Goal: Task Accomplishment & Management: Complete application form

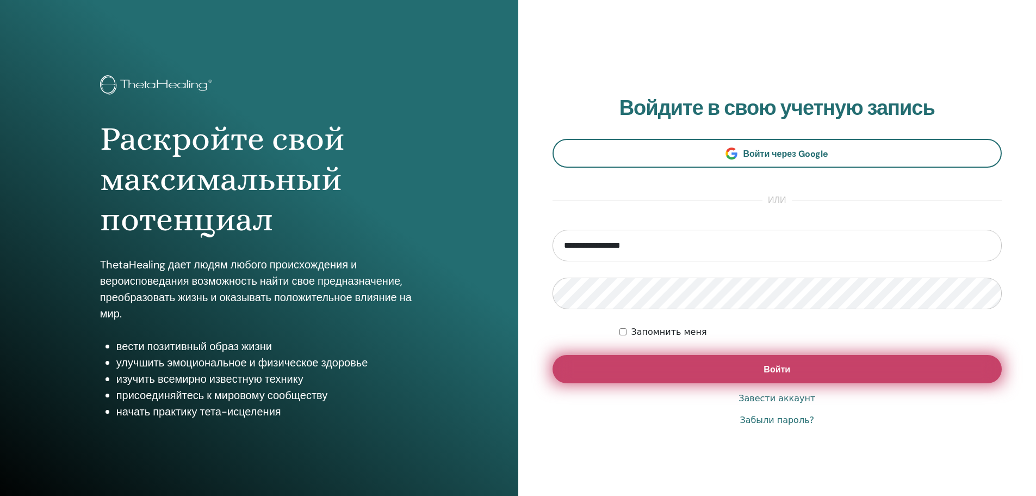
click at [731, 369] on button "Войти" at bounding box center [778, 369] width 450 height 28
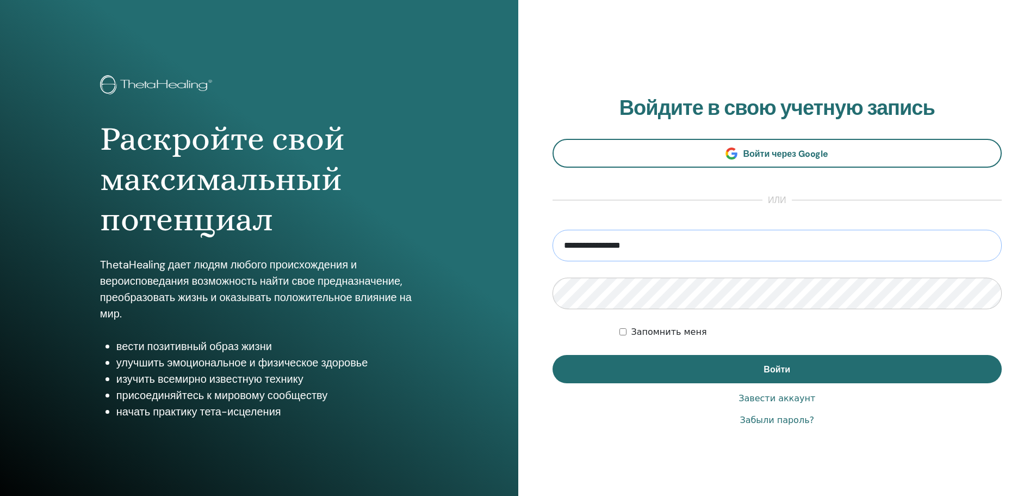
click at [653, 248] on input "**********" at bounding box center [778, 246] width 450 height 32
drag, startPoint x: 638, startPoint y: 246, endPoint x: 548, endPoint y: 242, distance: 89.9
click at [548, 242] on div "**********" at bounding box center [777, 261] width 518 height 522
paste input "**********"
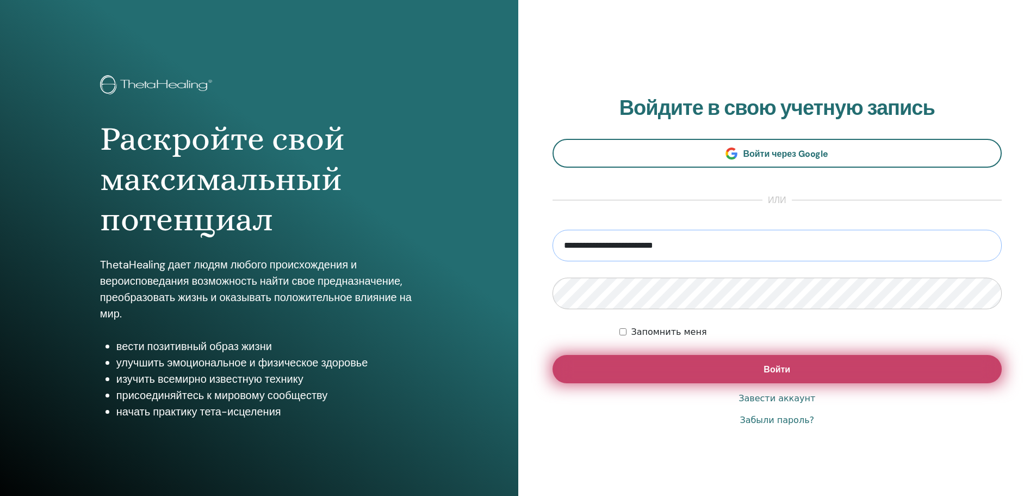
type input "**********"
click at [765, 369] on font "Войти" at bounding box center [777, 368] width 27 height 11
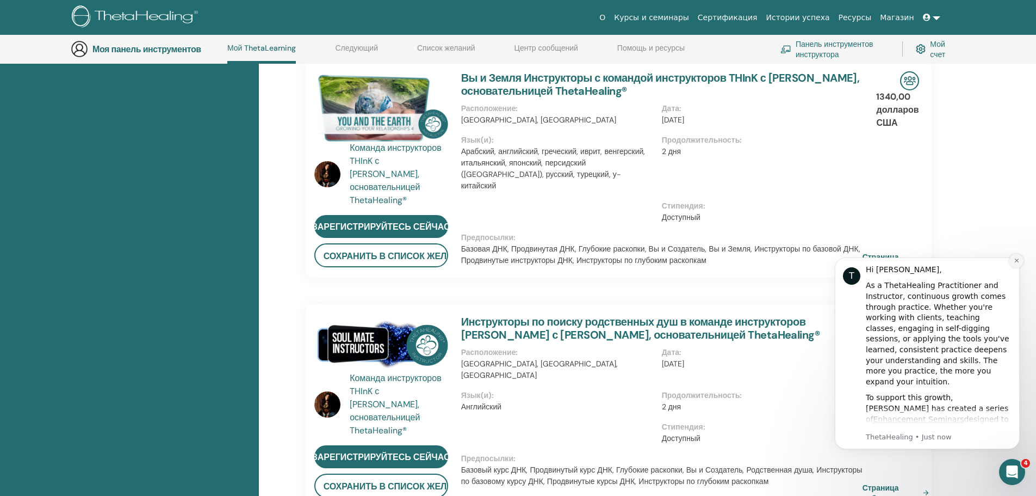
click at [1016, 259] on icon "Dismiss notification" at bounding box center [1017, 260] width 6 height 6
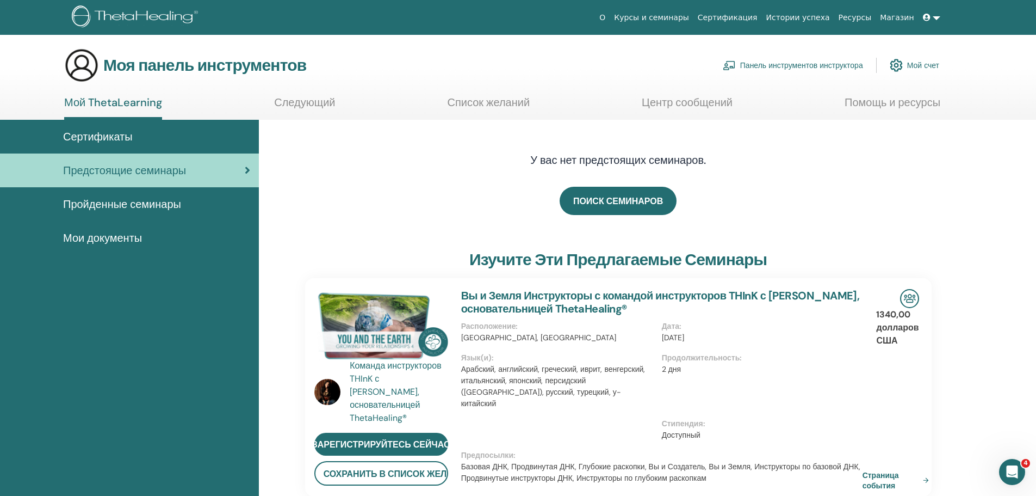
click at [140, 203] on font "Пройденные семинары" at bounding box center [122, 204] width 118 height 14
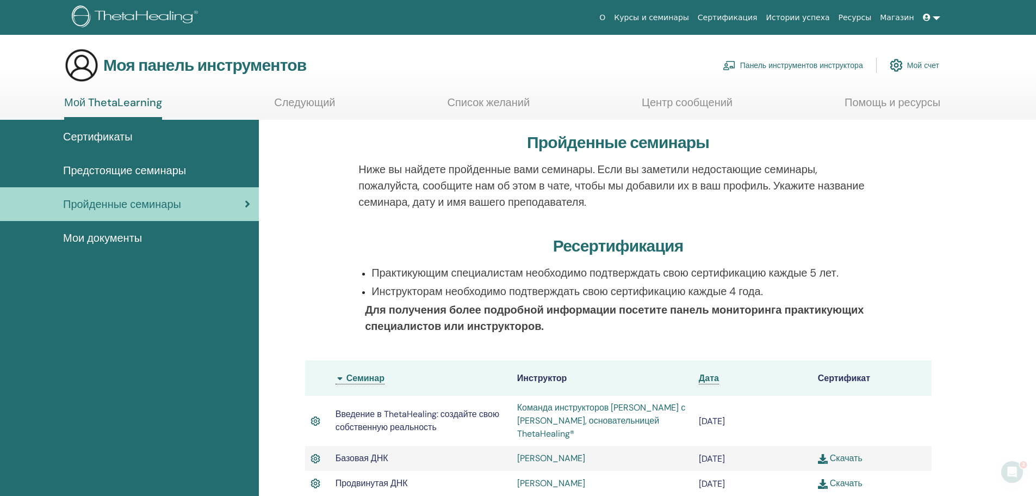
click at [118, 240] on font "Мои документы" at bounding box center [102, 238] width 79 height 14
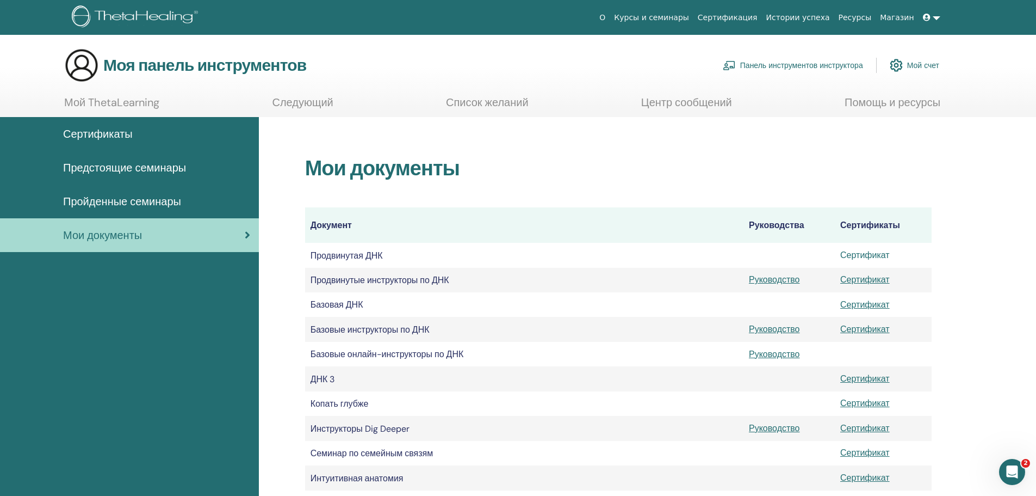
click at [869, 254] on font "Сертификат" at bounding box center [865, 254] width 50 height 11
click at [301, 97] on font "Следующий" at bounding box center [302, 102] width 61 height 14
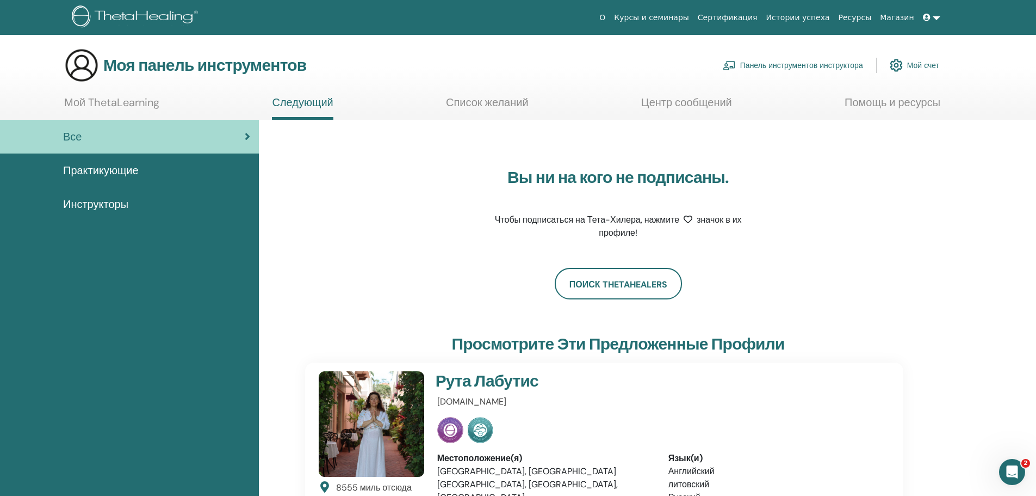
click at [810, 66] on font "Панель инструментов инструктора" at bounding box center [801, 66] width 123 height 10
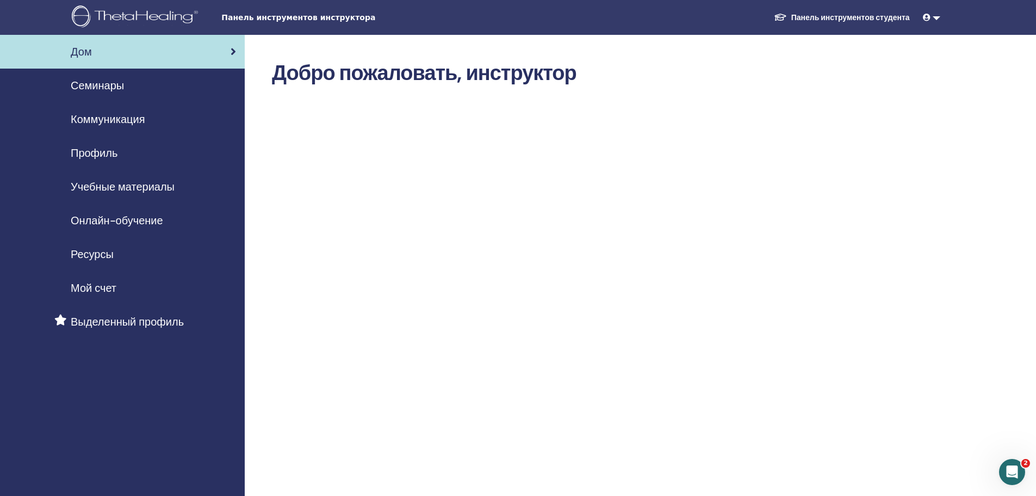
click at [92, 83] on font "Семинары" at bounding box center [97, 85] width 53 height 14
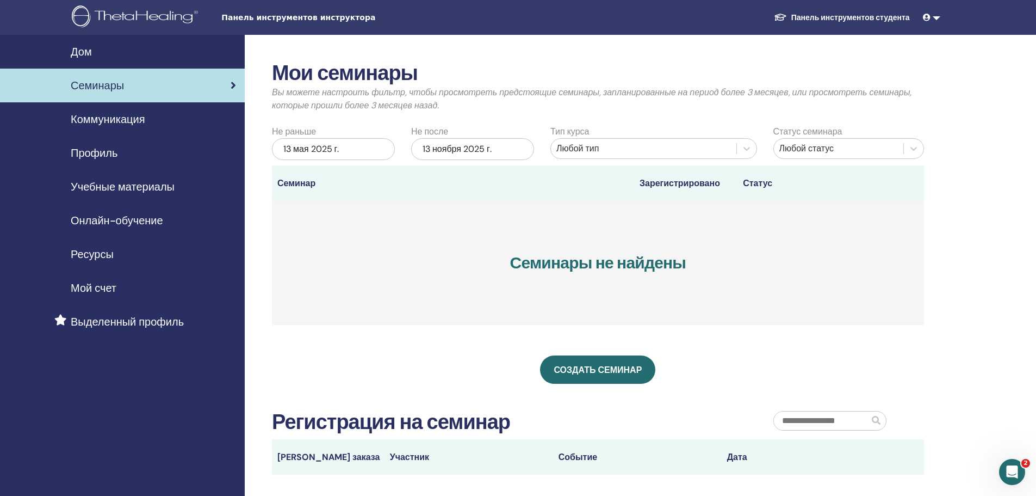
click at [348, 153] on div "13 мая 2025 г." at bounding box center [333, 149] width 123 height 22
click at [279, 180] on span "Предыдущий месяц" at bounding box center [279, 178] width 0 height 11
click at [345, 188] on span "Выберите дату" at bounding box center [347, 186] width 7 height 7
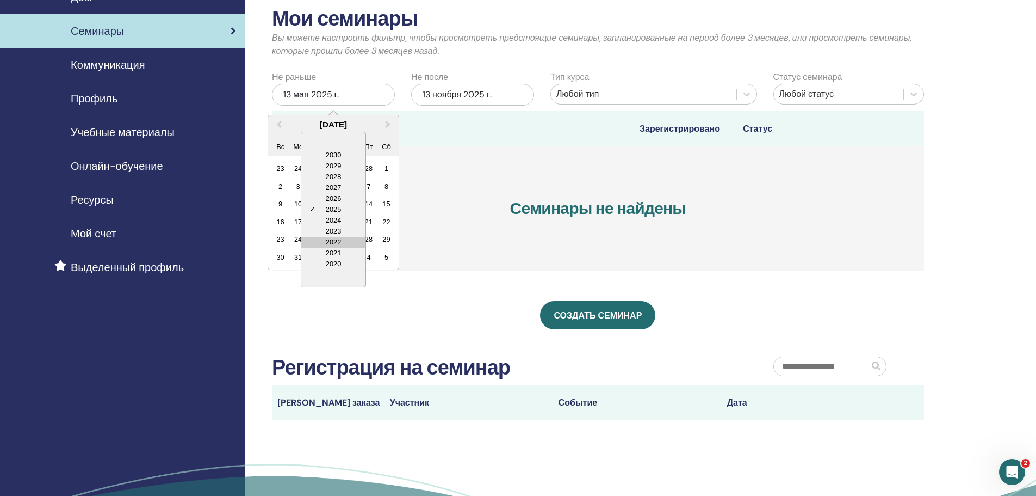
scroll to position [109, 0]
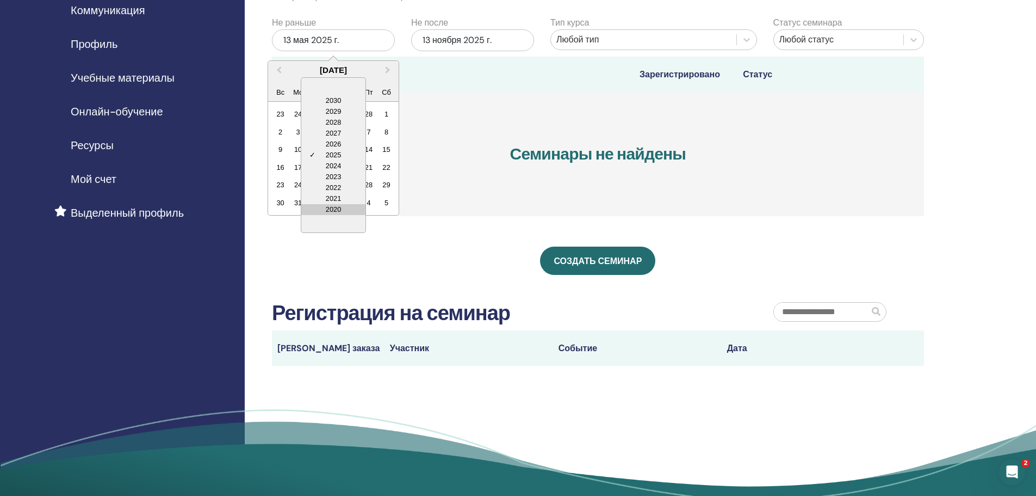
click at [329, 211] on div "2020" at bounding box center [333, 209] width 64 height 11
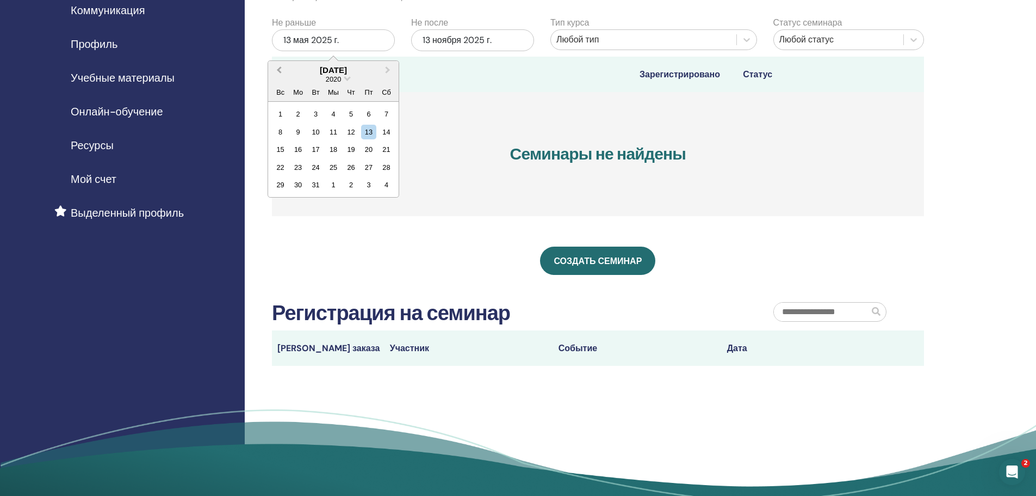
click at [279, 70] on span "Предыдущий месяц" at bounding box center [279, 69] width 0 height 11
click at [317, 129] on div "10" at bounding box center [315, 132] width 15 height 15
click at [502, 42] on div "13 ноября 2025 г." at bounding box center [472, 40] width 123 height 22
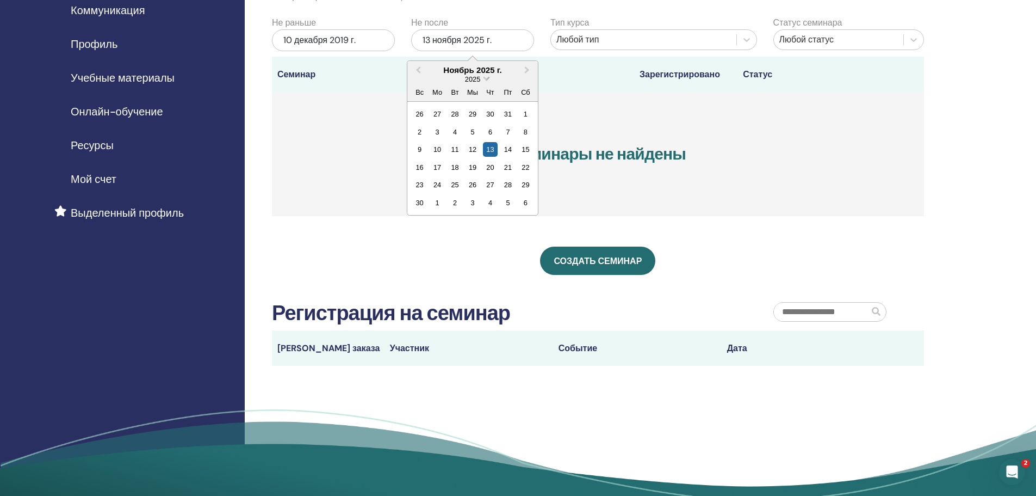
click at [484, 79] on span "Выберите дату" at bounding box center [486, 77] width 7 height 7
click at [357, 41] on div "10 декабря 2019 г." at bounding box center [333, 40] width 123 height 22
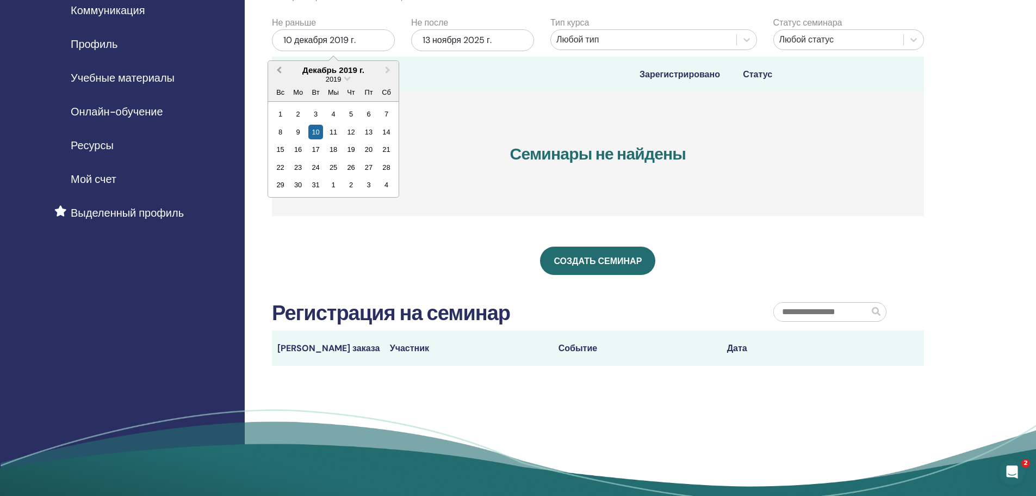
click at [279, 69] on span "Предыдущий месяц" at bounding box center [279, 69] width 0 height 11
click at [283, 69] on button "Предыдущий месяц" at bounding box center [277, 70] width 17 height 17
click at [283, 68] on button "Предыдущий месяц" at bounding box center [277, 70] width 17 height 17
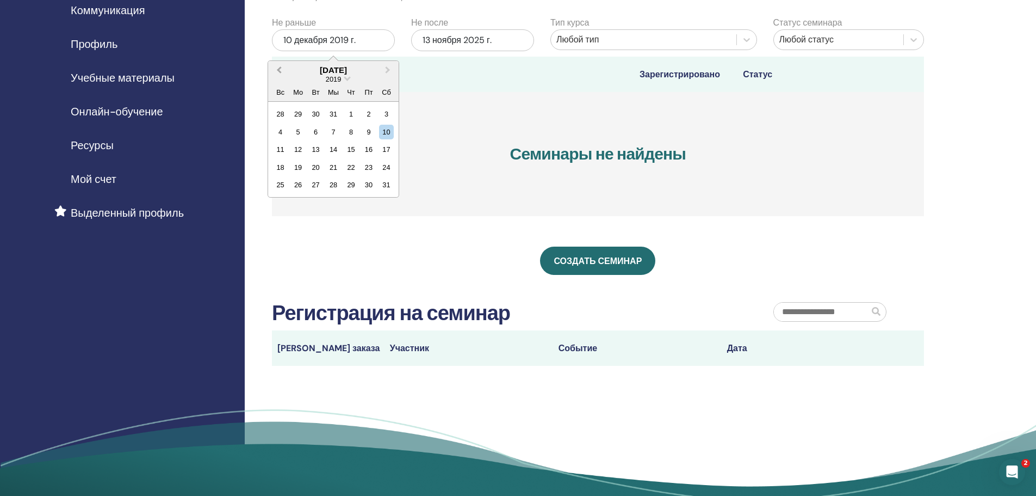
click at [283, 68] on button "Предыдущий месяц" at bounding box center [277, 70] width 17 height 17
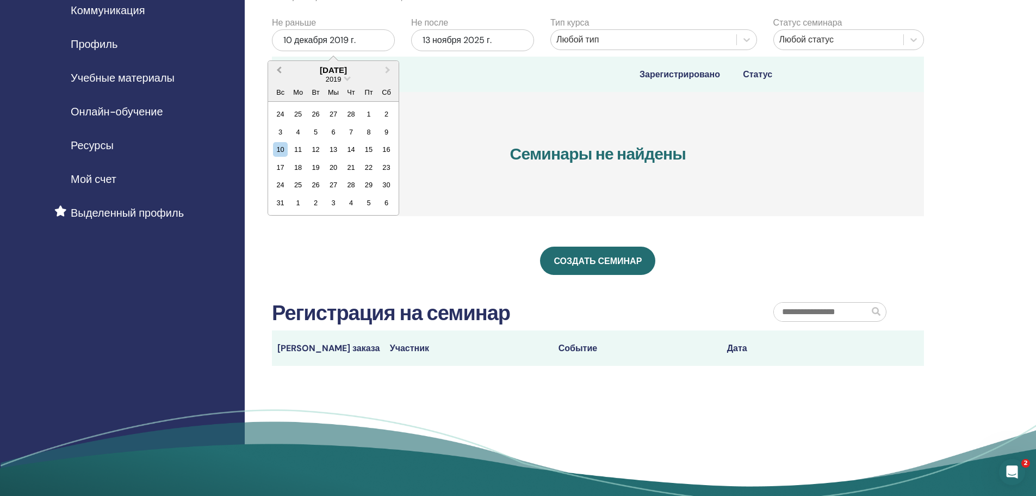
click at [283, 68] on button "Предыдущий месяц" at bounding box center [277, 70] width 17 height 17
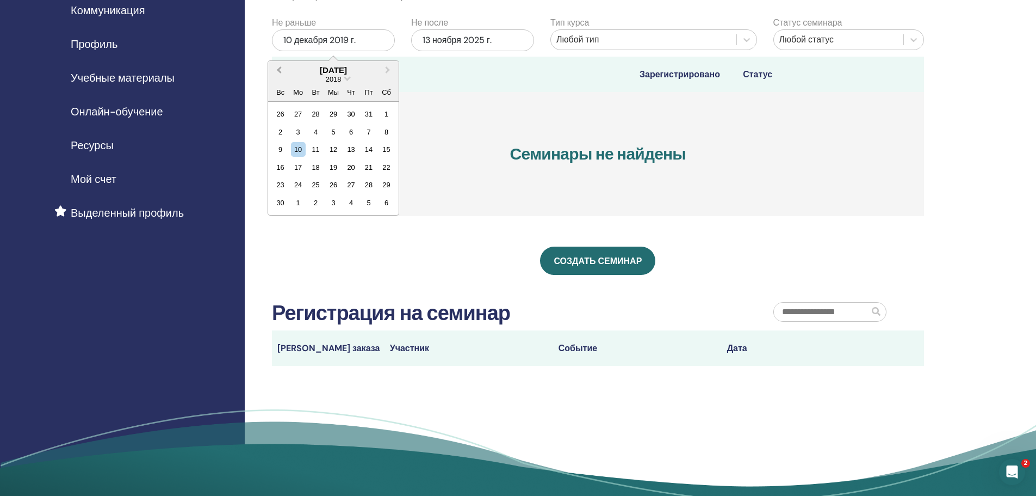
click at [283, 68] on button "Предыдущий месяц" at bounding box center [277, 70] width 17 height 17
click at [279, 69] on span "Предыдущий месяц" at bounding box center [279, 69] width 0 height 11
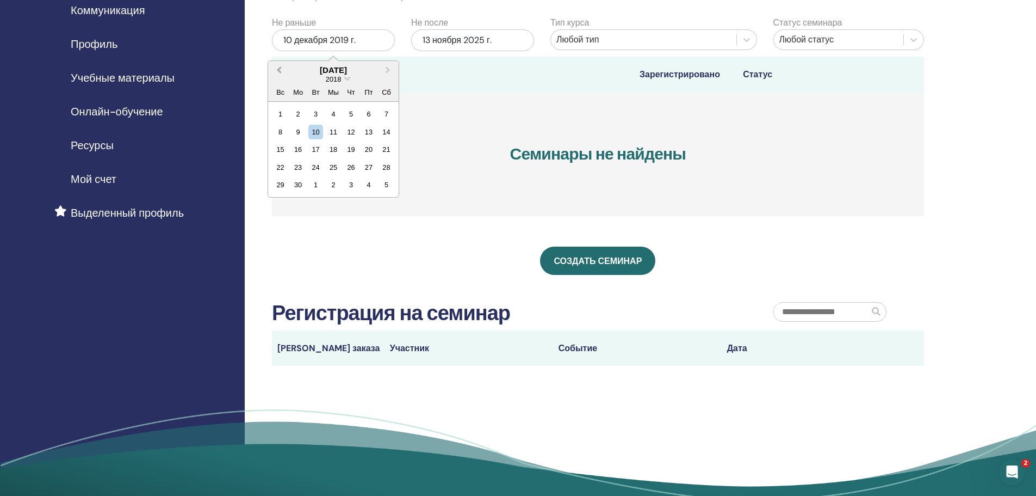
click at [279, 69] on span "Предыдущий месяц" at bounding box center [279, 69] width 0 height 11
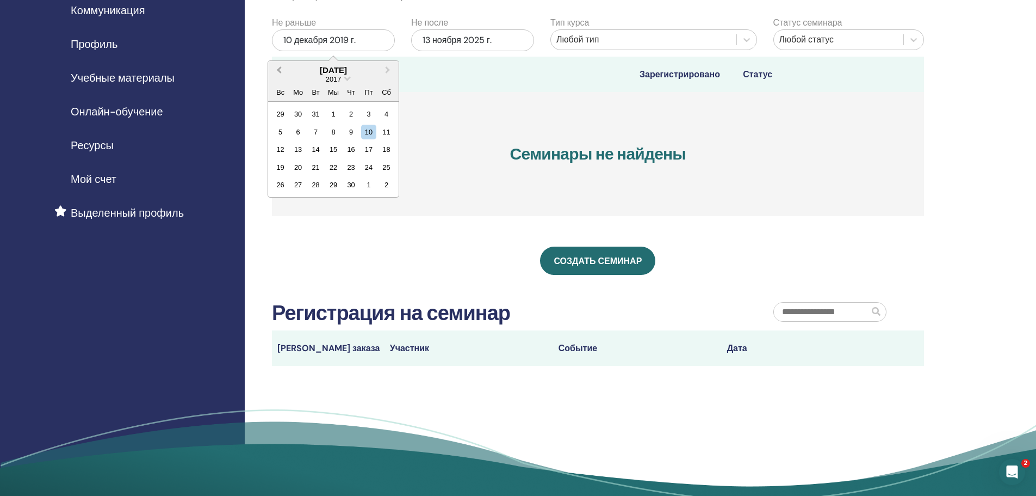
click at [279, 69] on span "Предыдущий месяц" at bounding box center [279, 69] width 0 height 11
click at [390, 149] on div "19" at bounding box center [386, 149] width 15 height 15
click at [511, 44] on div "13 ноября 2025 г." at bounding box center [472, 40] width 123 height 22
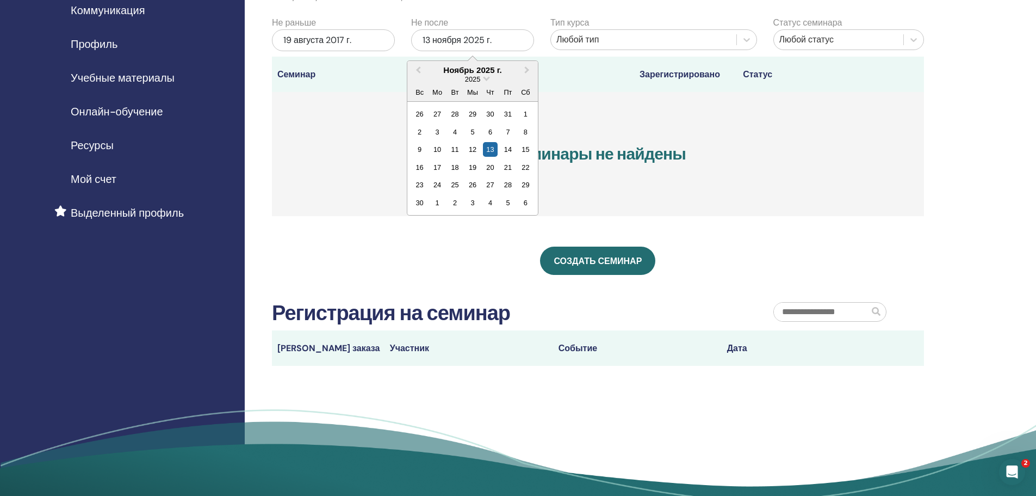
click at [484, 80] on div "2025" at bounding box center [472, 79] width 131 height 9
click at [485, 77] on span "Выберите дату" at bounding box center [486, 77] width 7 height 7
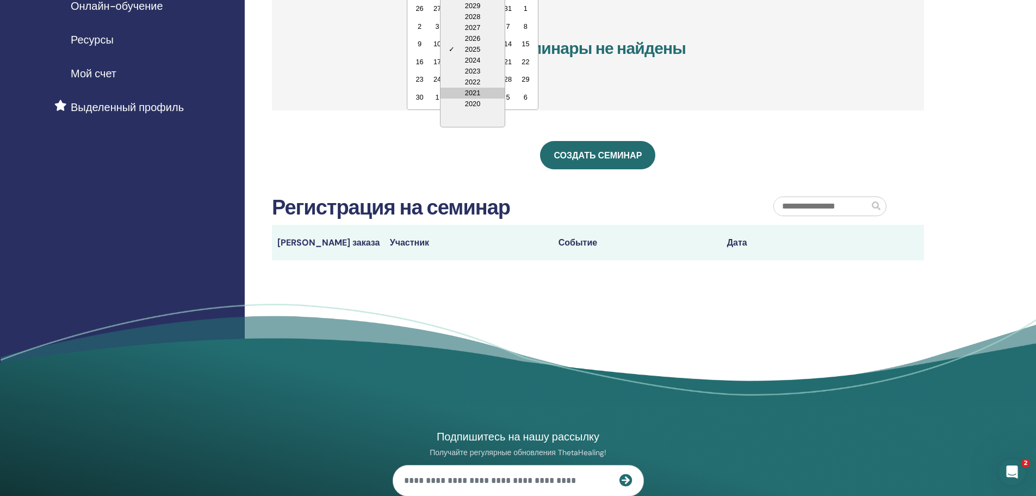
scroll to position [218, 0]
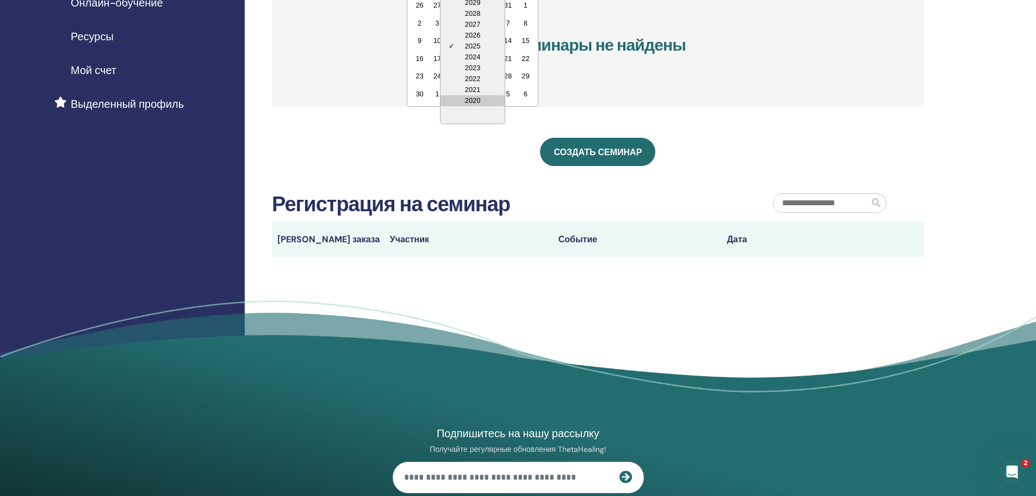
click at [478, 100] on div "2020" at bounding box center [473, 100] width 64 height 11
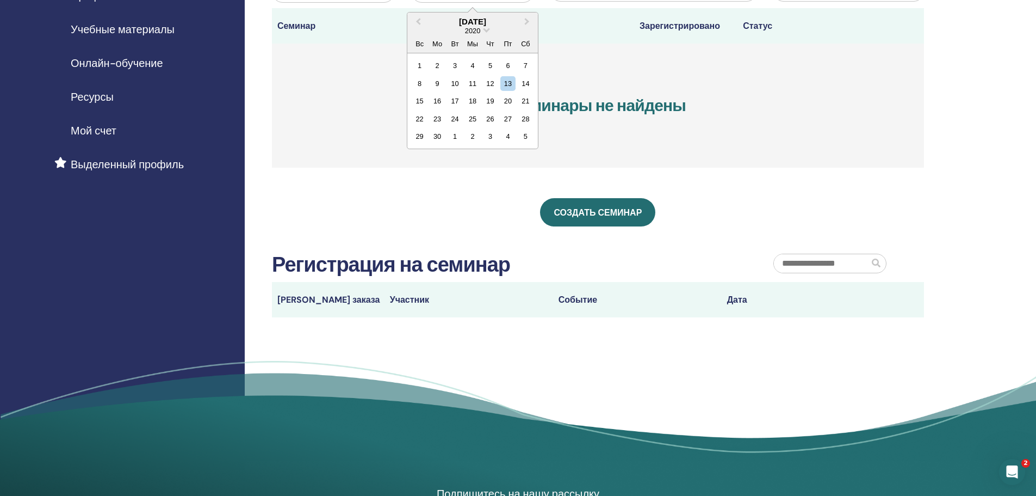
scroll to position [0, 0]
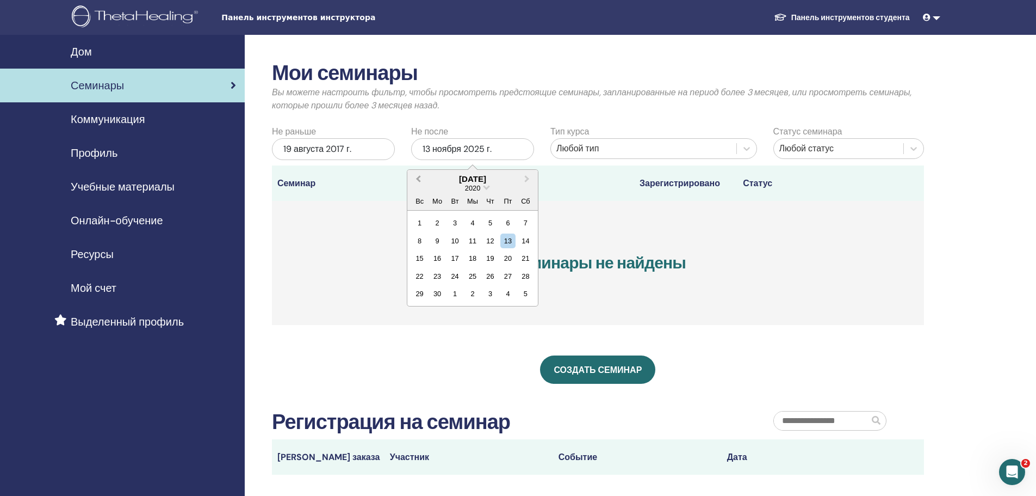
click at [416, 181] on button "Предыдущий месяц" at bounding box center [417, 179] width 17 height 17
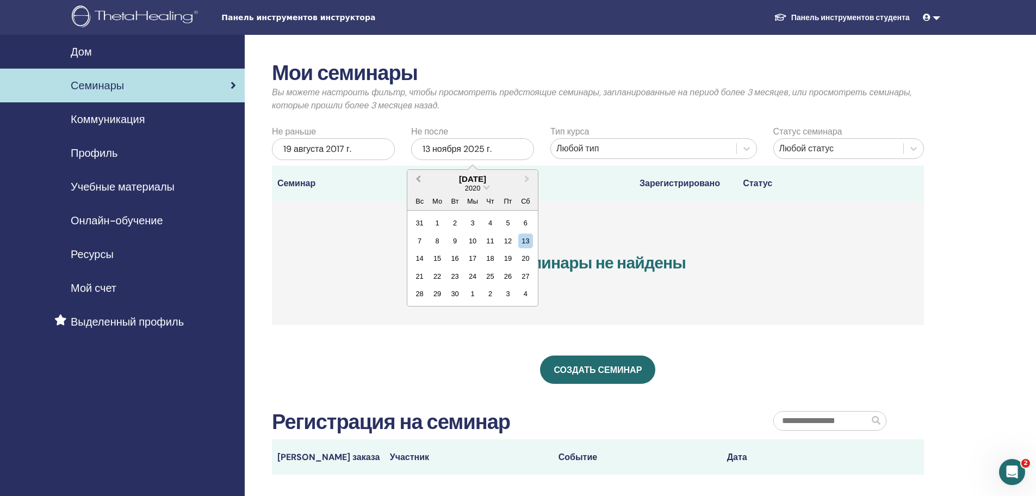
click at [416, 181] on button "Предыдущий месяц" at bounding box center [417, 179] width 17 height 17
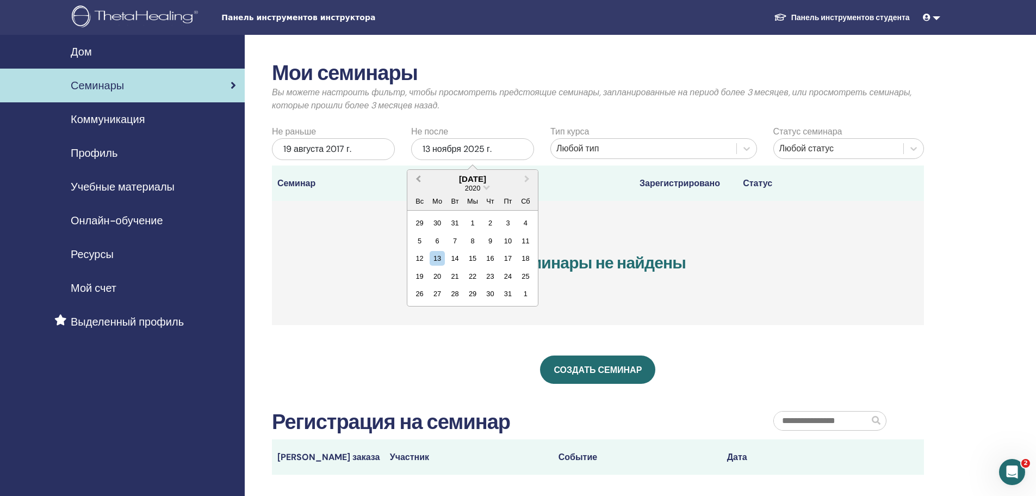
click at [416, 181] on button "Предыдущий месяц" at bounding box center [417, 179] width 17 height 17
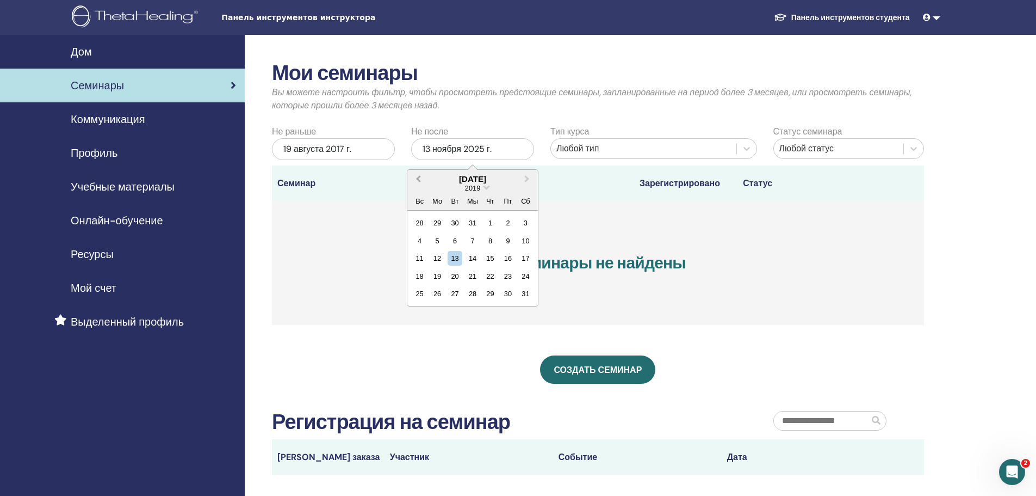
click at [416, 181] on button "Предыдущий месяц" at bounding box center [417, 179] width 17 height 17
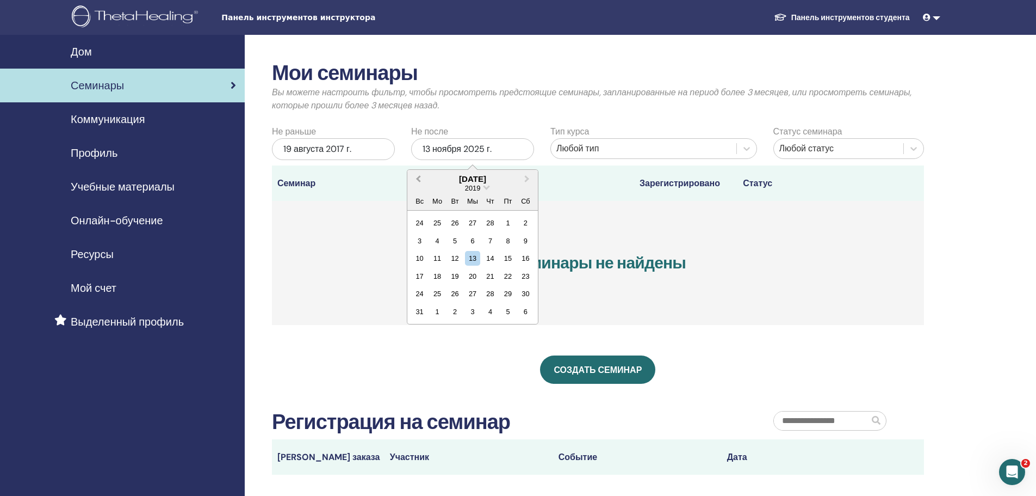
click at [416, 181] on button "Предыдущий месяц" at bounding box center [417, 179] width 17 height 17
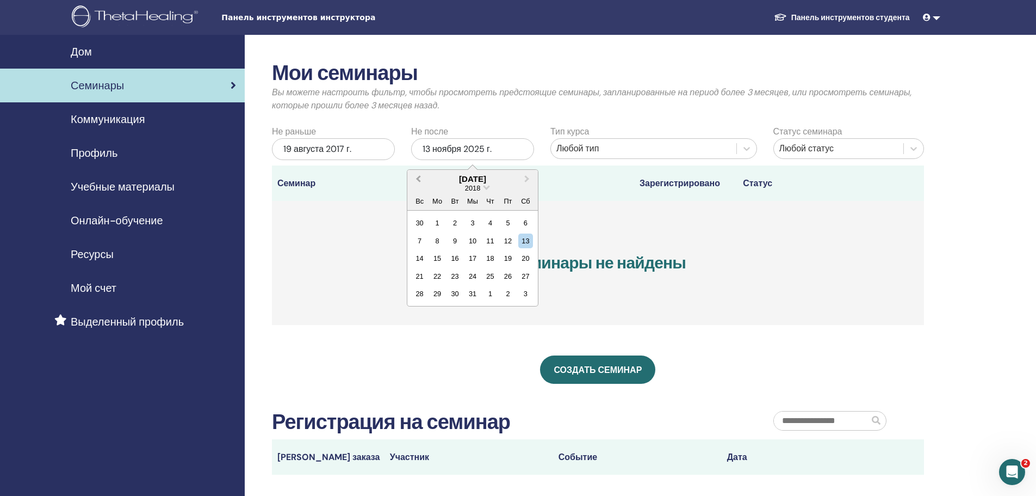
click at [416, 181] on button "Предыдущий месяц" at bounding box center [417, 179] width 17 height 17
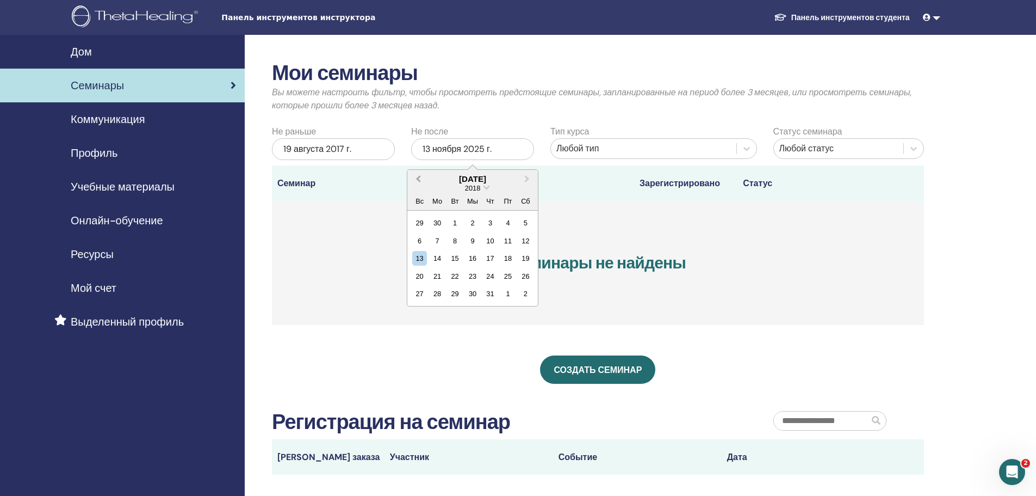
click at [416, 181] on button "Предыдущий месяц" at bounding box center [417, 179] width 17 height 17
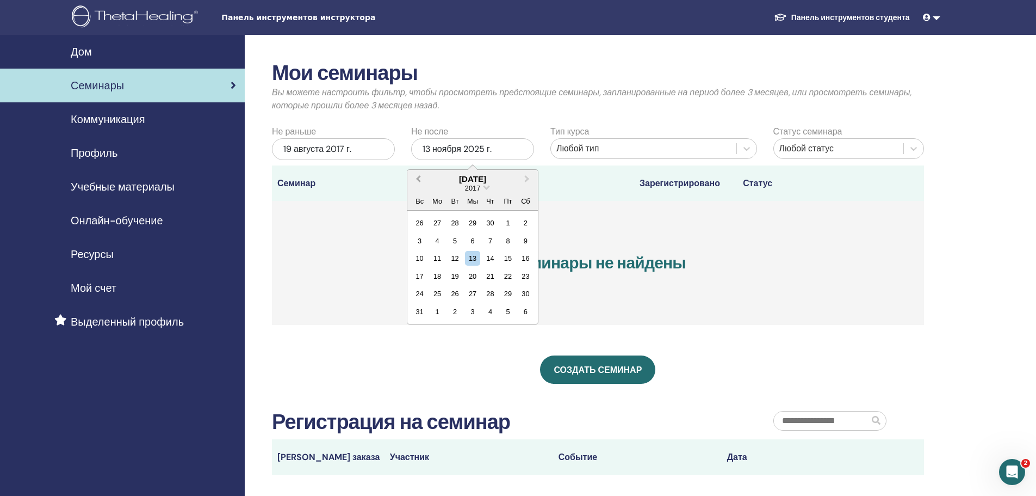
click at [416, 181] on button "Предыдущий месяц" at bounding box center [417, 179] width 17 height 17
click at [505, 276] on div "25" at bounding box center [507, 276] width 15 height 15
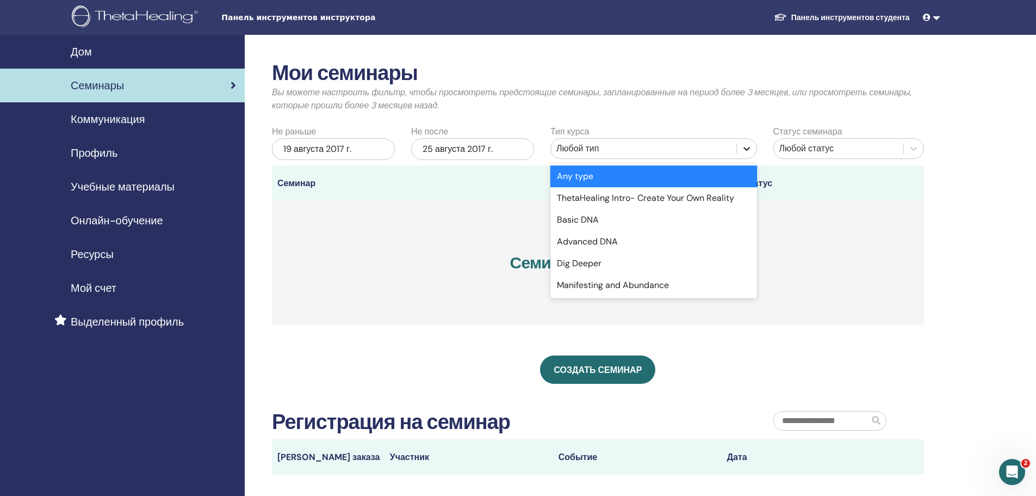
click at [752, 151] on div at bounding box center [747, 149] width 20 height 20
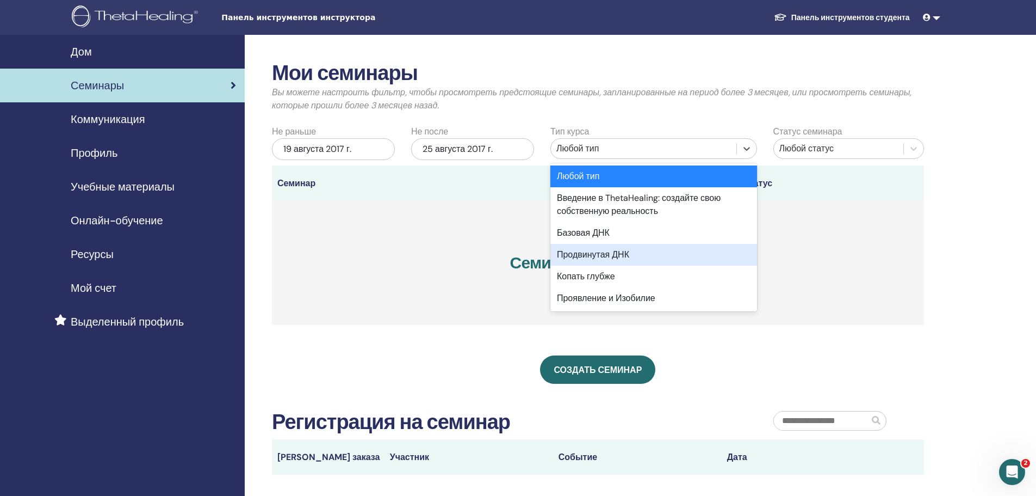
click at [606, 254] on font "Продвинутая ДНК" at bounding box center [593, 254] width 72 height 11
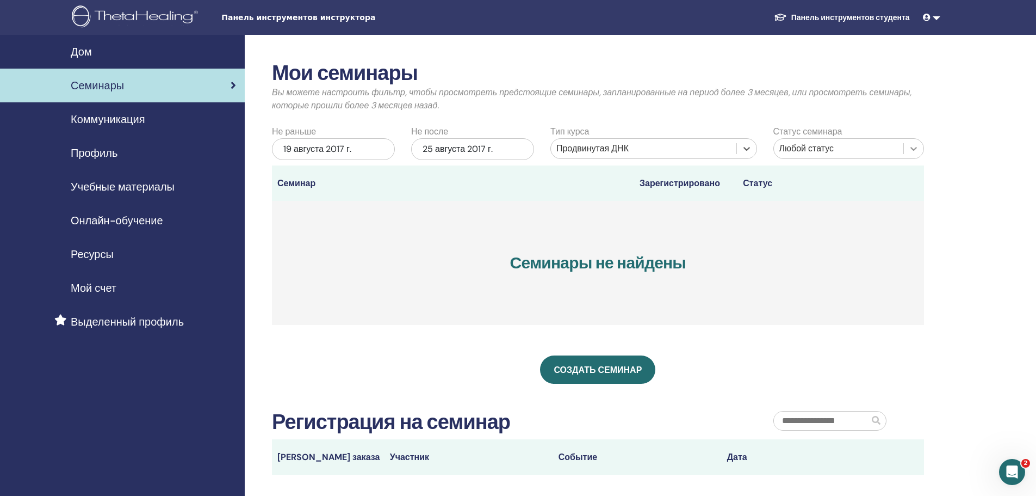
click at [914, 152] on icon at bounding box center [913, 148] width 11 height 11
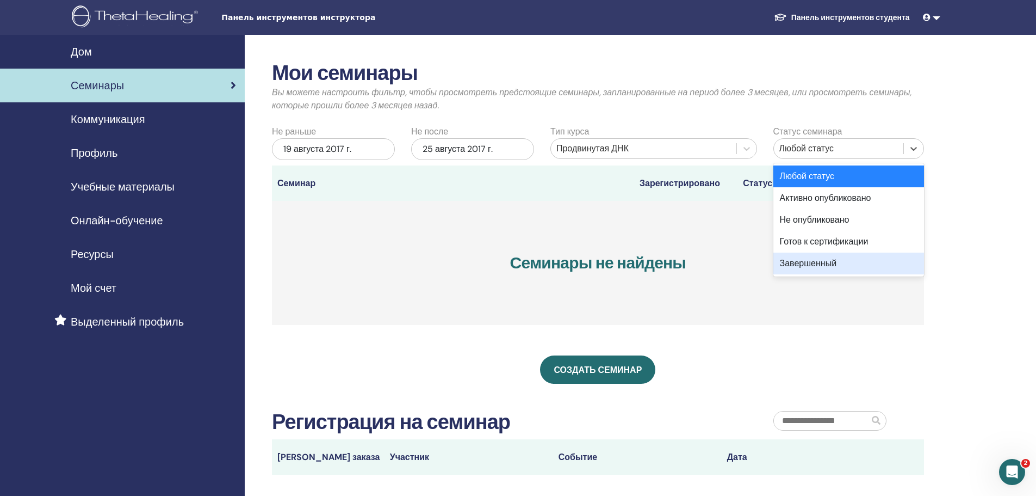
click at [845, 265] on div "Завершенный" at bounding box center [849, 263] width 151 height 22
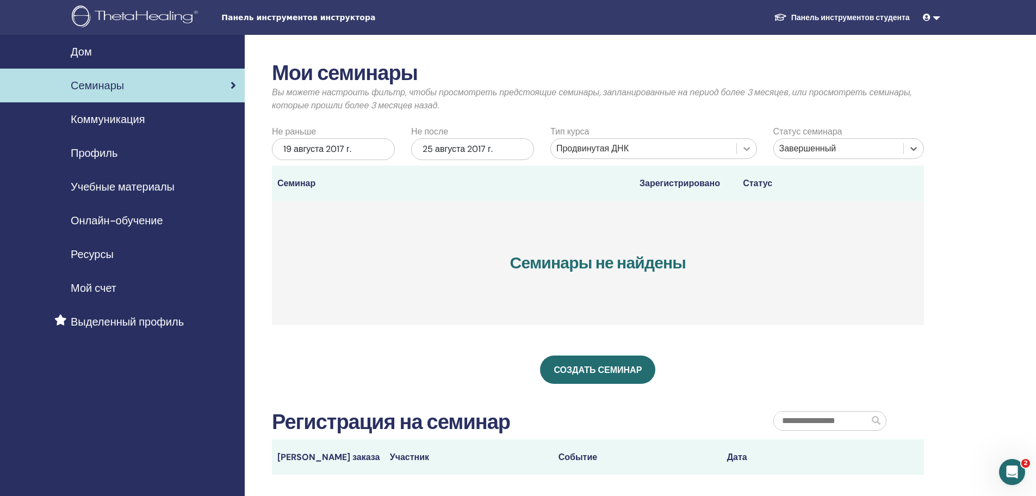
click at [746, 148] on icon at bounding box center [746, 148] width 11 height 11
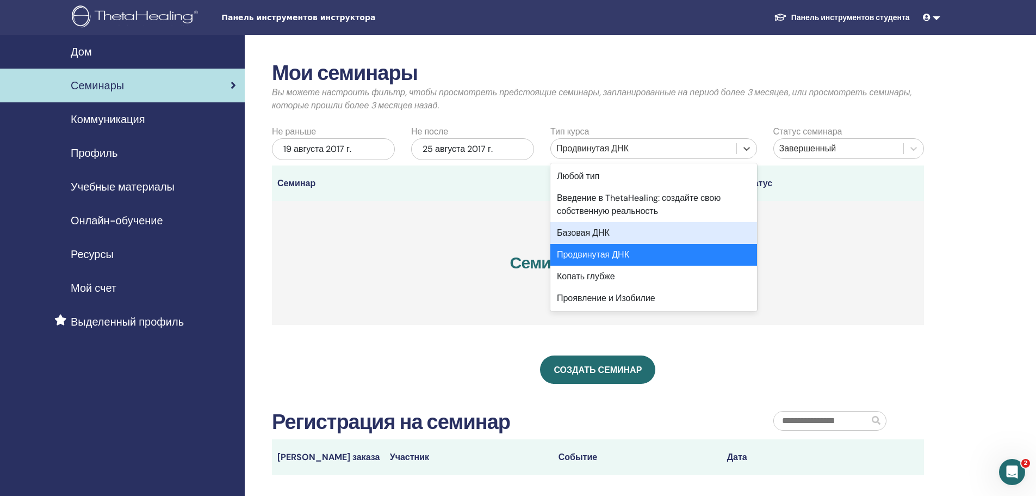
click at [642, 231] on div "Базовая ДНК" at bounding box center [654, 233] width 207 height 22
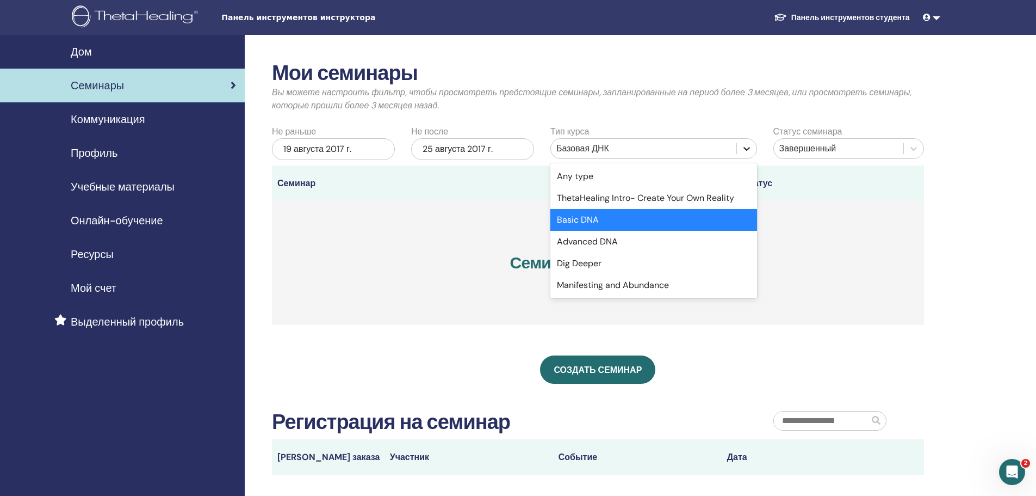
click at [747, 146] on icon at bounding box center [746, 148] width 11 height 11
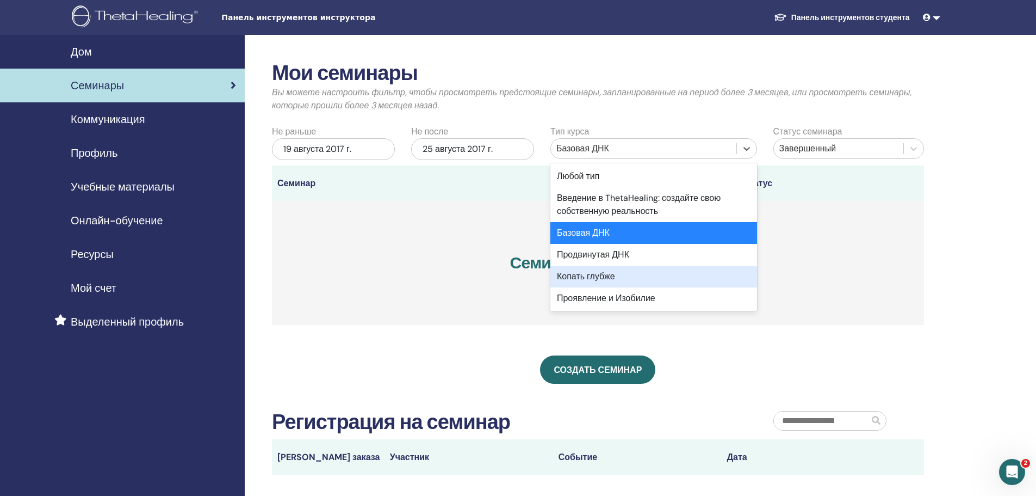
click at [648, 278] on div "Копать глубже" at bounding box center [654, 276] width 207 height 22
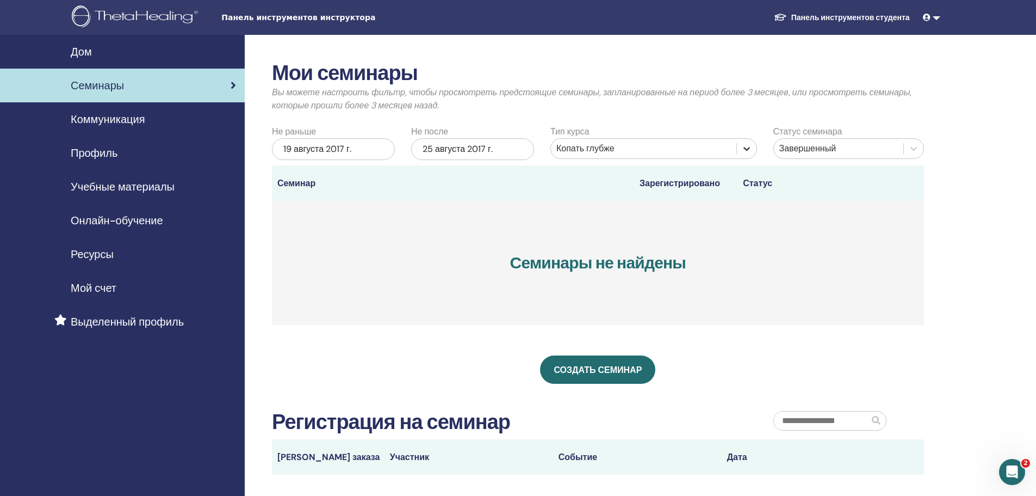
click at [752, 150] on icon at bounding box center [746, 148] width 11 height 11
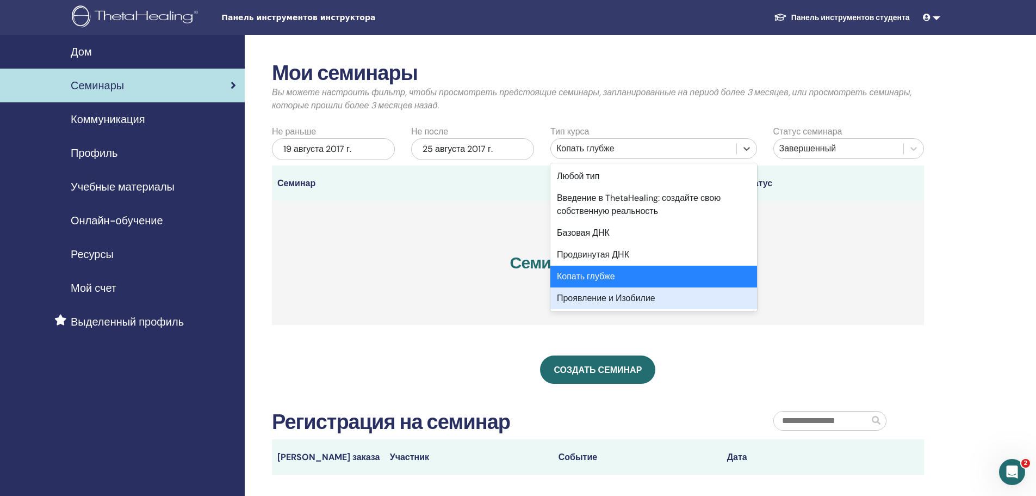
click at [683, 302] on div "Проявление и Изобилие" at bounding box center [654, 298] width 207 height 22
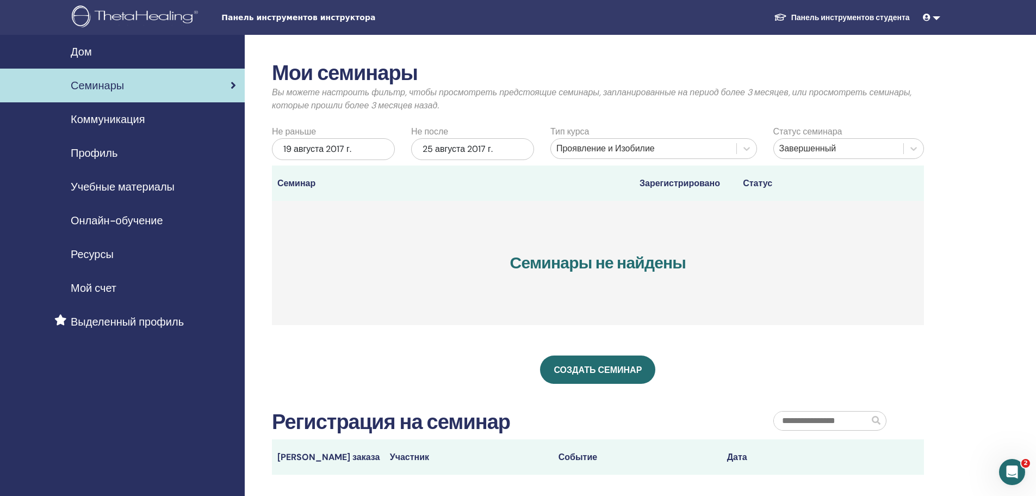
click at [500, 152] on div "25 августа 2017 г." at bounding box center [472, 149] width 123 height 22
click at [472, 276] on font "23" at bounding box center [473, 276] width 8 height 8
click at [747, 149] on icon at bounding box center [747, 149] width 7 height 4
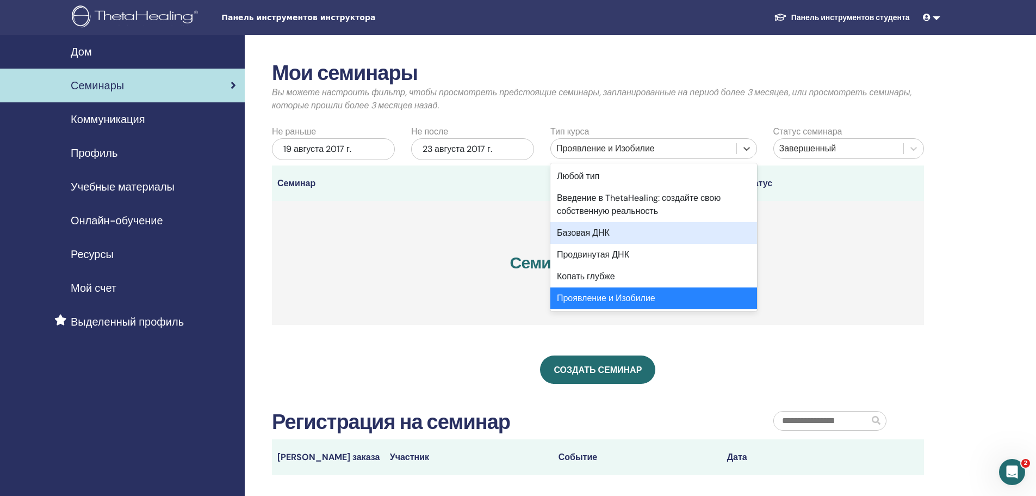
click at [652, 239] on div "Базовая ДНК" at bounding box center [654, 233] width 207 height 22
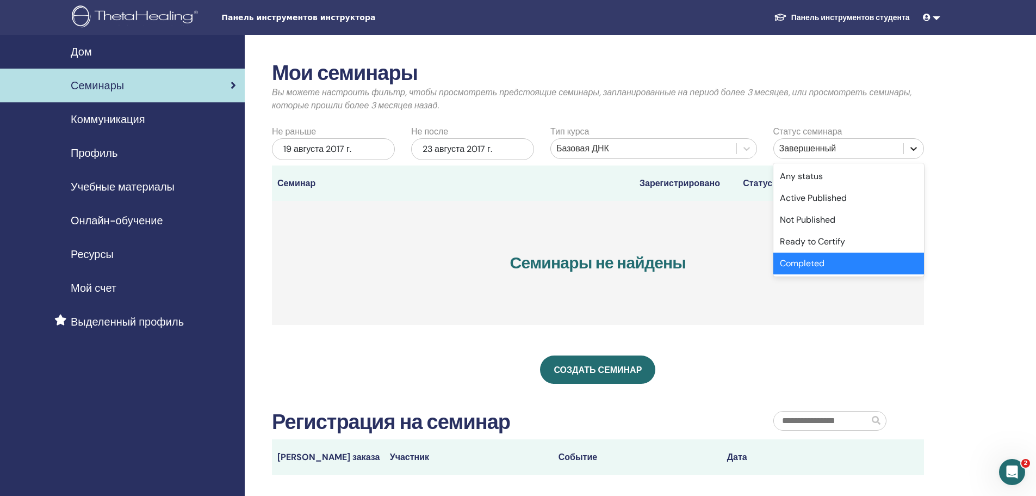
click at [913, 151] on icon at bounding box center [913, 148] width 11 height 11
click at [870, 241] on div "Готов к сертификации" at bounding box center [849, 242] width 151 height 22
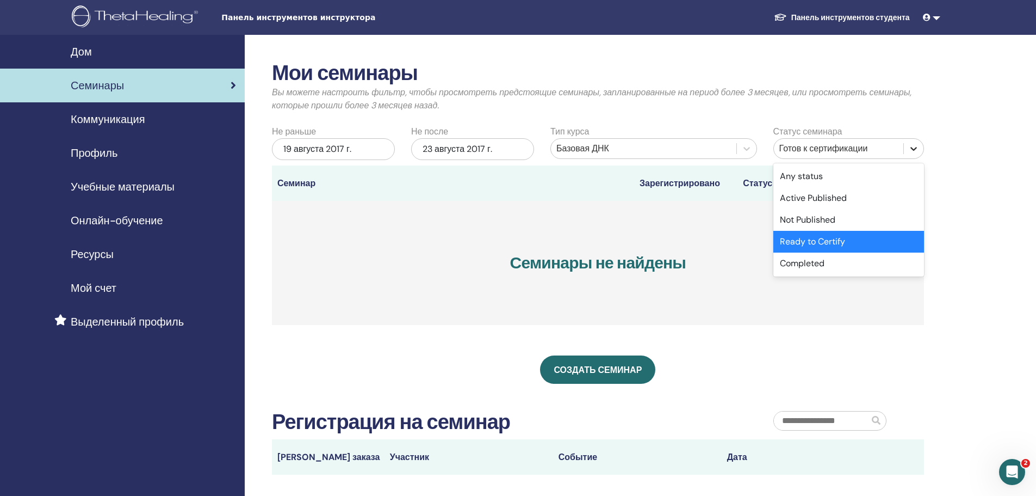
click at [911, 149] on icon at bounding box center [913, 148] width 11 height 11
click at [862, 264] on div "Завершенный" at bounding box center [849, 263] width 151 height 22
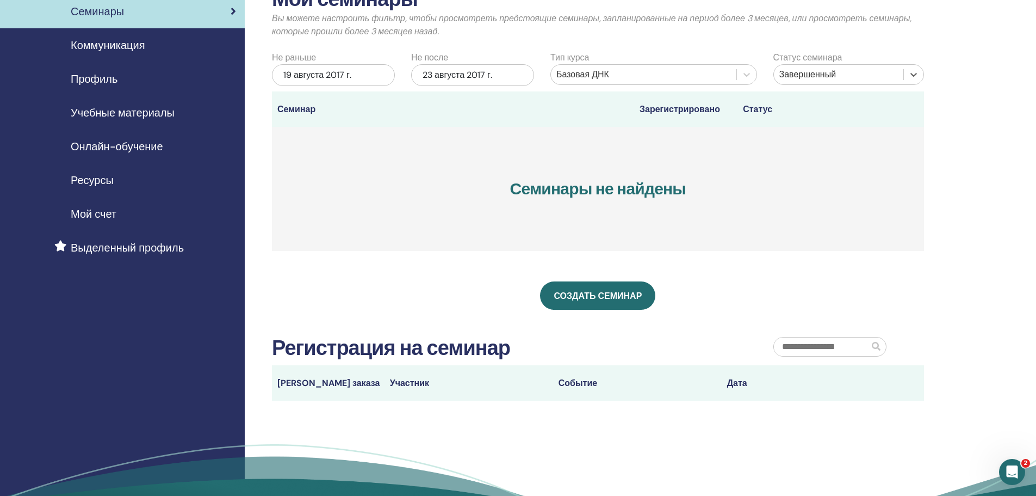
scroll to position [69, 0]
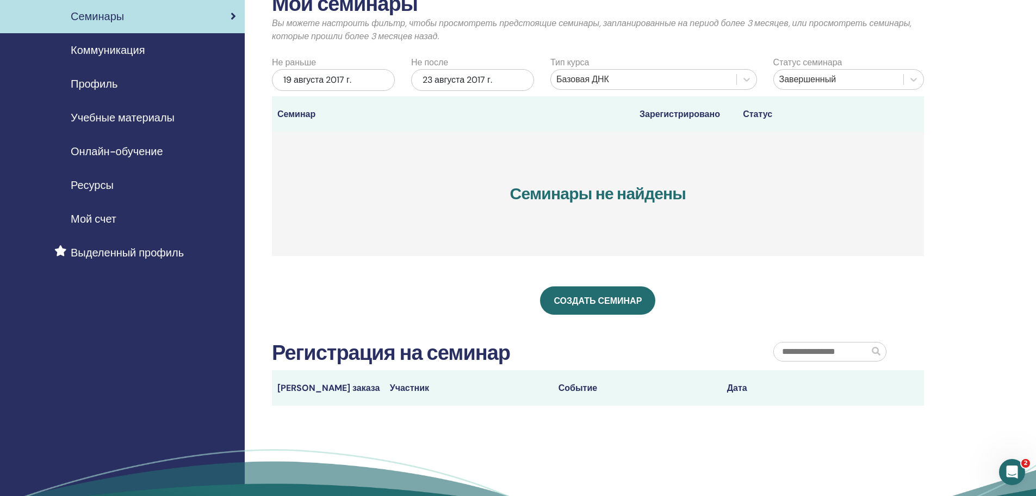
click at [379, 83] on div "19 августа 2017 г." at bounding box center [333, 80] width 123 height 22
click at [338, 117] on font "2017" at bounding box center [333, 119] width 15 height 8
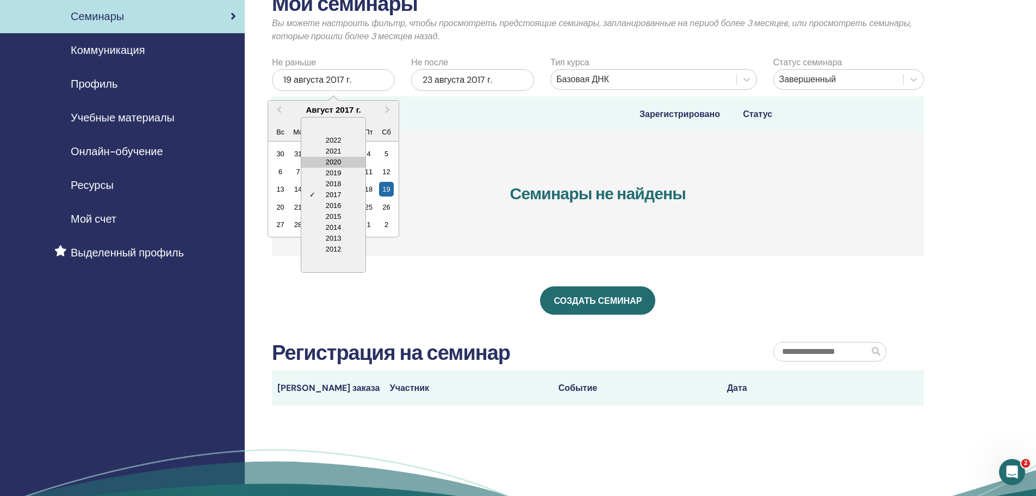
click at [340, 160] on div "2020" at bounding box center [333, 162] width 64 height 11
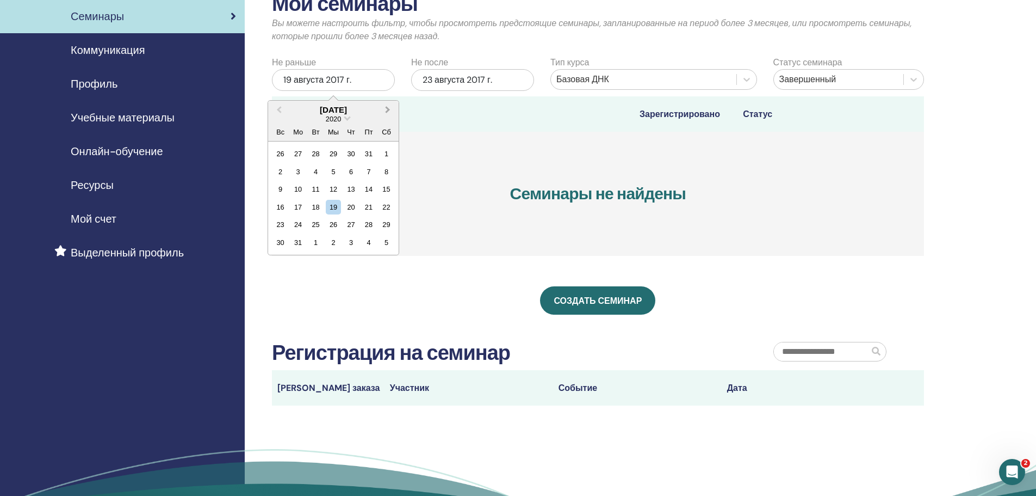
click at [392, 112] on button "В следующем месяце" at bounding box center [388, 110] width 17 height 17
click at [318, 151] on div "1" at bounding box center [315, 153] width 15 height 15
click at [506, 83] on div "23 августа 2017 г." at bounding box center [472, 80] width 123 height 22
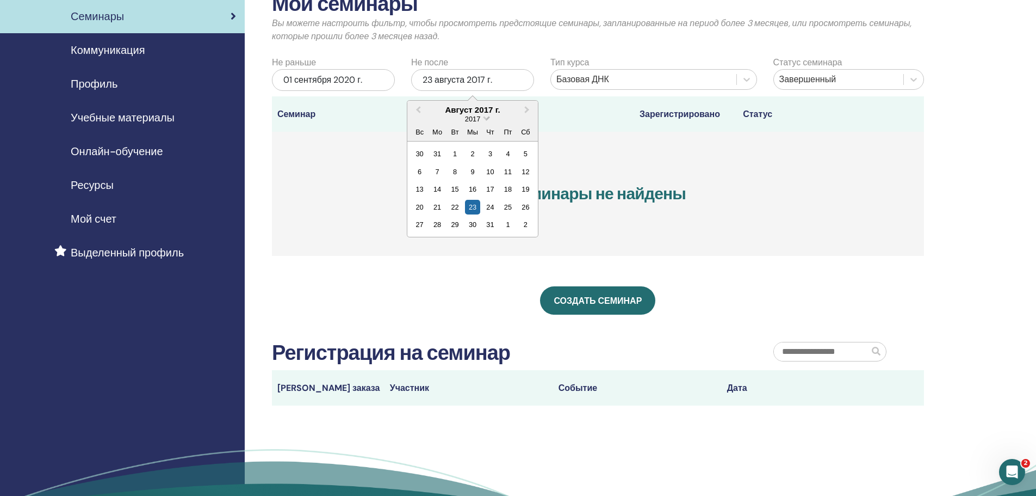
click at [485, 118] on span "Выберите дату" at bounding box center [486, 117] width 7 height 7
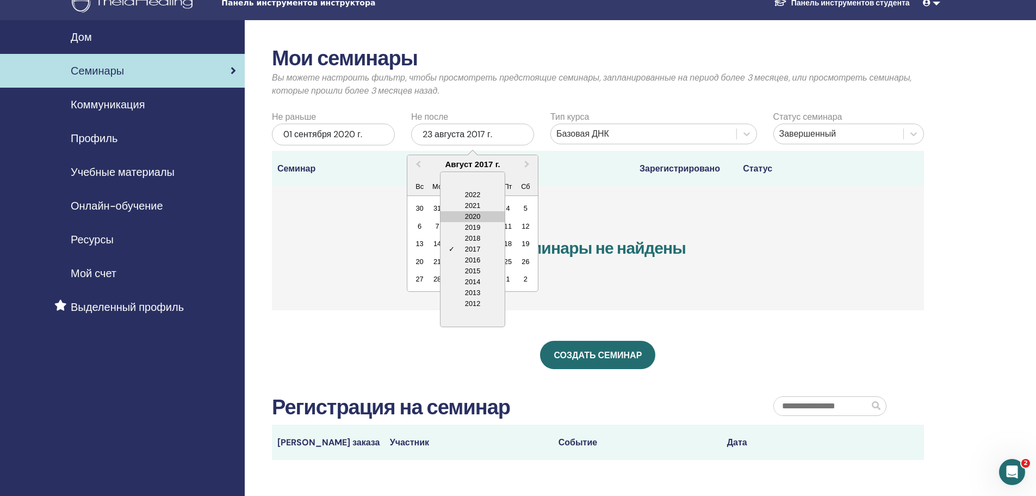
click at [478, 214] on div "2020" at bounding box center [473, 216] width 64 height 11
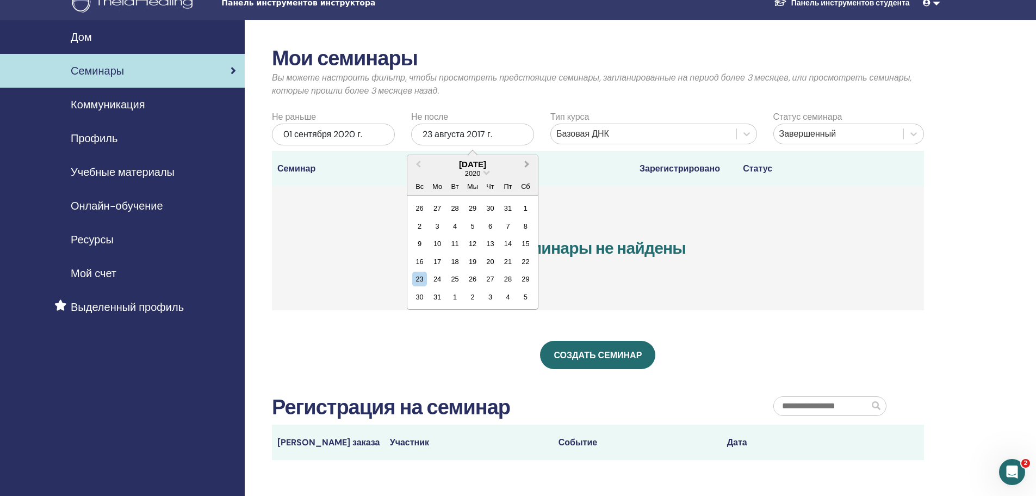
click at [527, 165] on span "В следующем месяце" at bounding box center [527, 163] width 0 height 11
click at [475, 279] on div "30" at bounding box center [472, 278] width 15 height 15
click at [113, 207] on font "Онлайн-обучение" at bounding box center [117, 206] width 92 height 14
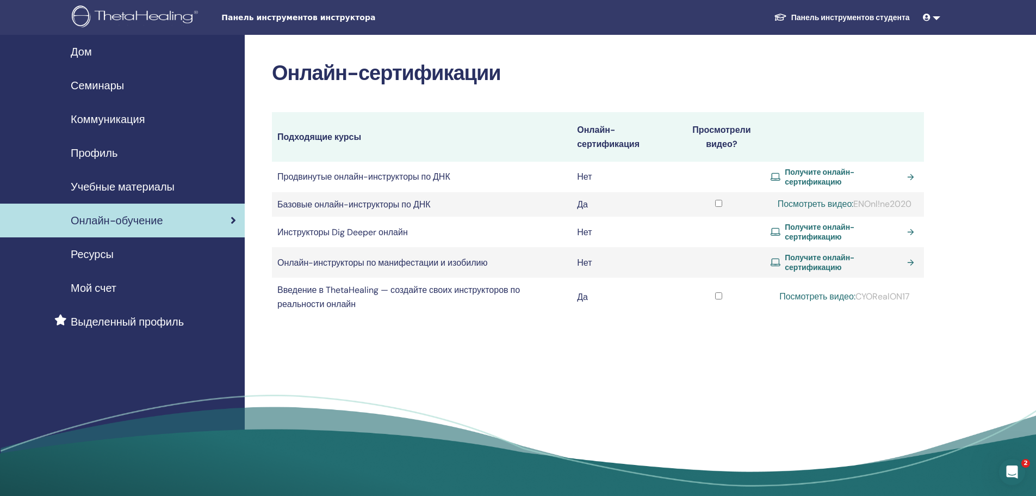
click at [105, 285] on font "Мой счет" at bounding box center [94, 288] width 46 height 14
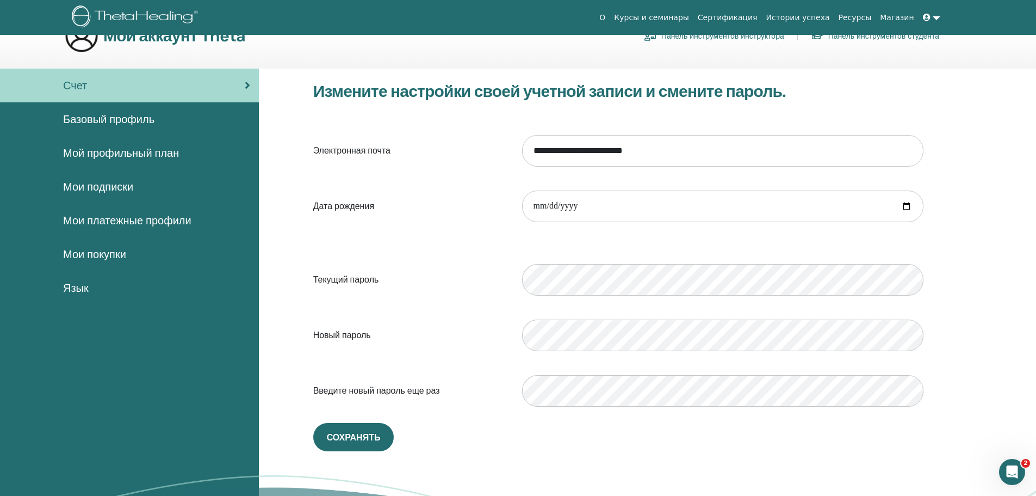
scroll to position [54, 0]
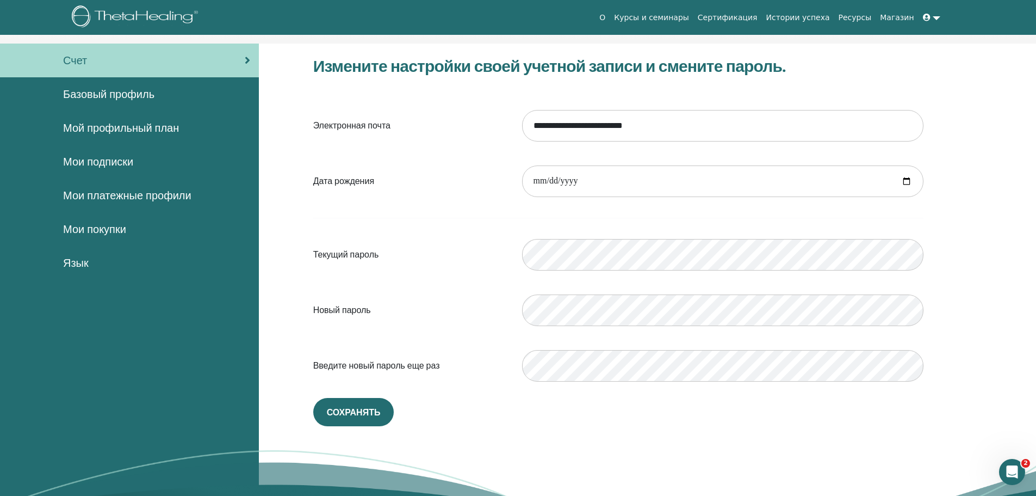
click at [117, 89] on font "Базовый профиль" at bounding box center [108, 94] width 91 height 14
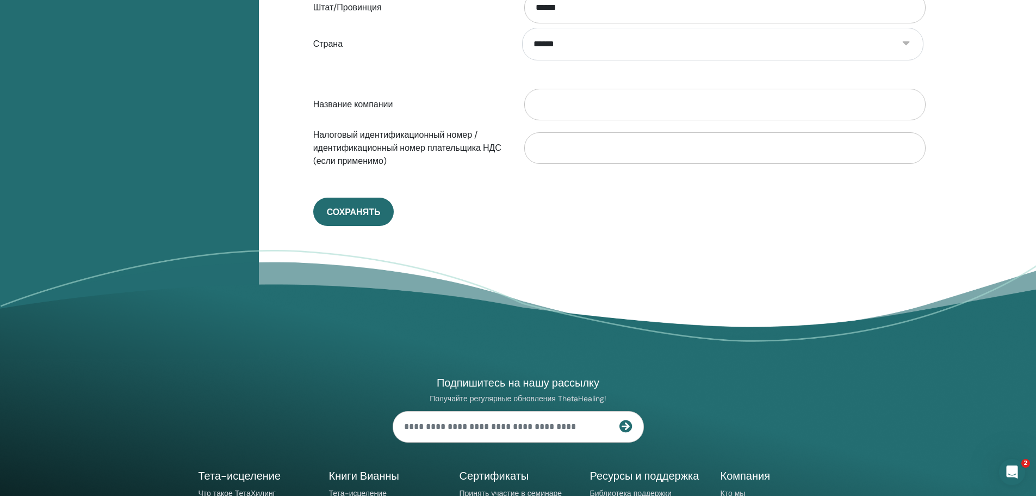
scroll to position [695, 0]
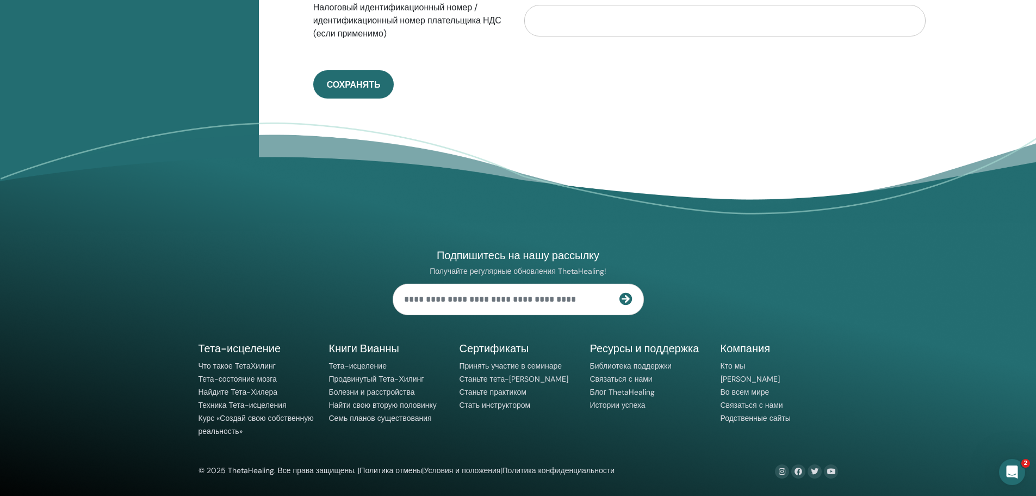
click at [1007, 479] on div "Открытый Интерком Мессенджер" at bounding box center [1012, 472] width 36 height 36
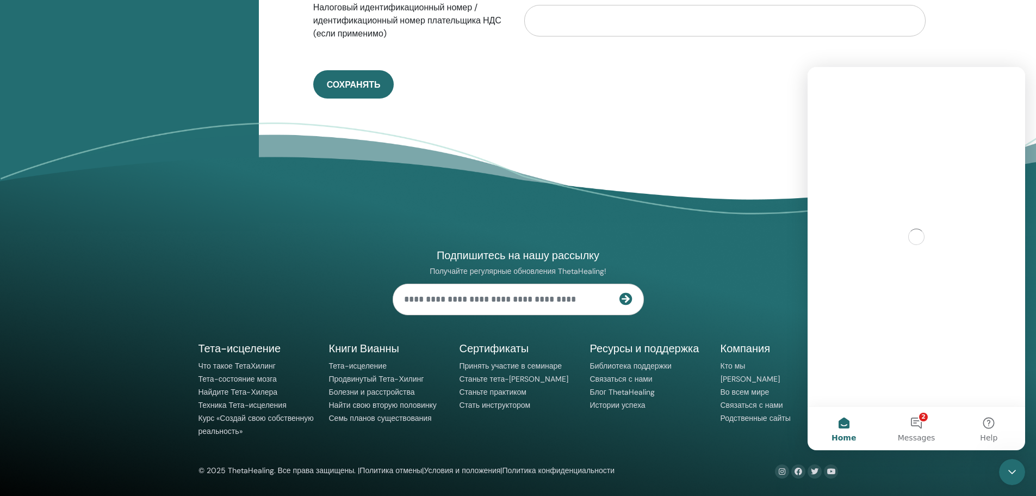
scroll to position [0, 0]
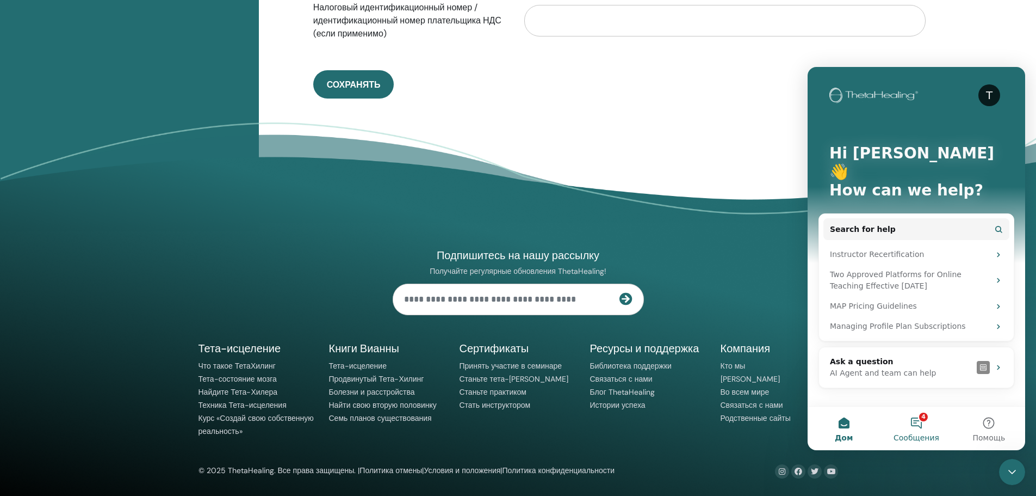
click at [918, 429] on button "4 Сообщения" at bounding box center [916, 428] width 72 height 44
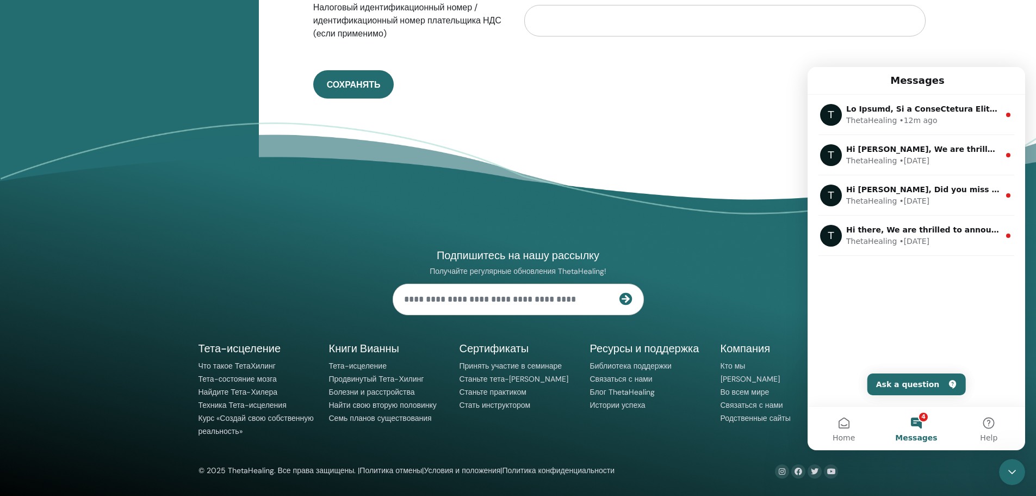
click at [918, 429] on button "4 Messages" at bounding box center [916, 428] width 72 height 44
click at [912, 388] on button "Ask a question" at bounding box center [917, 384] width 98 height 22
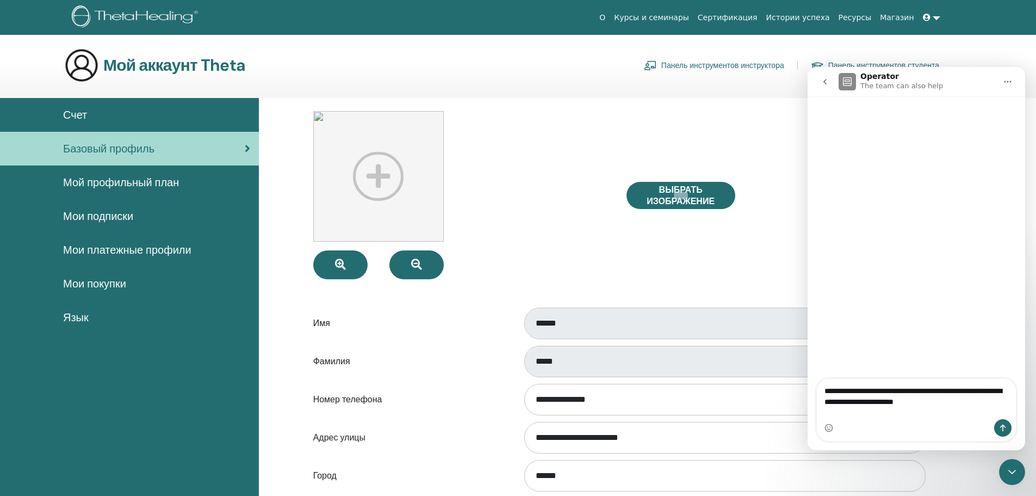
type textarea "**********"
click at [1005, 427] on icon "Send a message…" at bounding box center [1003, 427] width 6 height 7
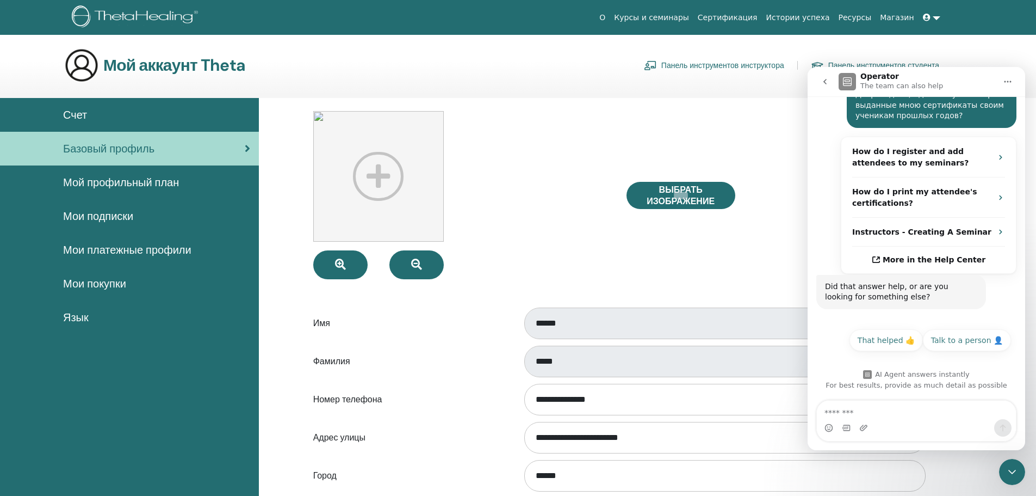
scroll to position [155, 0]
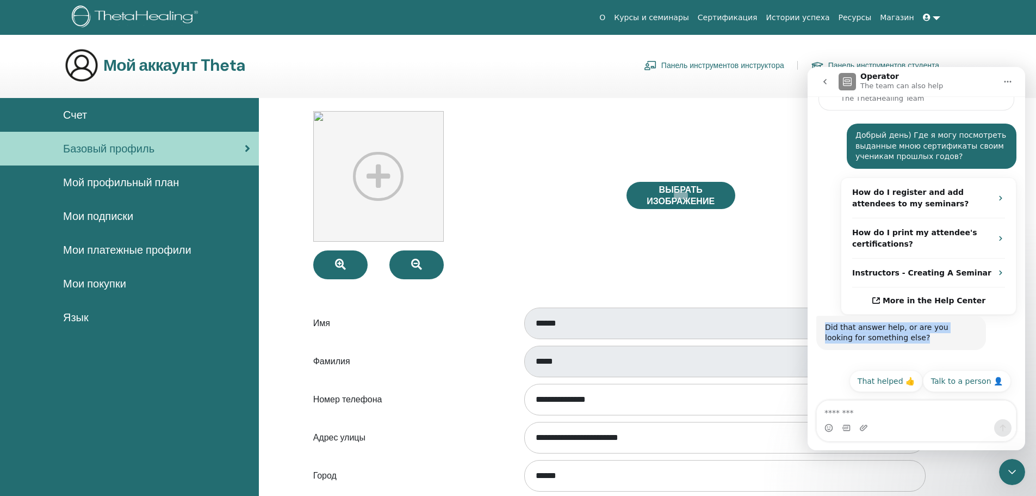
drag, startPoint x: 887, startPoint y: 341, endPoint x: 834, endPoint y: 329, distance: 54.0
click at [826, 326] on div "Did that answer help, or are you looking for something else?" at bounding box center [901, 332] width 152 height 21
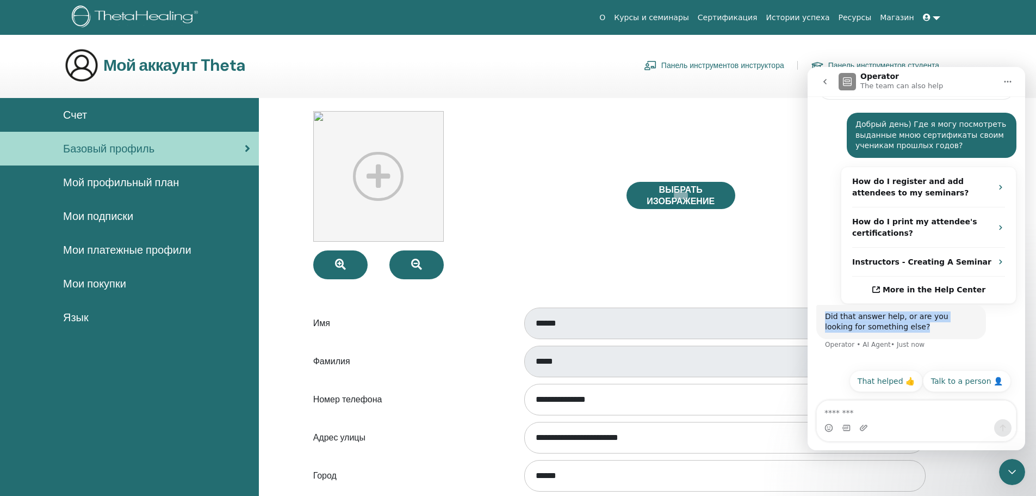
copy div "Did that answer help, or are you looking for something else?"
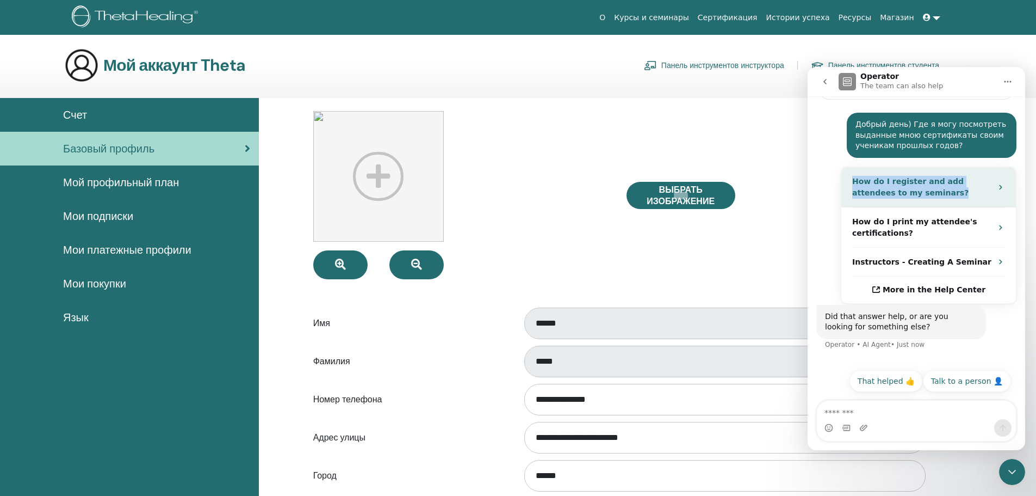
drag, startPoint x: 916, startPoint y: 194, endPoint x: 851, endPoint y: 181, distance: 65.5
click at [851, 181] on div "How do I register and add attendees to my seminars?" at bounding box center [929, 187] width 175 height 40
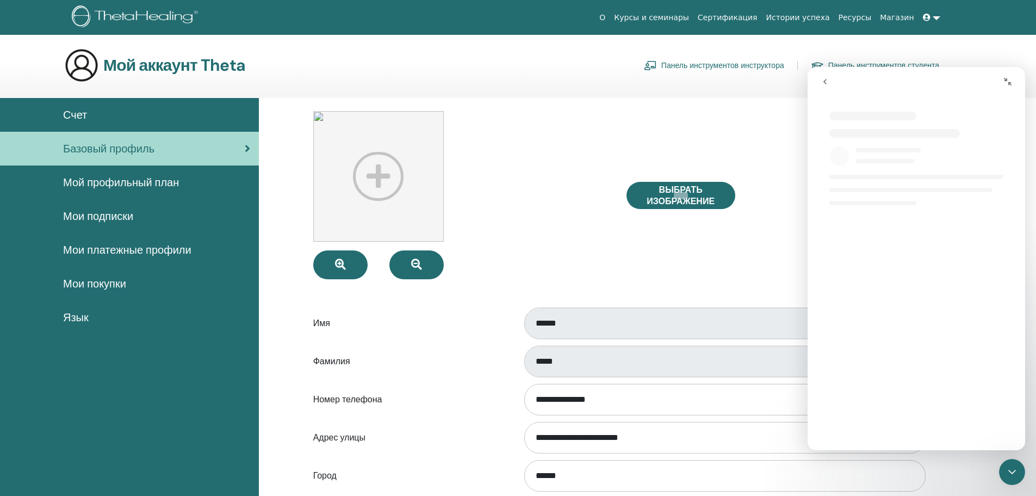
scroll to position [0, 0]
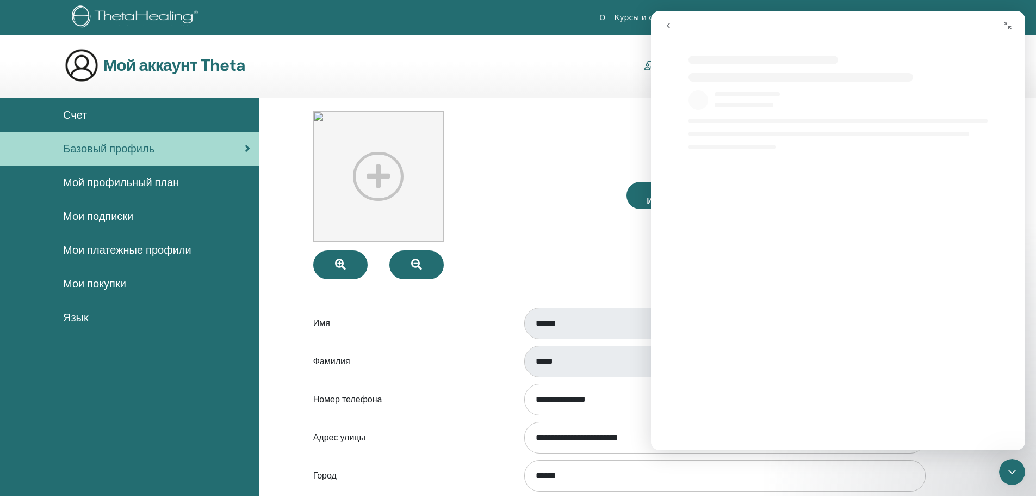
drag, startPoint x: 714, startPoint y: 134, endPoint x: 667, endPoint y: 24, distance: 119.2
click at [667, 24] on icon "go back" at bounding box center [668, 25] width 9 height 9
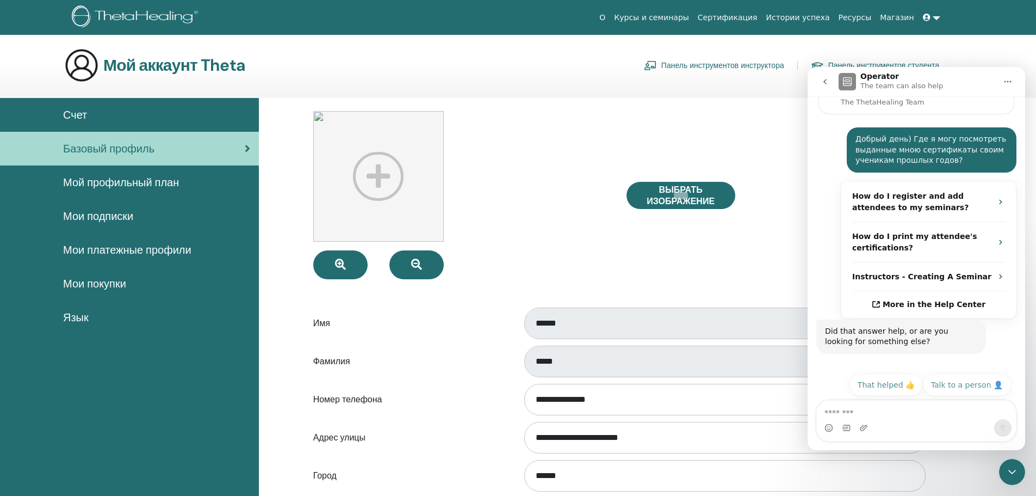
scroll to position [155, 0]
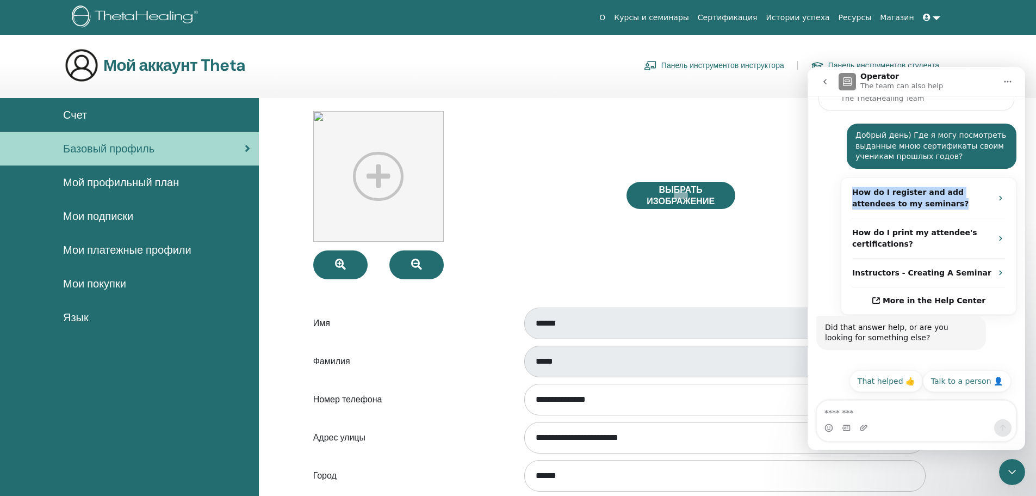
drag, startPoint x: 913, startPoint y: 206, endPoint x: 852, endPoint y: 194, distance: 62.0
click at [852, 194] on div "How do I register and add attendees to my seminars?" at bounding box center [929, 198] width 175 height 40
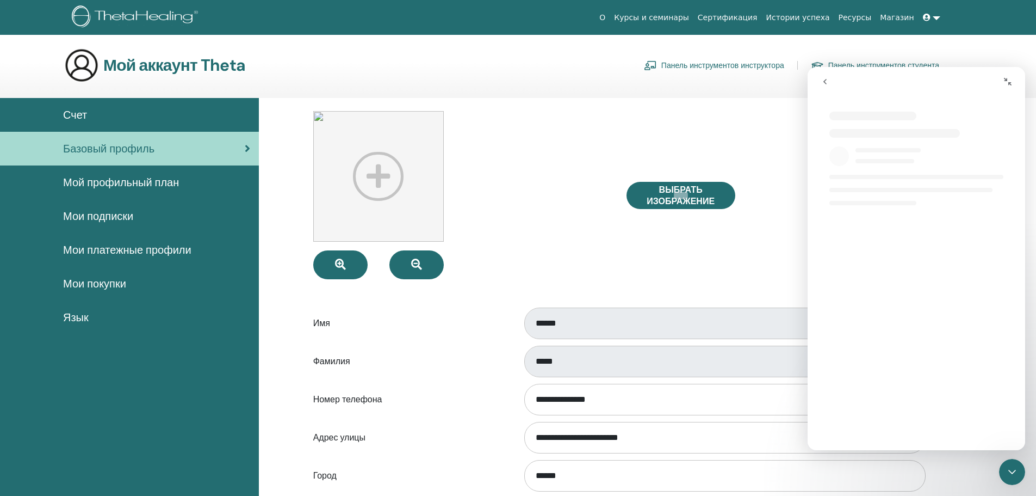
scroll to position [0, 0]
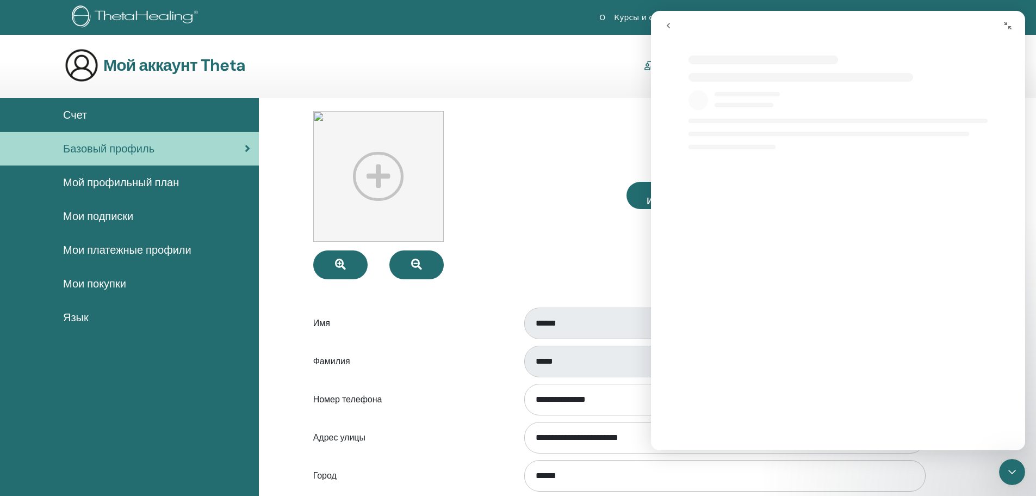
select select "**"
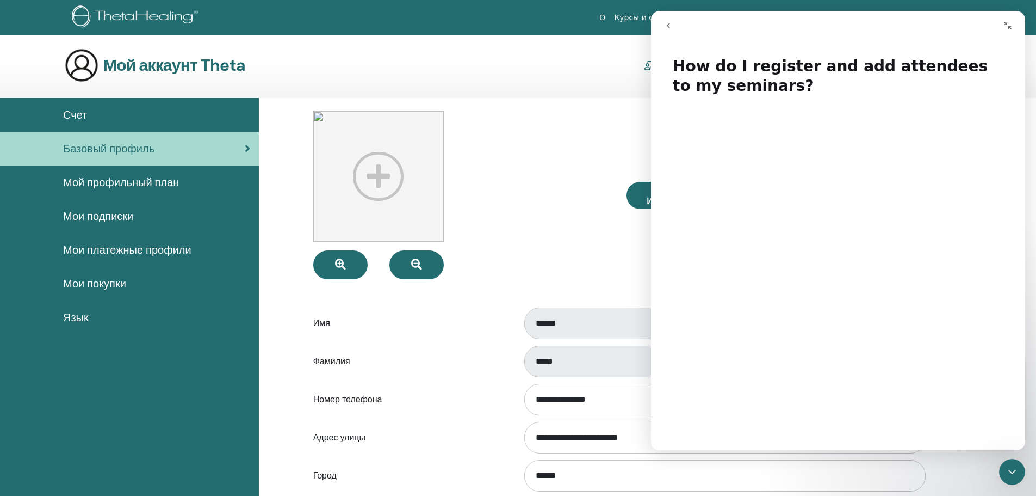
click at [775, 81] on h1 "How do I register and add attendees to my seminars?" at bounding box center [838, 72] width 374 height 53
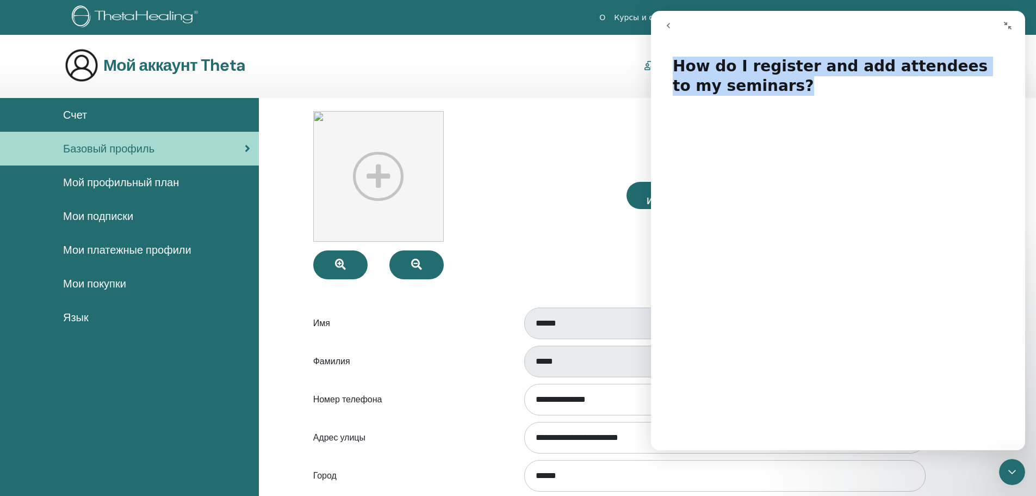
drag, startPoint x: 743, startPoint y: 88, endPoint x: 692, endPoint y: 78, distance: 52.1
click at [665, 66] on h1 "How do I register and add attendees to my seminars?" at bounding box center [838, 72] width 374 height 53
copy h1 "How do I register and add attendees to my seminars?"
click at [671, 30] on button "go back" at bounding box center [668, 25] width 21 height 21
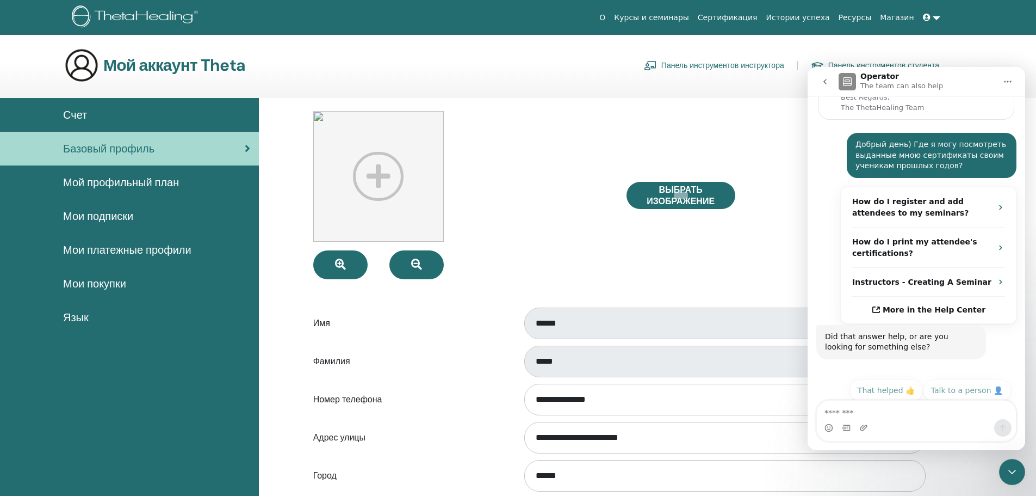
scroll to position [155, 0]
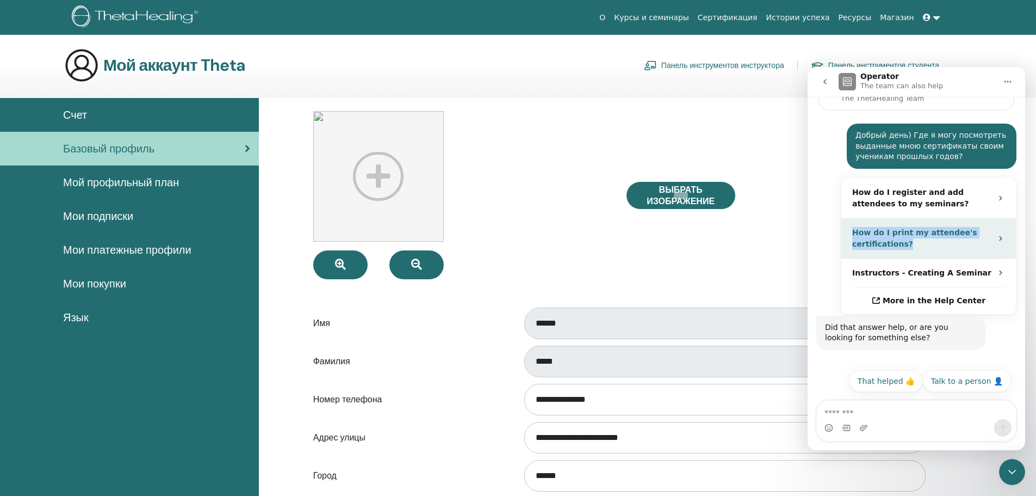
drag, startPoint x: 902, startPoint y: 245, endPoint x: 855, endPoint y: 234, distance: 49.1
click at [855, 234] on div "How do I print my attendee's certifications?" at bounding box center [922, 238] width 140 height 23
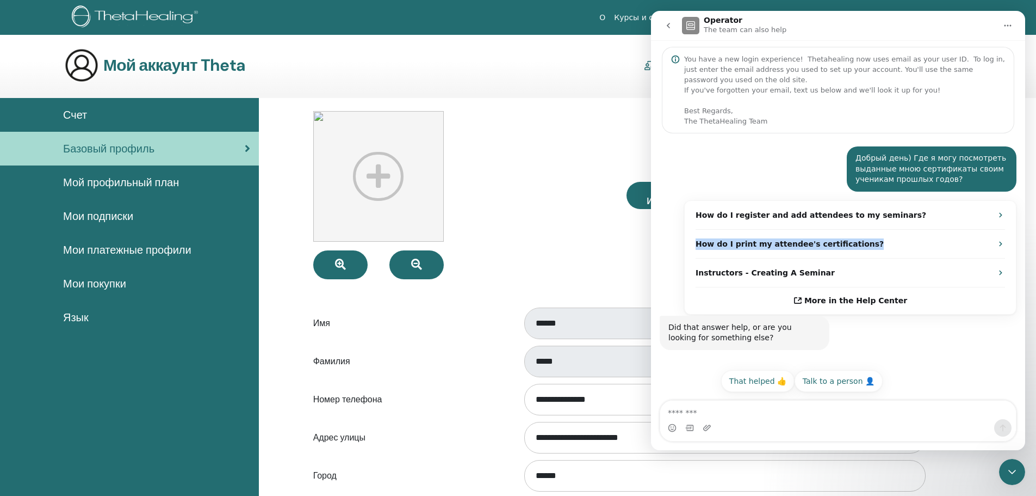
scroll to position [0, 0]
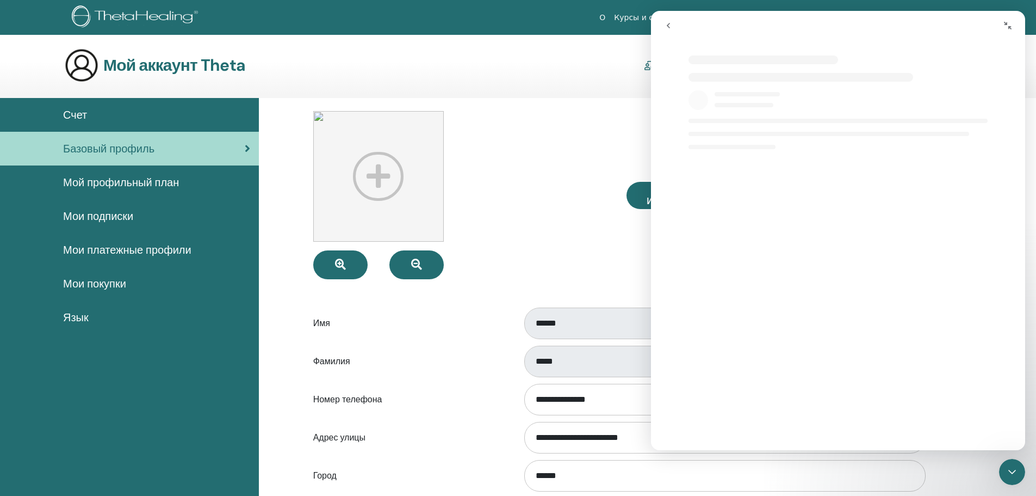
select select "**"
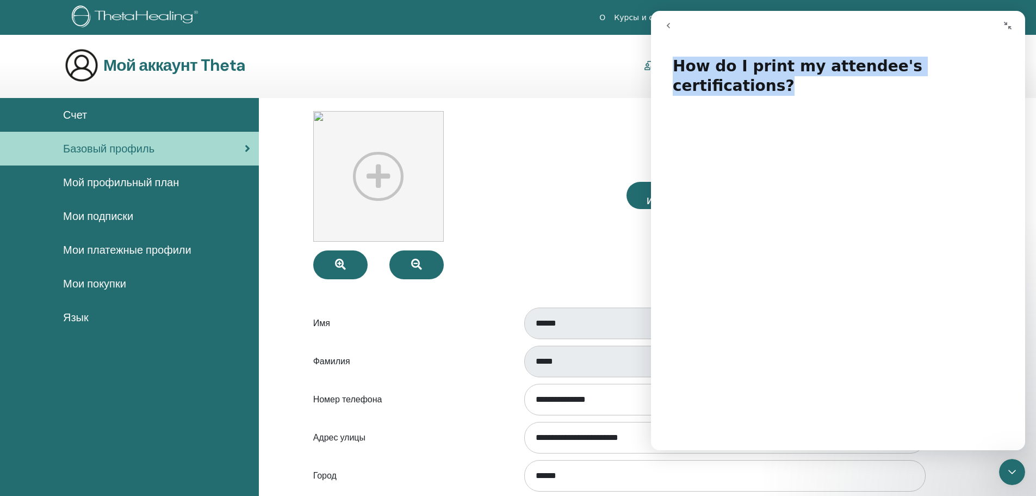
drag, startPoint x: 992, startPoint y: 68, endPoint x: 669, endPoint y: 66, distance: 323.7
click at [669, 66] on h1 "How do I print my attendee's certifications?" at bounding box center [838, 72] width 374 height 53
copy h1 "How do I print my attendee's certifications?"
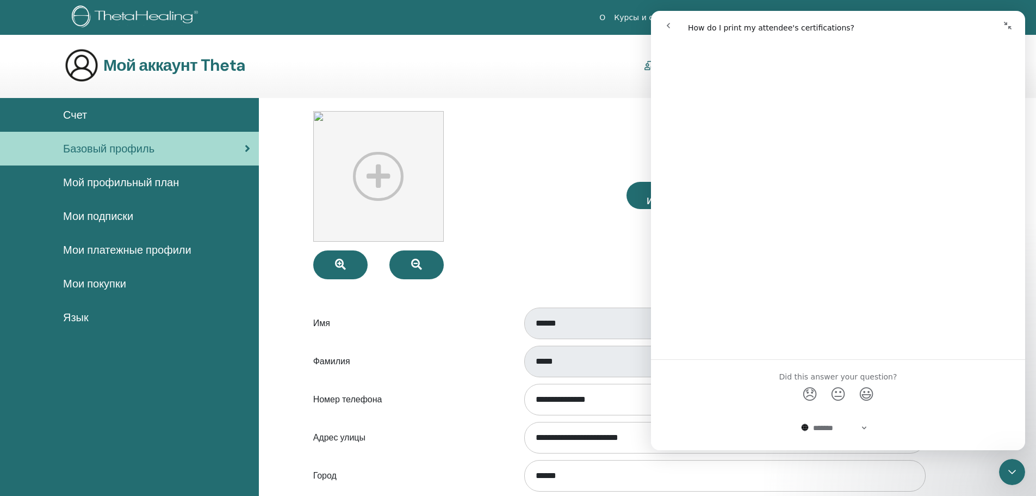
scroll to position [453, 0]
click at [666, 21] on icon "go back" at bounding box center [668, 25] width 9 height 9
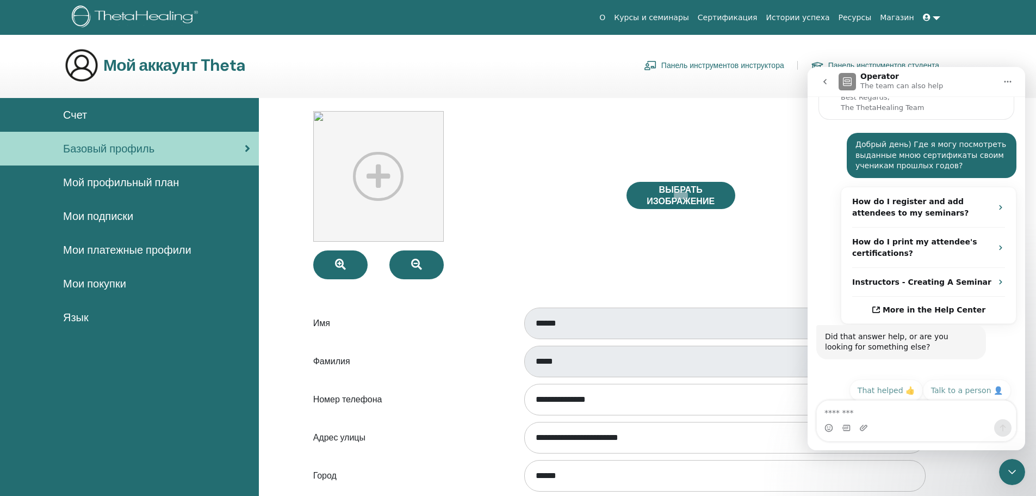
scroll to position [155, 0]
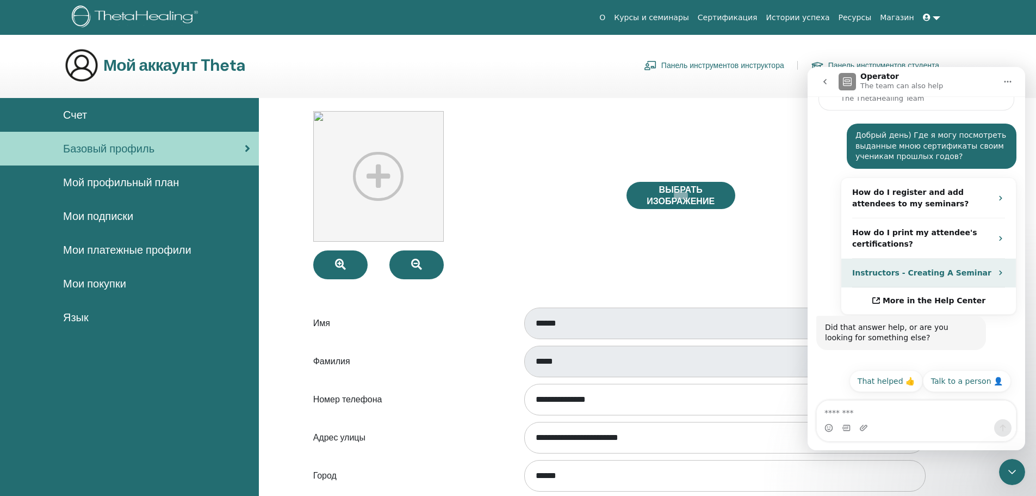
click at [961, 273] on strong "Instructors - Creating A Seminar" at bounding box center [921, 272] width 139 height 9
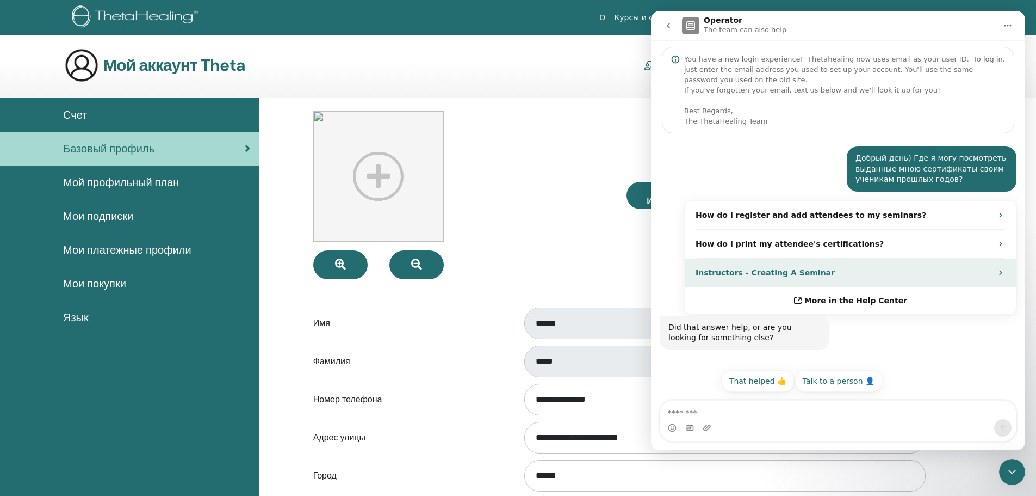
scroll to position [0, 0]
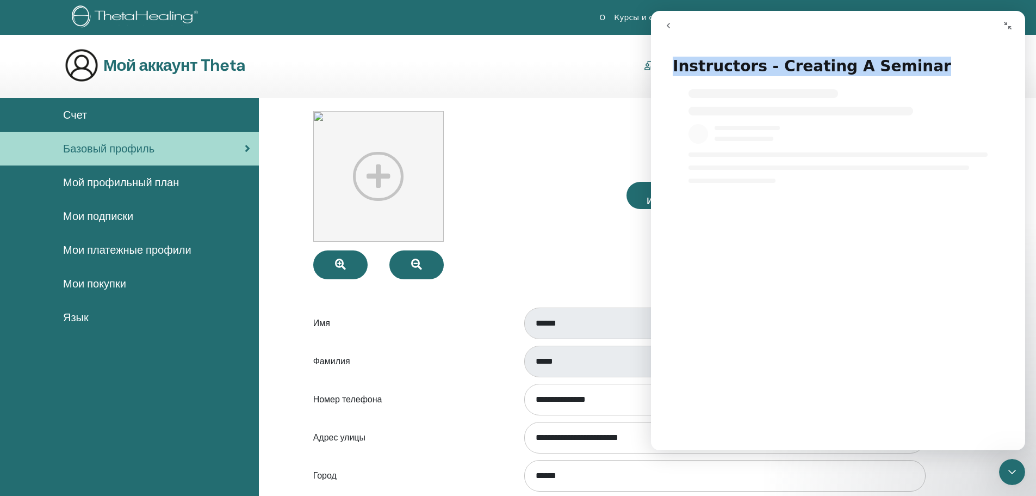
drag, startPoint x: 906, startPoint y: 67, endPoint x: 670, endPoint y: 69, distance: 236.1
click at [670, 69] on h1 "Instructors - Creating A Seminar" at bounding box center [838, 62] width 374 height 33
copy h1 "Instructors - Creating A Seminar"
select select "**"
click at [666, 24] on icon "go back" at bounding box center [668, 25] width 9 height 9
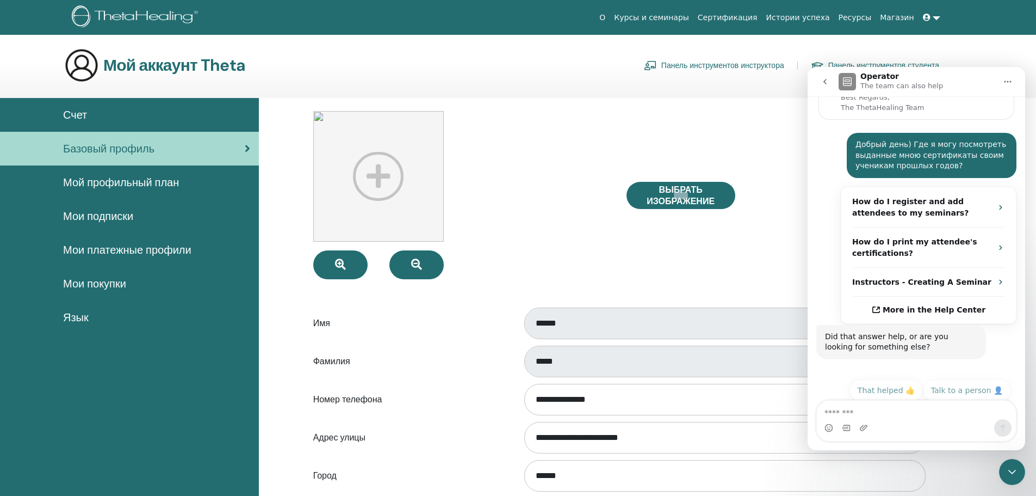
scroll to position [155, 0]
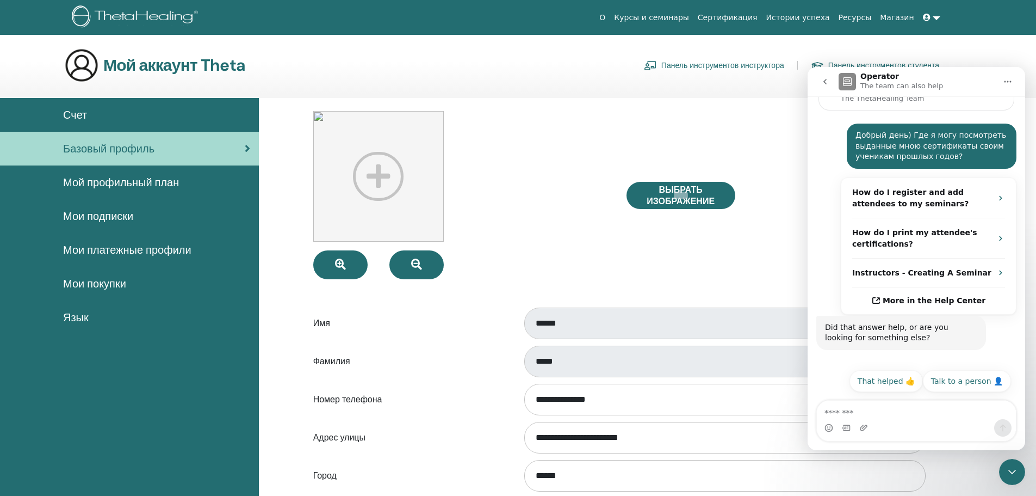
click at [114, 184] on font "Мой профильный план" at bounding box center [121, 182] width 116 height 14
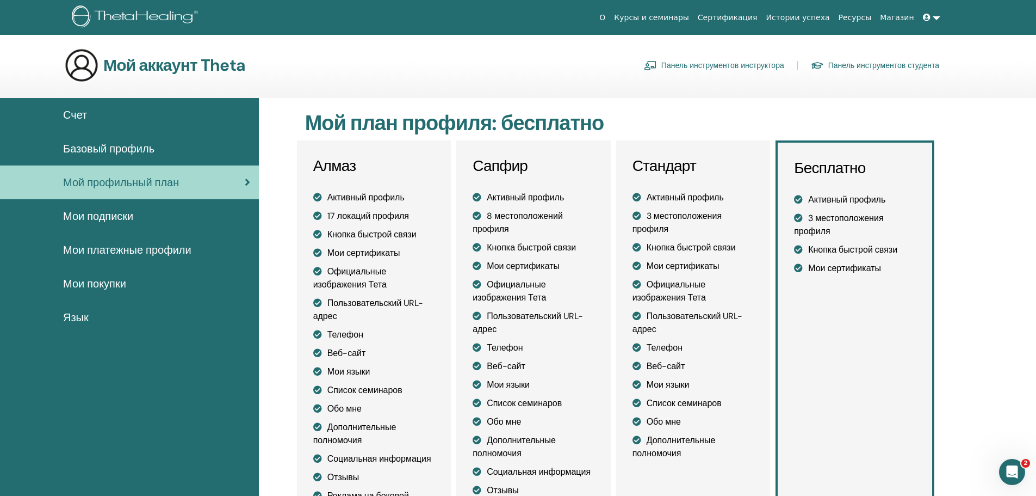
click at [104, 217] on font "Мои подписки" at bounding box center [98, 216] width 70 height 14
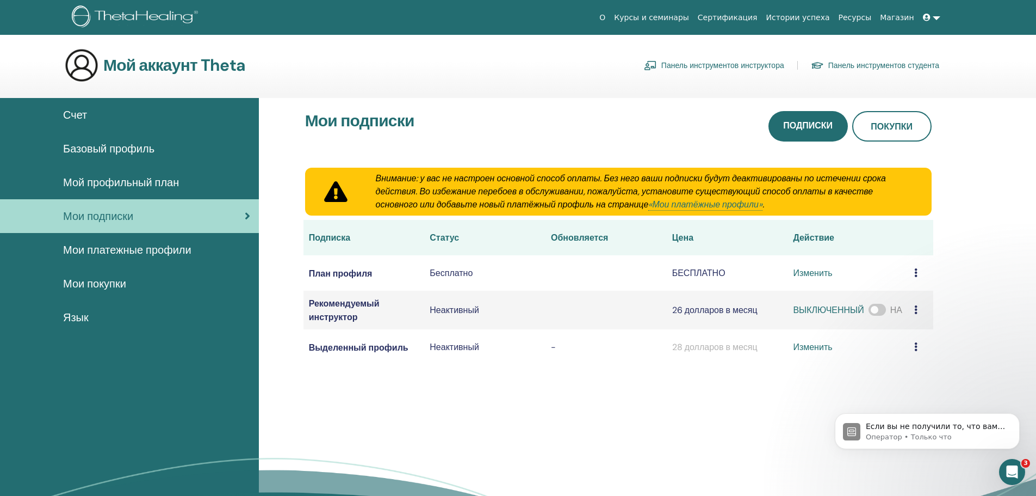
click at [939, 20] on link at bounding box center [932, 18] width 26 height 20
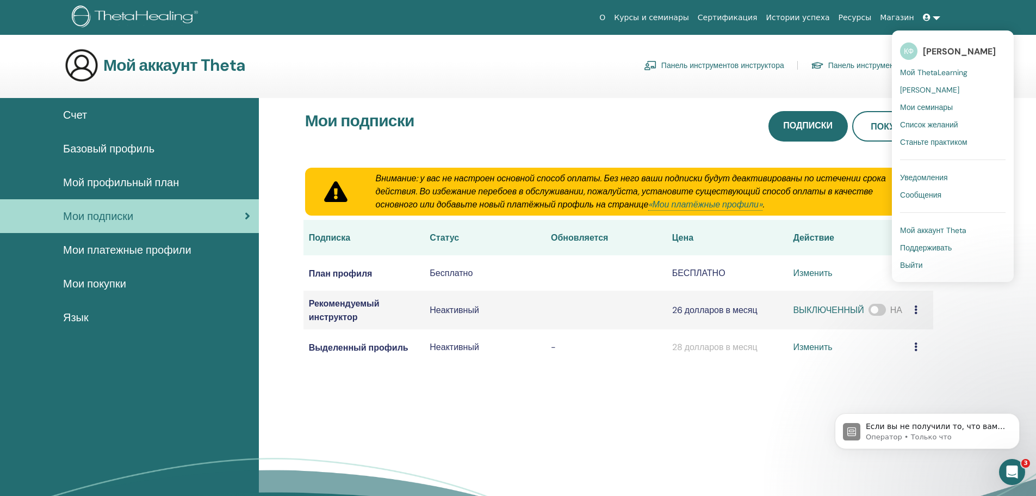
click at [941, 89] on font "[PERSON_NAME]" at bounding box center [929, 90] width 59 height 10
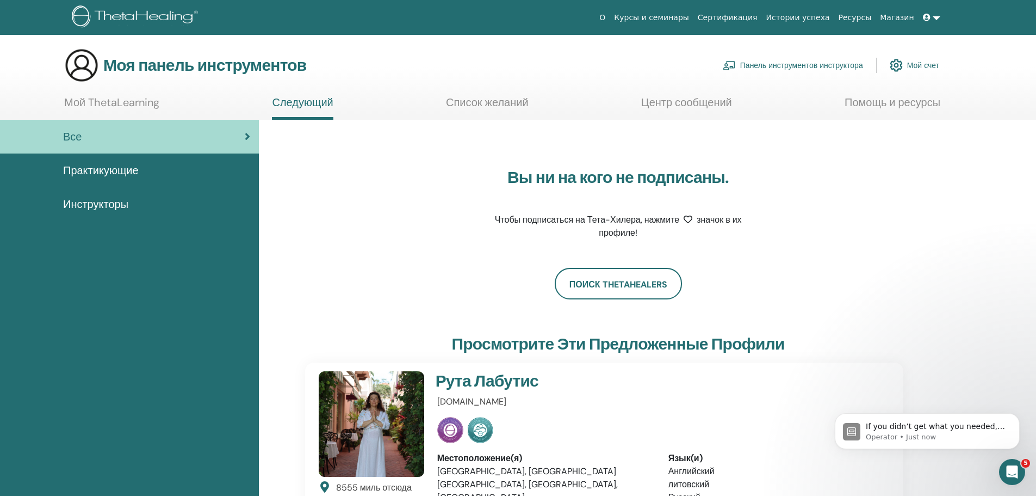
click at [939, 17] on link at bounding box center [932, 18] width 26 height 20
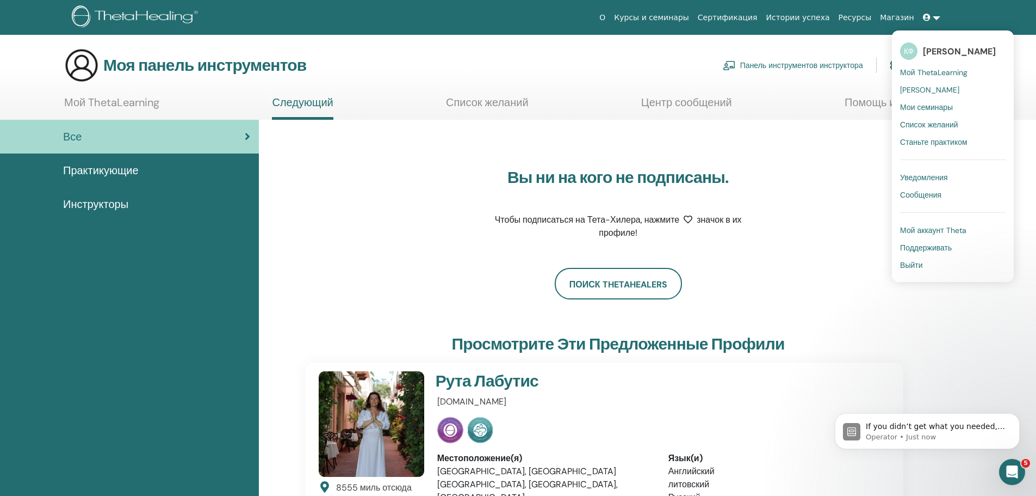
click at [941, 107] on font "Мои семинары" at bounding box center [926, 107] width 53 height 10
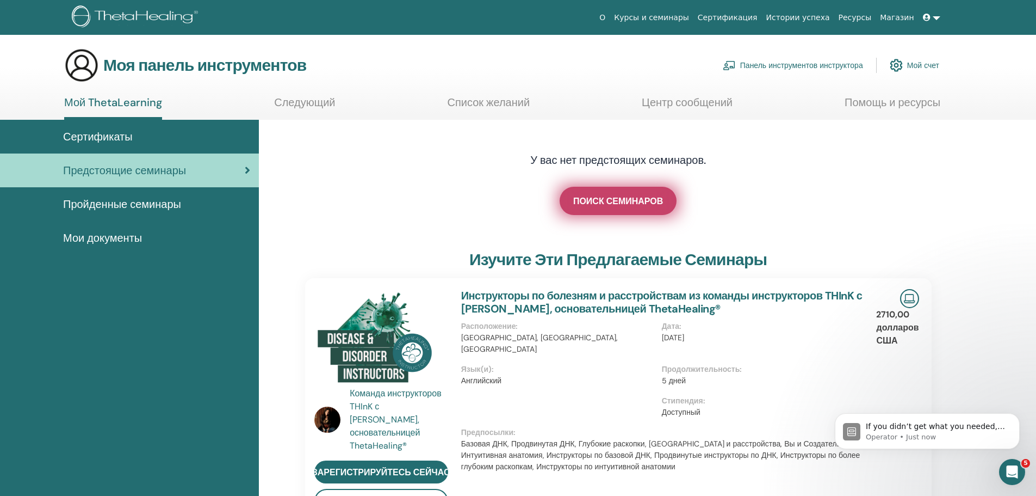
click at [613, 203] on font "ПОИСК СЕМИНАРОВ" at bounding box center [618, 200] width 90 height 11
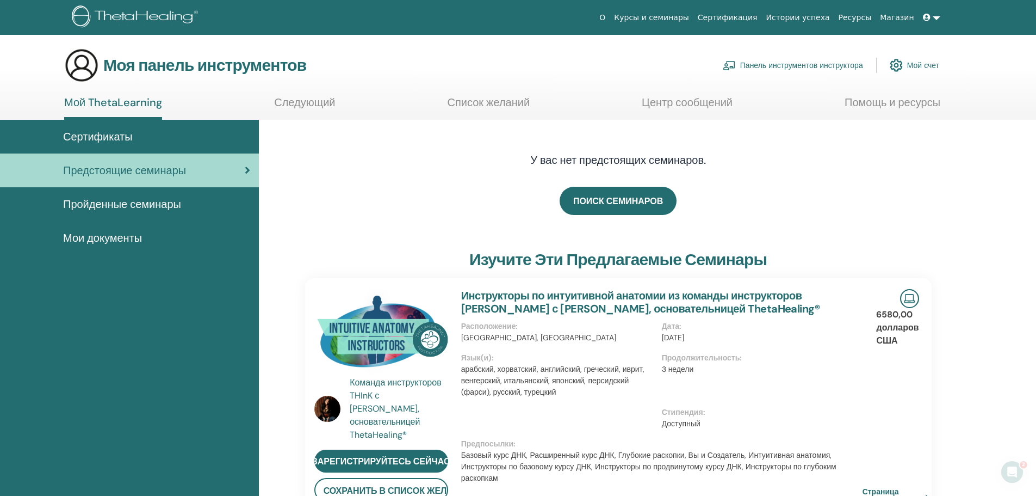
click at [935, 20] on link at bounding box center [932, 18] width 26 height 20
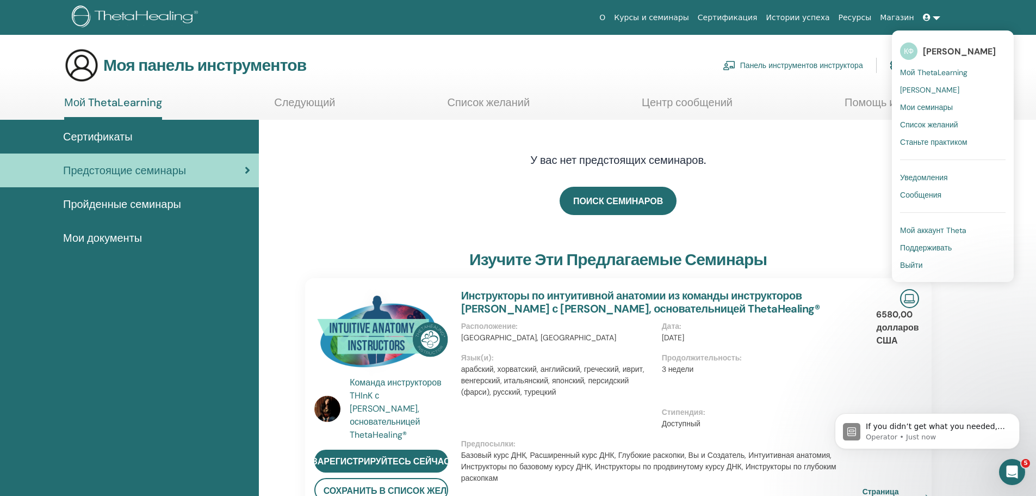
click at [938, 230] on font "Мой аккаунт Theta" at bounding box center [933, 230] width 66 height 10
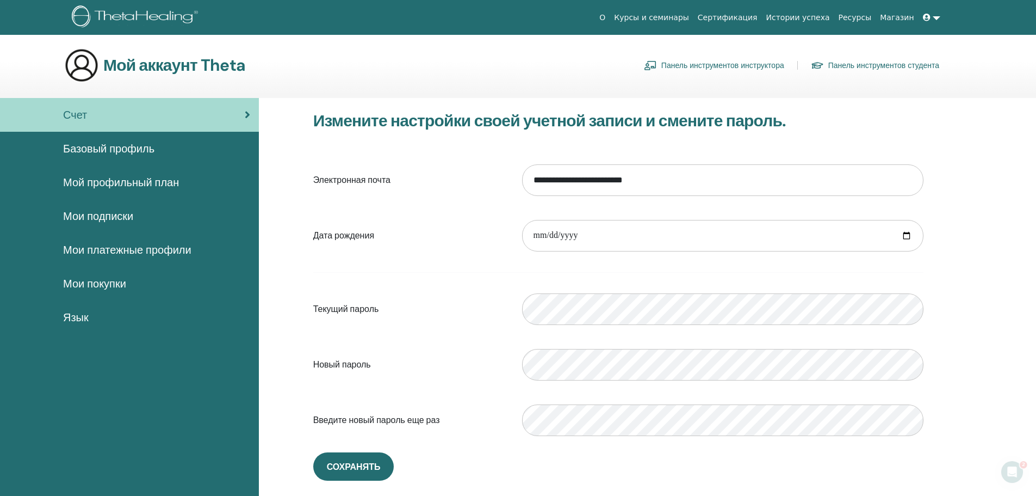
click at [935, 18] on link at bounding box center [932, 18] width 26 height 20
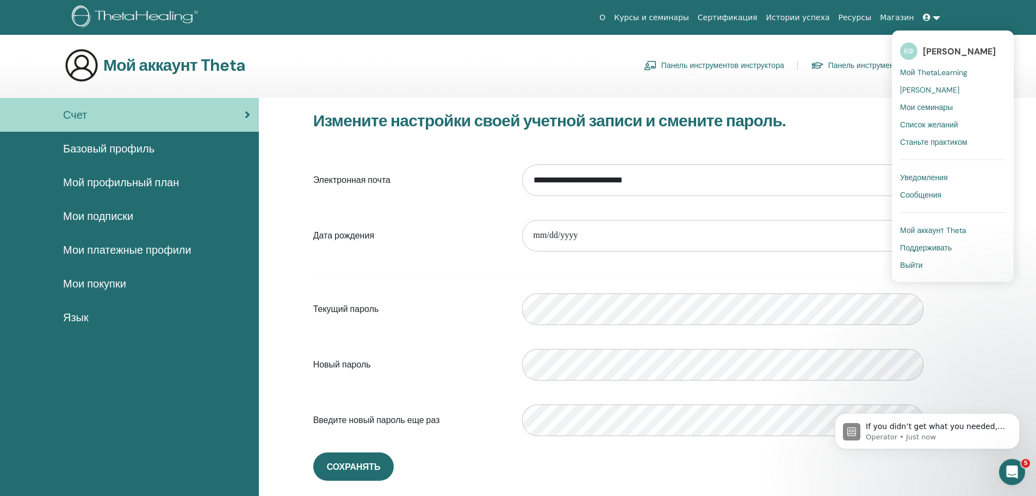
click at [946, 71] on font "Мой ThetaLearning" at bounding box center [933, 72] width 67 height 10
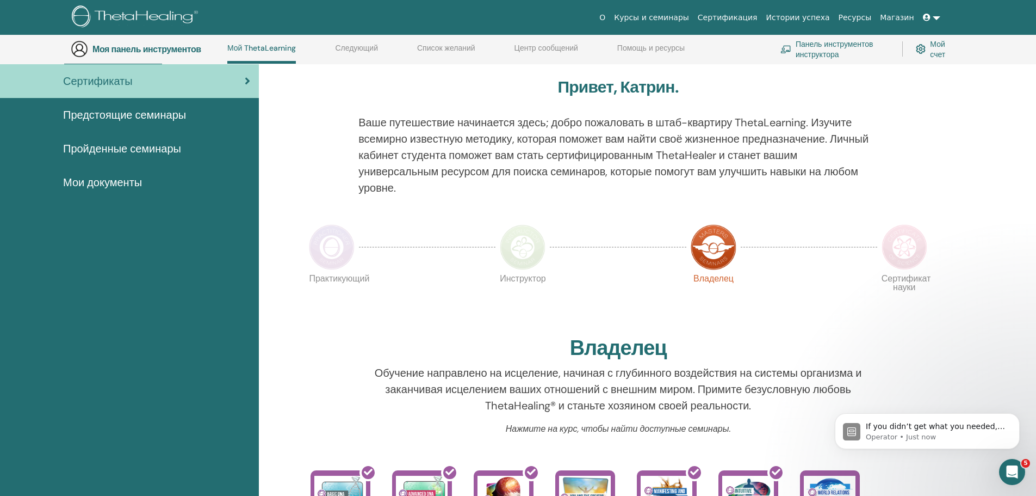
scroll to position [83, 0]
click at [1012, 477] on icon "Открытый Интерком Мессенджер" at bounding box center [1013, 472] width 18 height 18
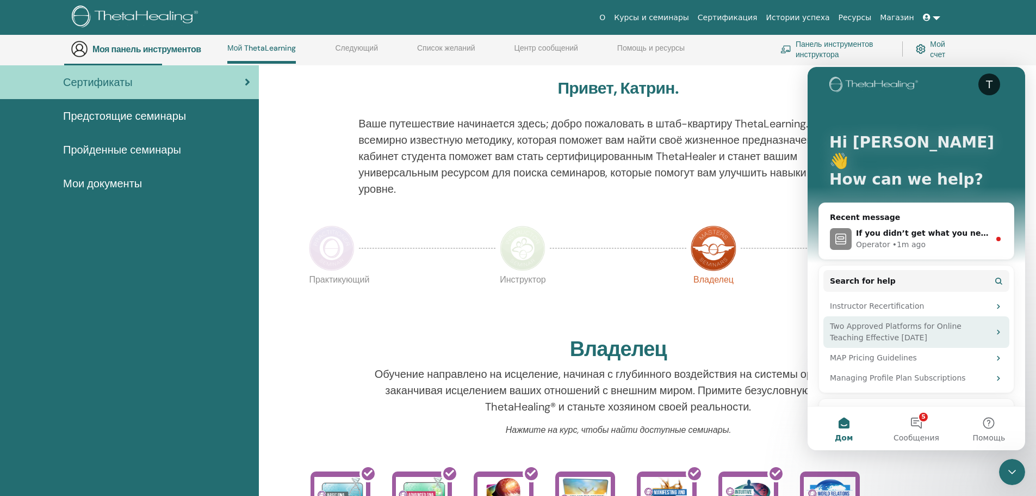
scroll to position [0, 0]
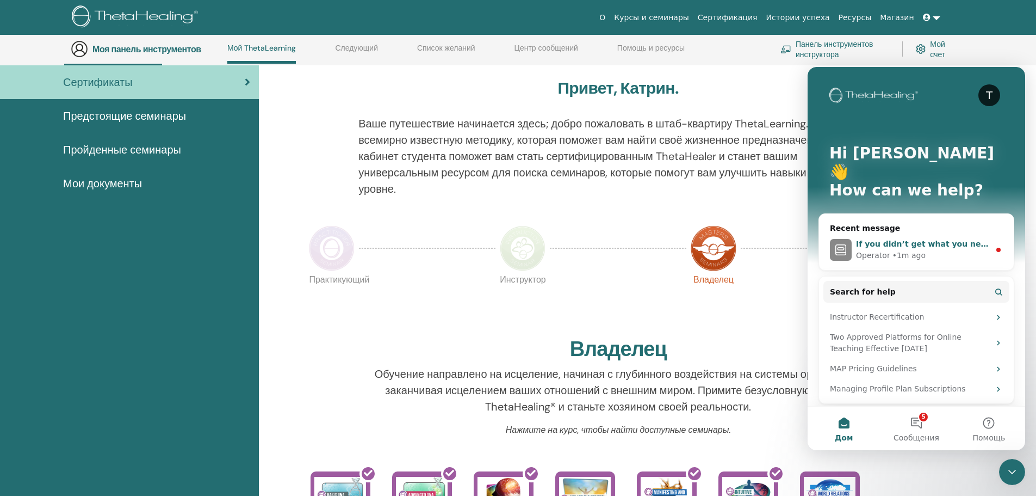
click at [966, 250] on div "Operator • 1m ago" at bounding box center [923, 255] width 134 height 11
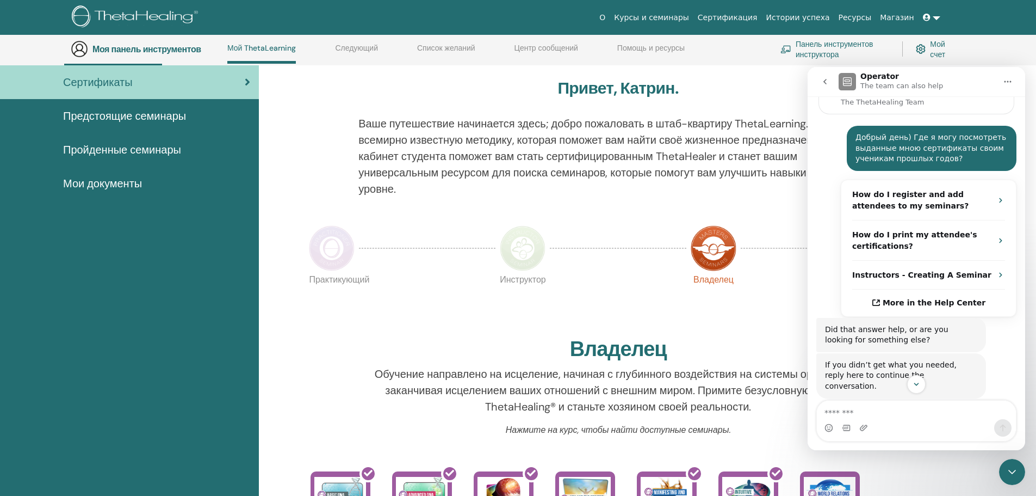
scroll to position [163, 0]
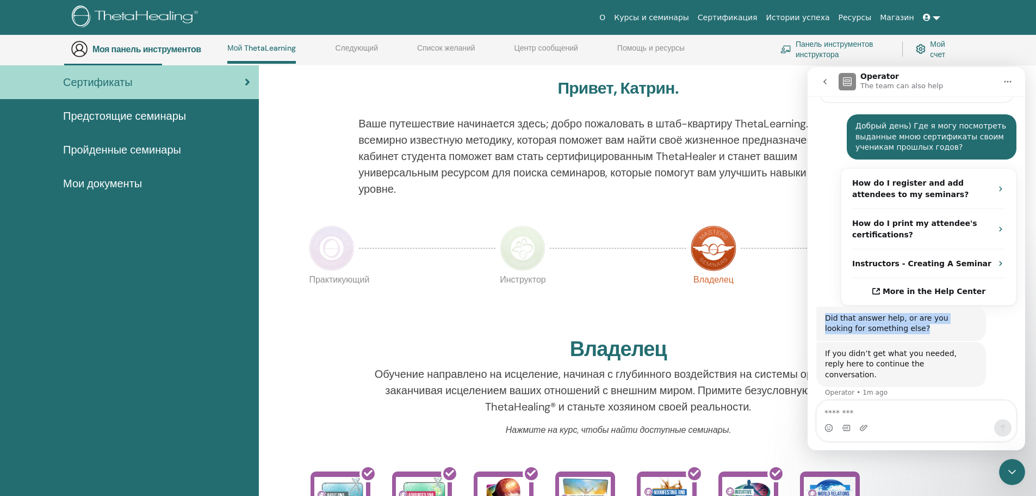
drag, startPoint x: 887, startPoint y: 328, endPoint x: 820, endPoint y: 318, distance: 67.1
click at [820, 318] on div "Did that answer help, or are you looking for something else? Operator • AI Agen…" at bounding box center [902, 323] width 170 height 34
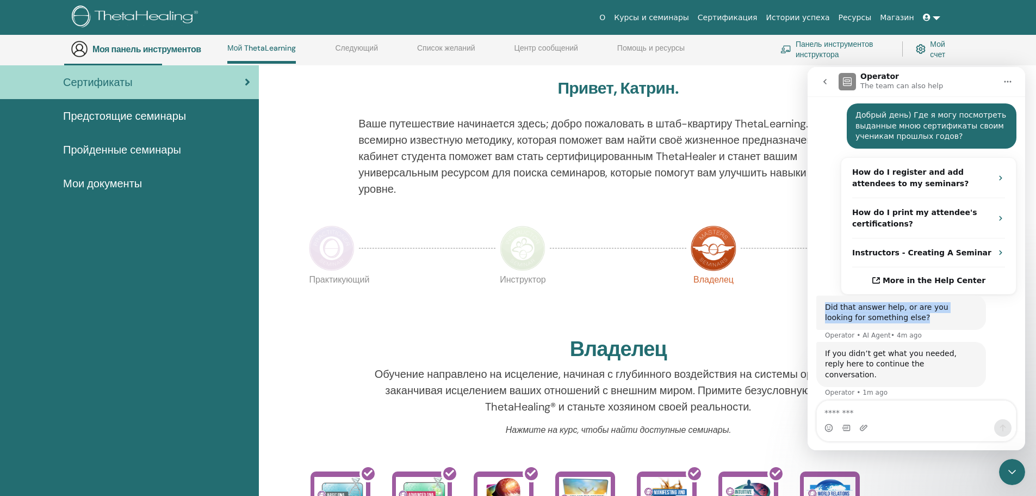
copy div "Did that answer help, or are you looking for something else?"
drag, startPoint x: 908, startPoint y: 361, endPoint x: 831, endPoint y: 359, distance: 77.8
click at [820, 354] on div "If you didn’t get what you needed, reply here to continue the conversation. Ope…" at bounding box center [902, 364] width 170 height 45
copy div "If you didn’t get what you needed, reply here to continue the conversation."
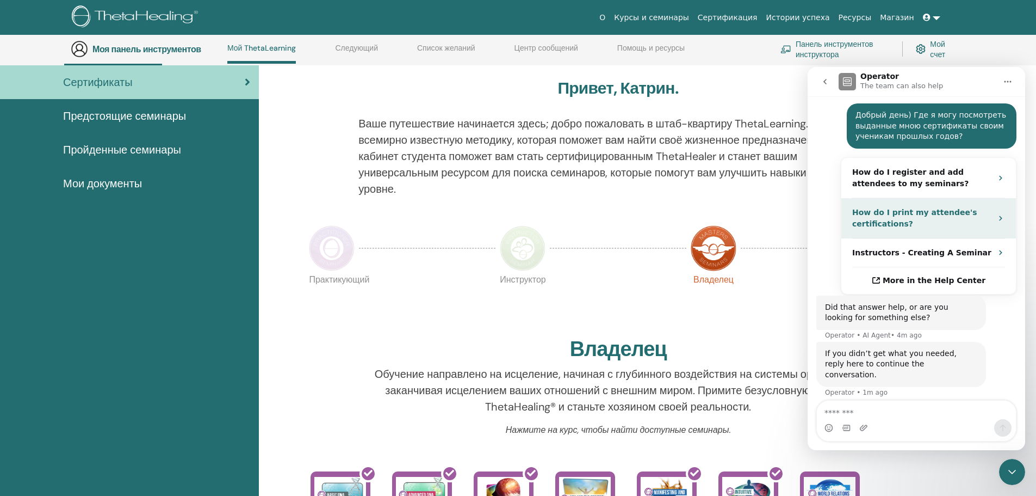
click at [997, 219] on icon "Operator says…" at bounding box center [1001, 218] width 9 height 9
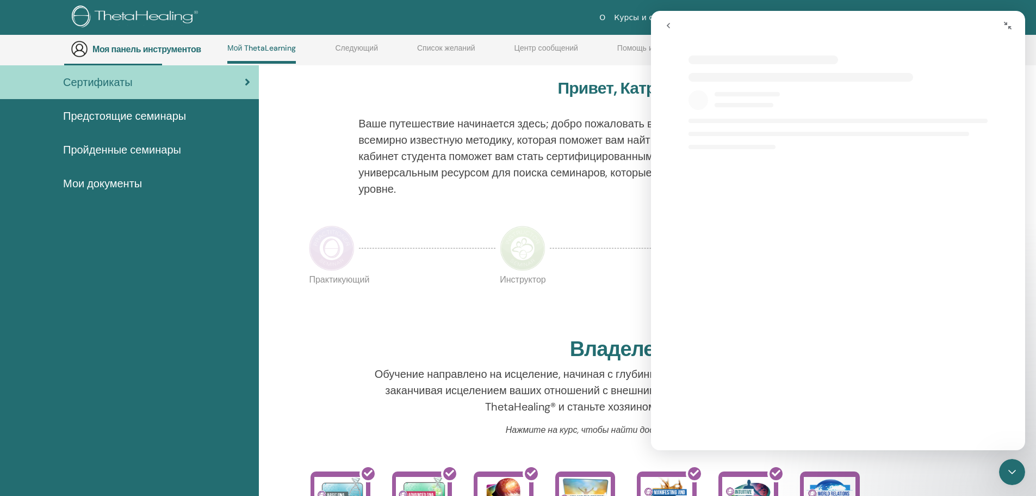
scroll to position [0, 0]
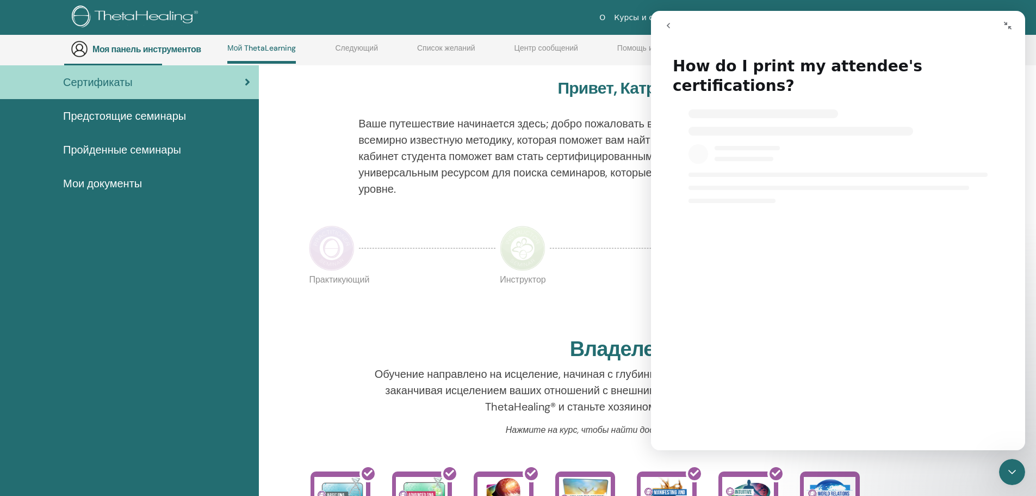
select select "**"
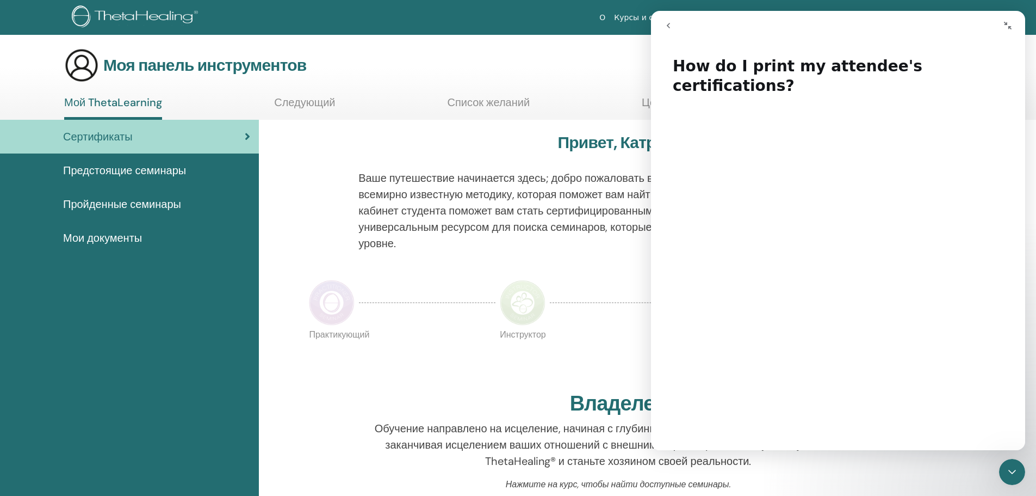
click at [130, 200] on font "Пройденные семинары" at bounding box center [122, 204] width 118 height 14
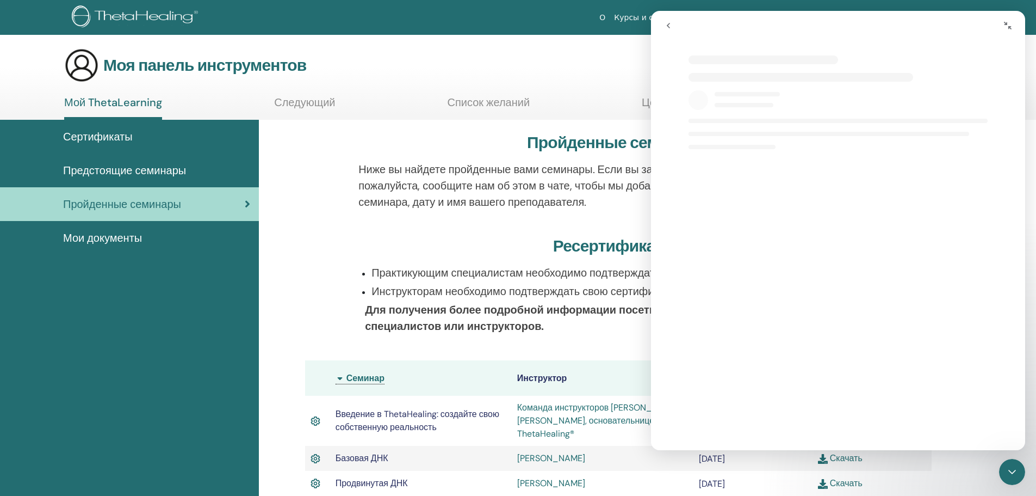
select select "**"
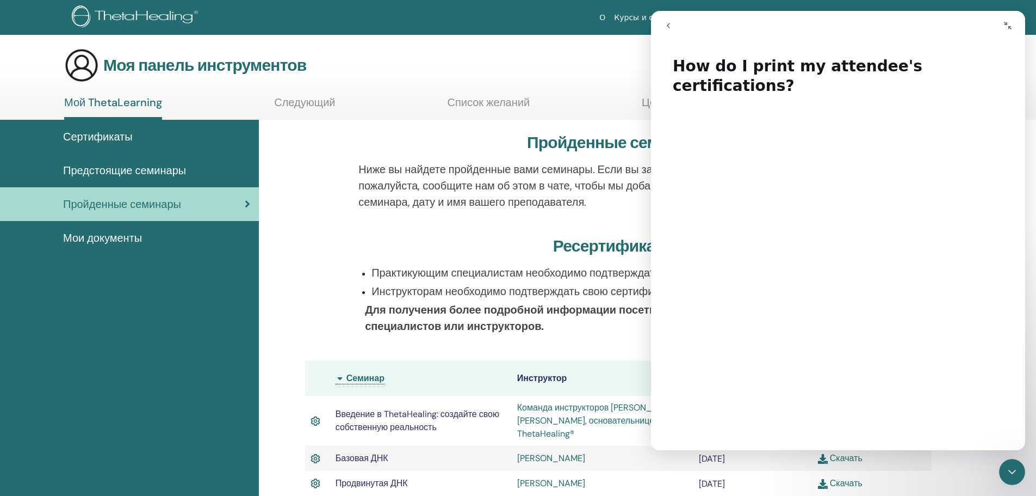
click at [668, 27] on icon "go back" at bounding box center [668, 25] width 9 height 9
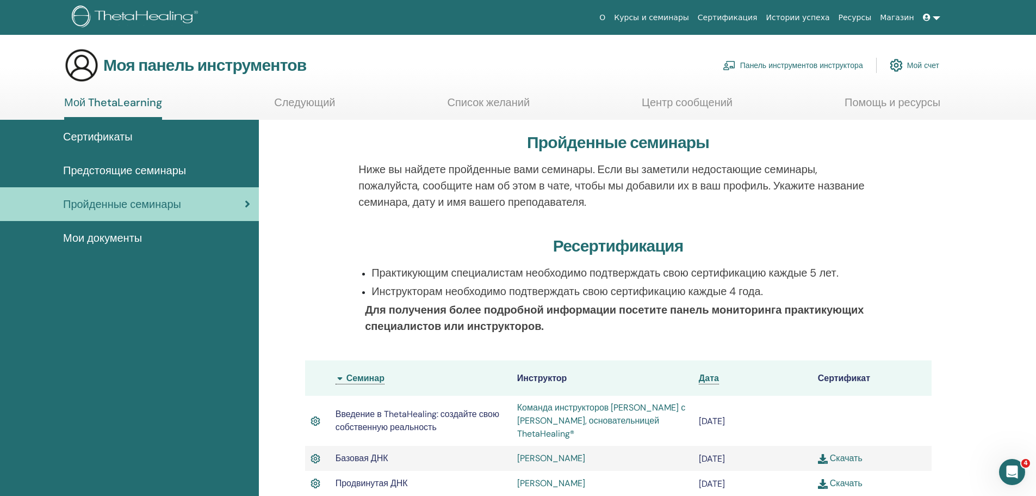
click at [933, 18] on link at bounding box center [932, 18] width 26 height 20
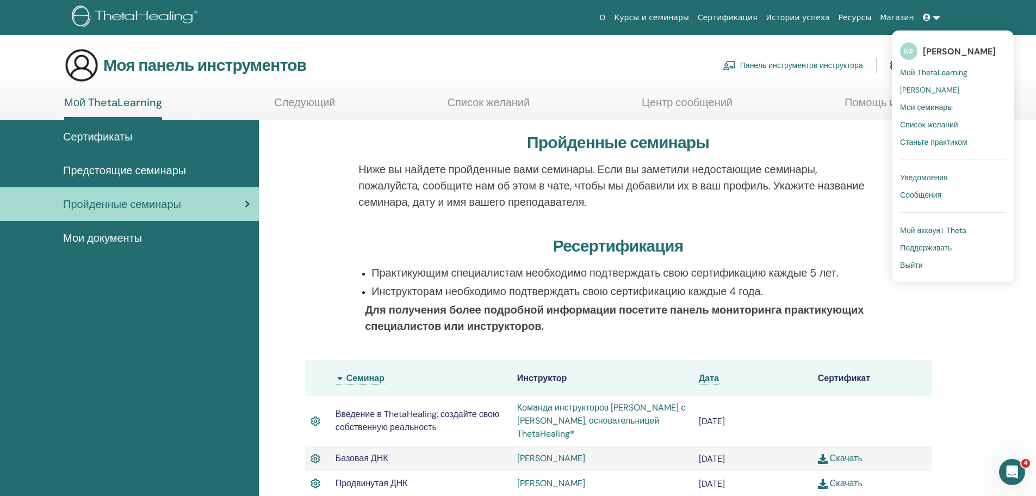
click at [922, 73] on font "Мой ThetaLearning" at bounding box center [933, 72] width 67 height 10
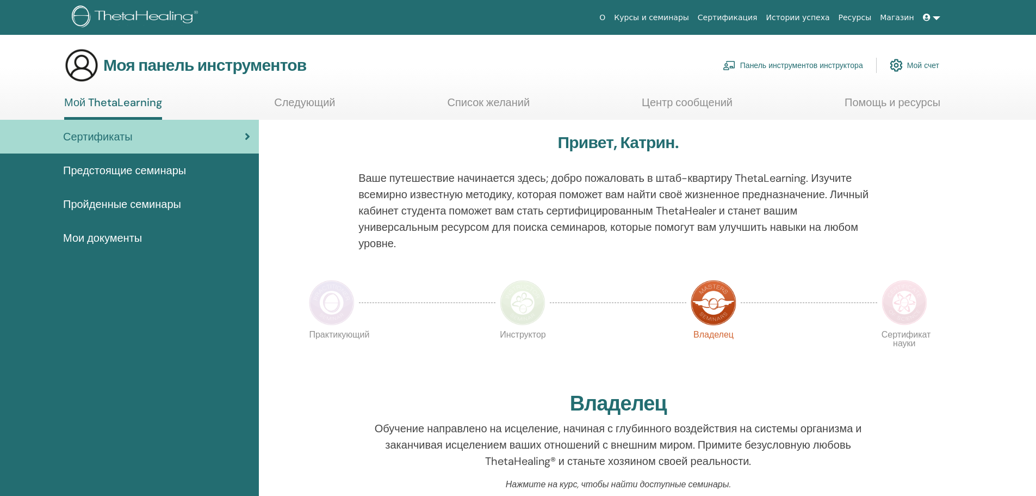
click at [112, 239] on font "Мои документы" at bounding box center [102, 238] width 79 height 14
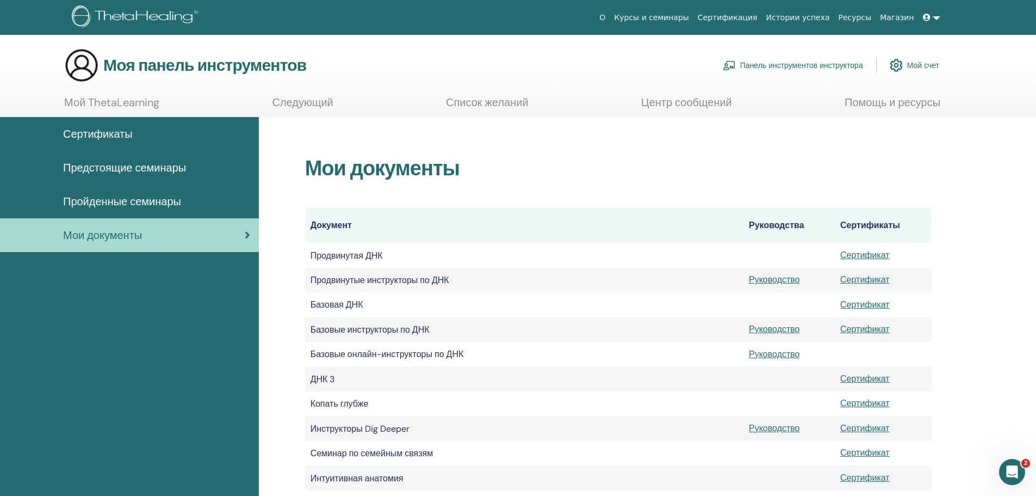
click at [109, 202] on font "Пройденные семинары" at bounding box center [122, 201] width 118 height 14
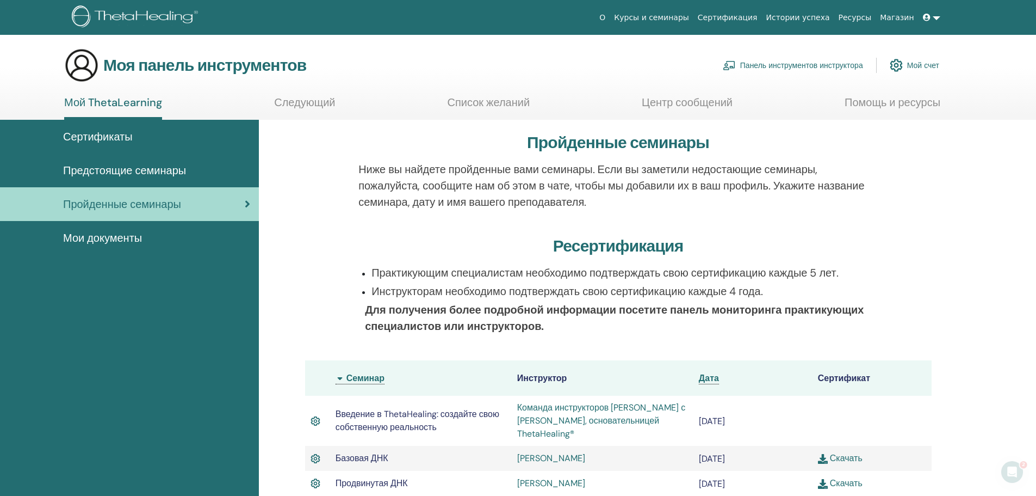
click at [115, 166] on font "Предстоящие семинары" at bounding box center [124, 170] width 123 height 14
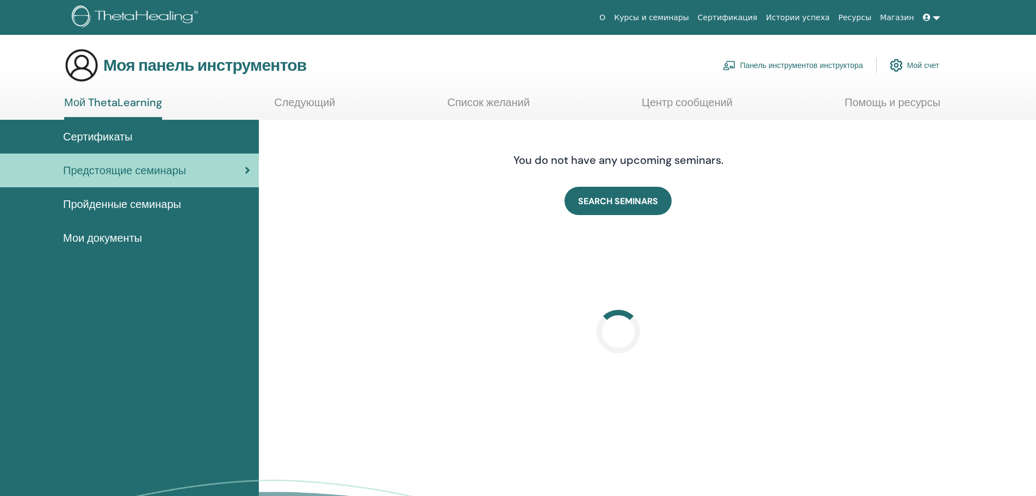
click at [101, 138] on font "Сертификаты" at bounding box center [98, 136] width 70 height 14
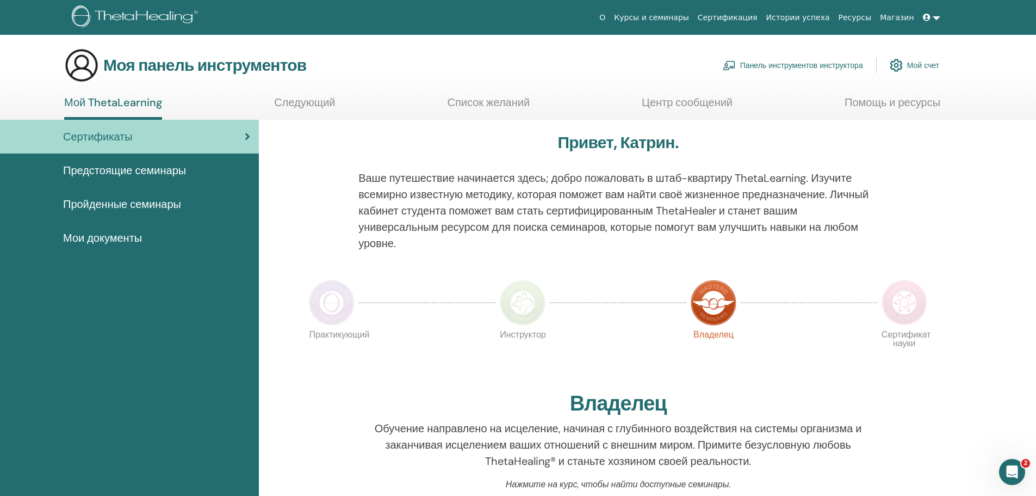
click at [689, 20] on font "Курсы и семинары" at bounding box center [651, 17] width 75 height 9
click at [938, 21] on link at bounding box center [932, 18] width 26 height 20
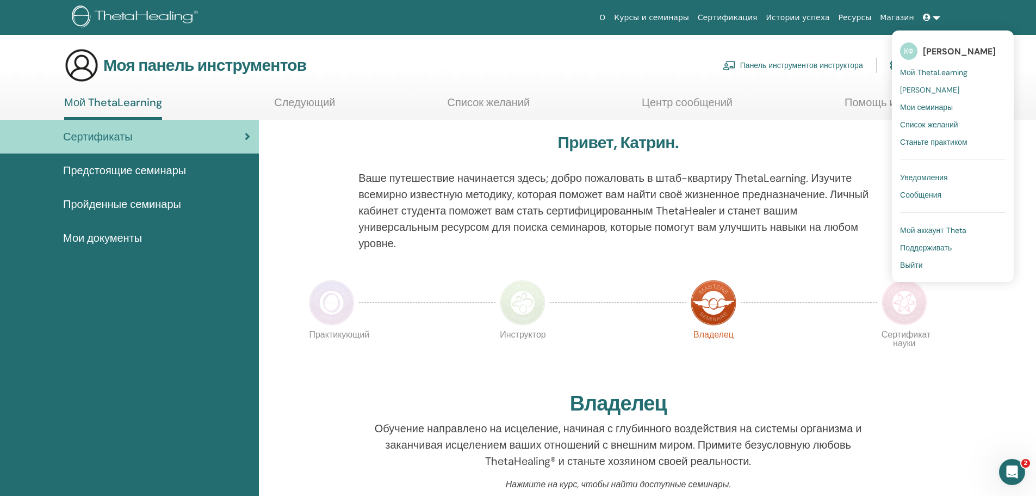
click at [931, 109] on font "Мои семинары" at bounding box center [926, 107] width 53 height 10
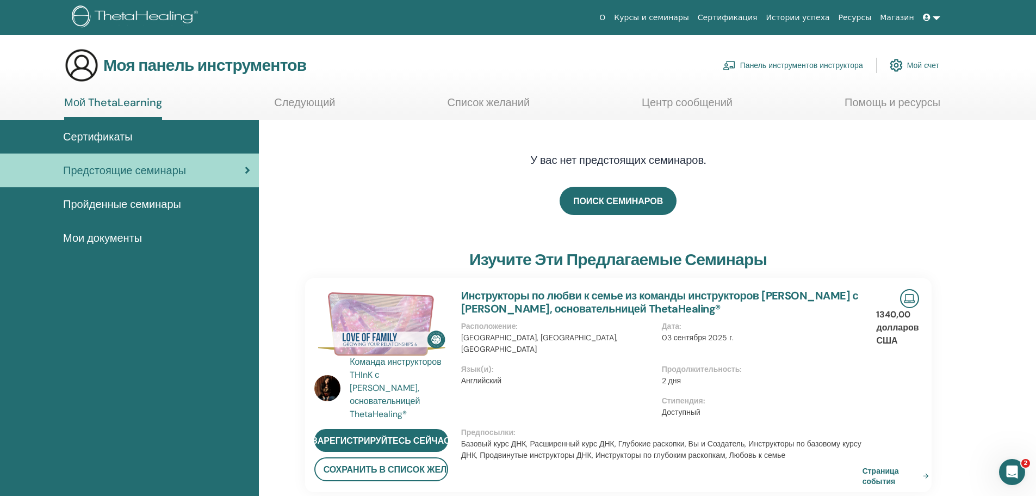
click at [128, 236] on font "Мои документы" at bounding box center [102, 238] width 79 height 14
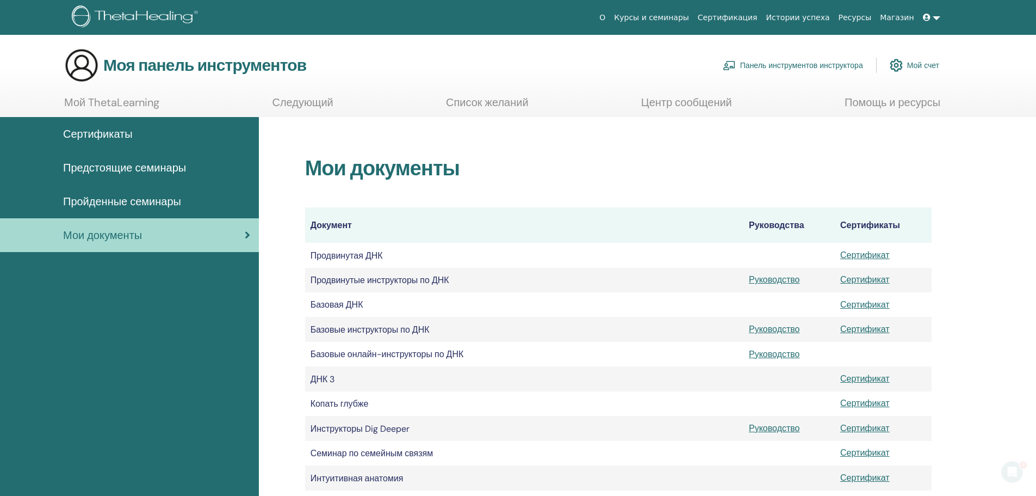
click at [1012, 478] on icon "Открытый Интерком Мессенджер" at bounding box center [1013, 472] width 18 height 18
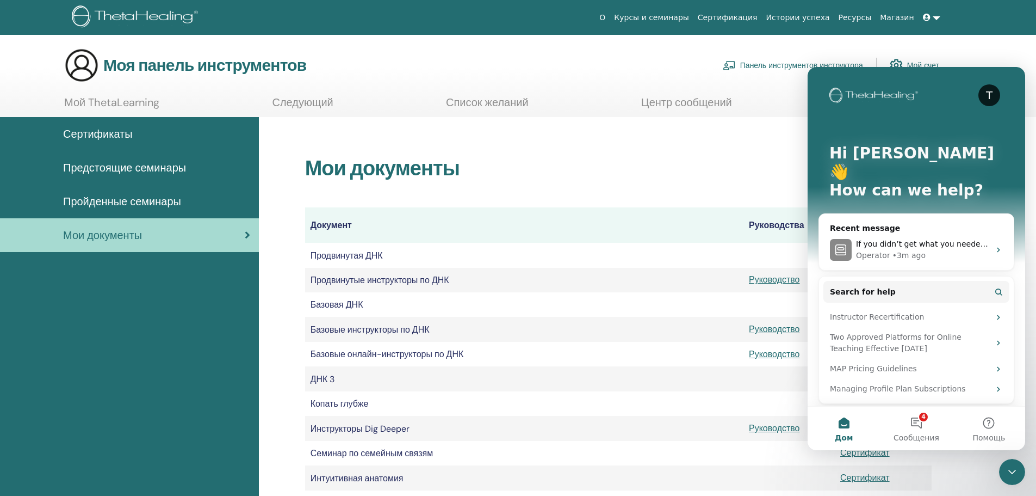
click at [289, 101] on font "Следующий" at bounding box center [302, 102] width 61 height 14
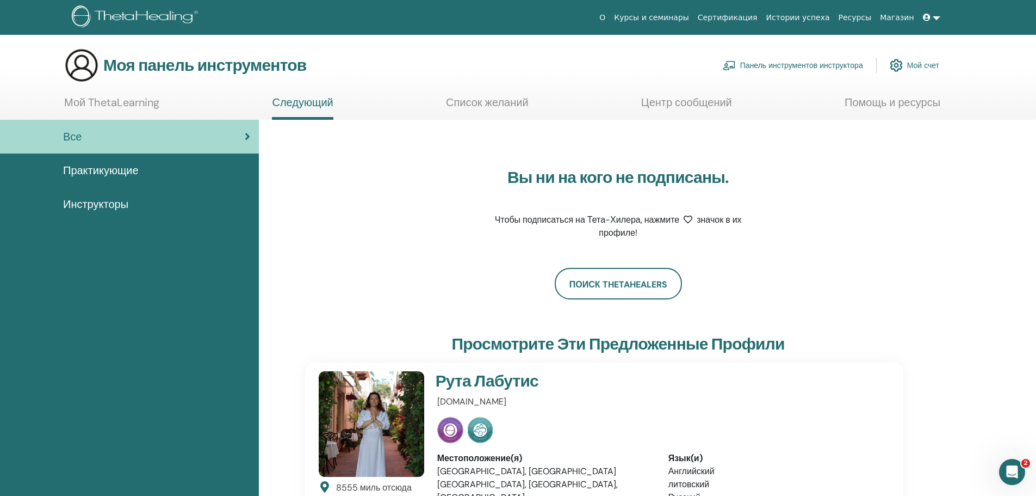
click at [934, 18] on link at bounding box center [932, 18] width 26 height 20
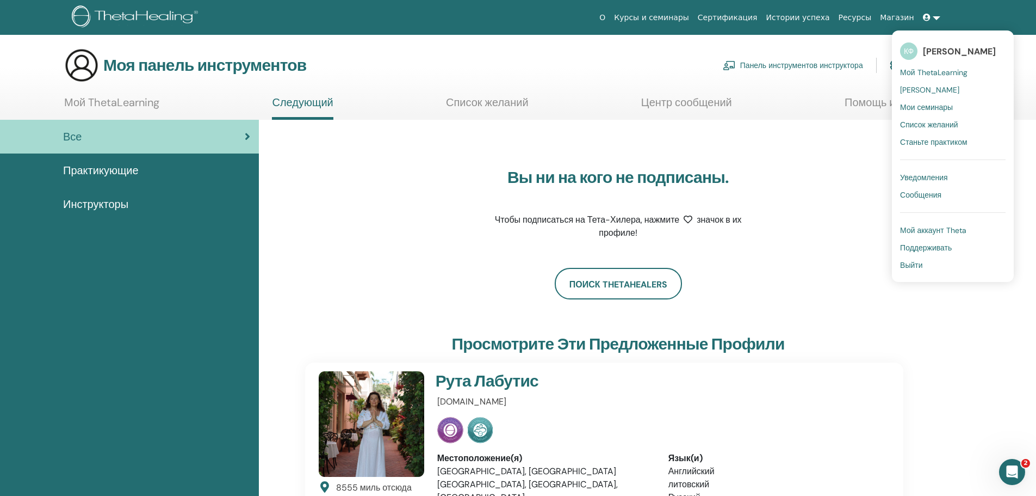
click at [943, 71] on font "Мой ThetaLearning" at bounding box center [933, 72] width 67 height 10
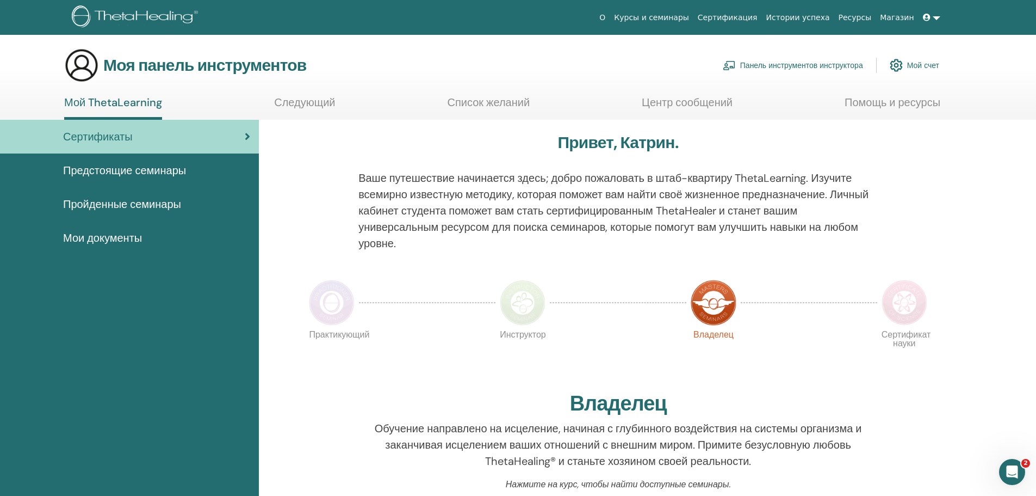
click at [926, 64] on font "Мой счет" at bounding box center [923, 66] width 32 height 10
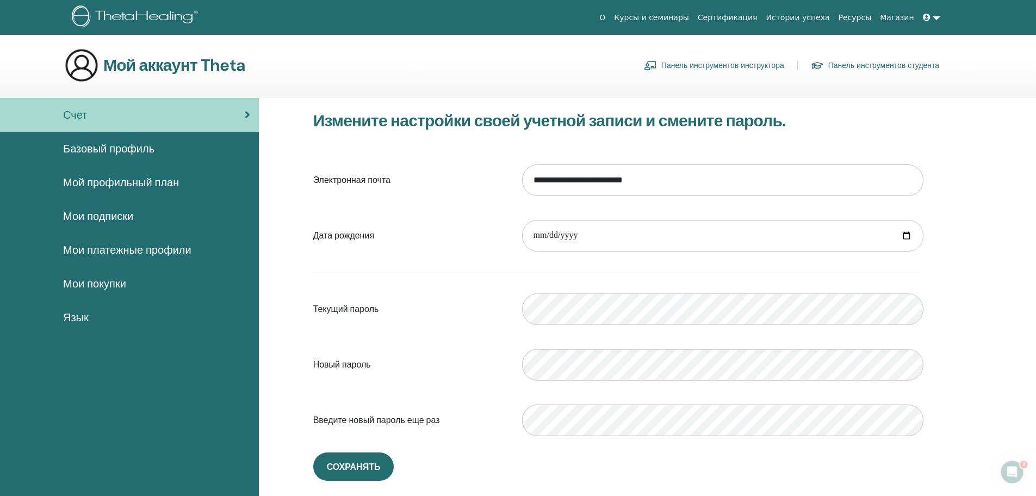
click at [127, 147] on font "Базовый профиль" at bounding box center [108, 148] width 91 height 14
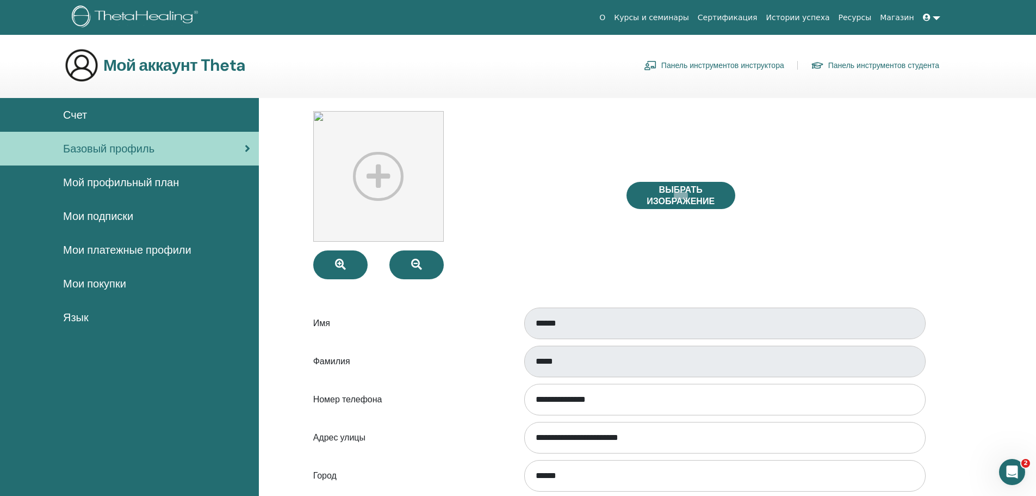
click at [149, 183] on font "Мой профильный план" at bounding box center [121, 182] width 116 height 14
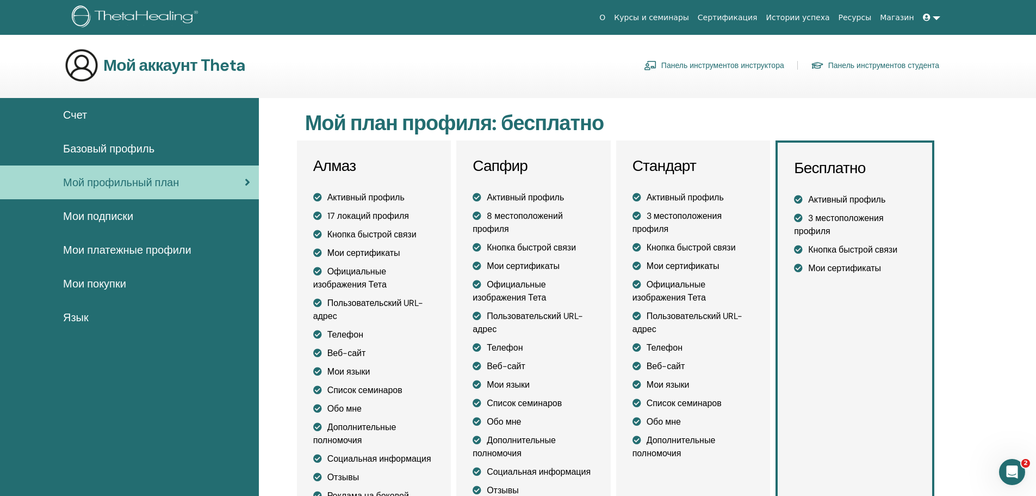
click at [114, 218] on font "Мои подписки" at bounding box center [98, 216] width 70 height 14
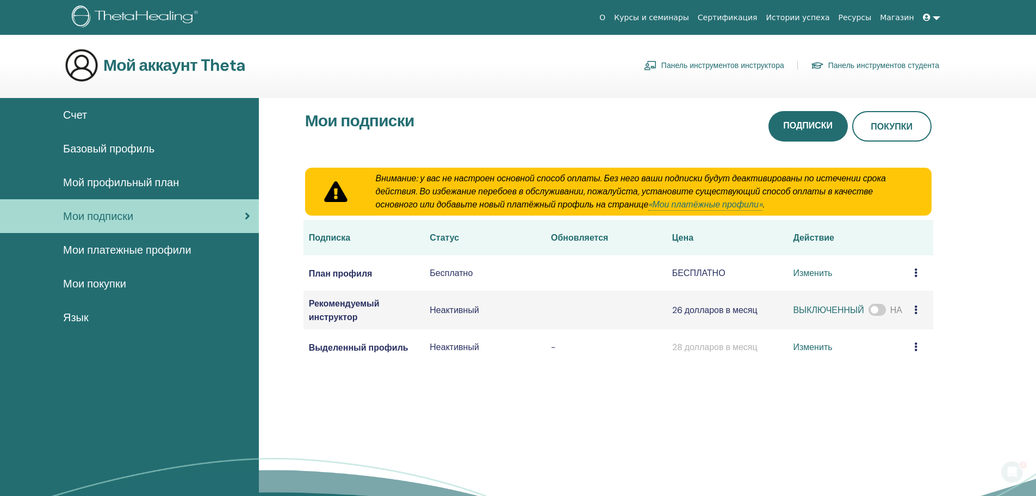
click at [110, 254] on font "Мои платежные профили" at bounding box center [127, 250] width 128 height 14
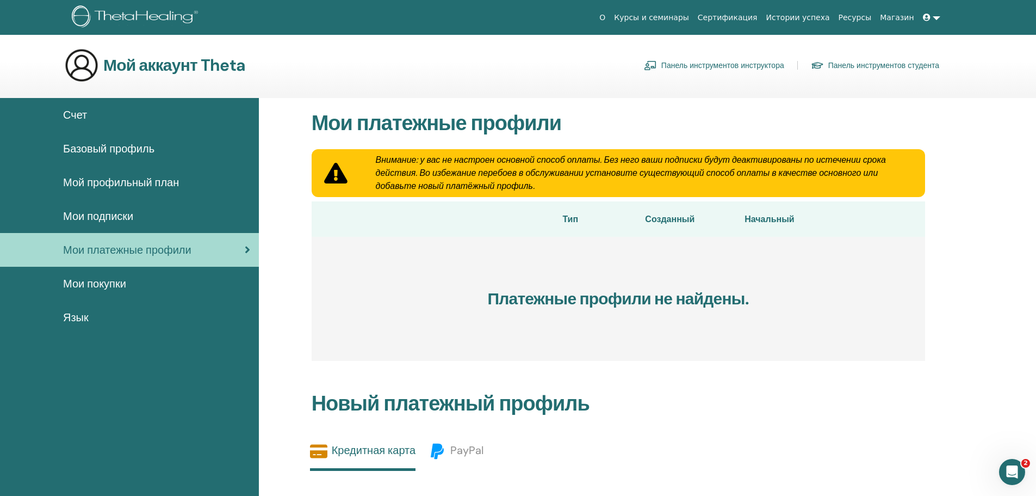
click at [751, 64] on font "Панель инструментов инструктора" at bounding box center [723, 66] width 123 height 10
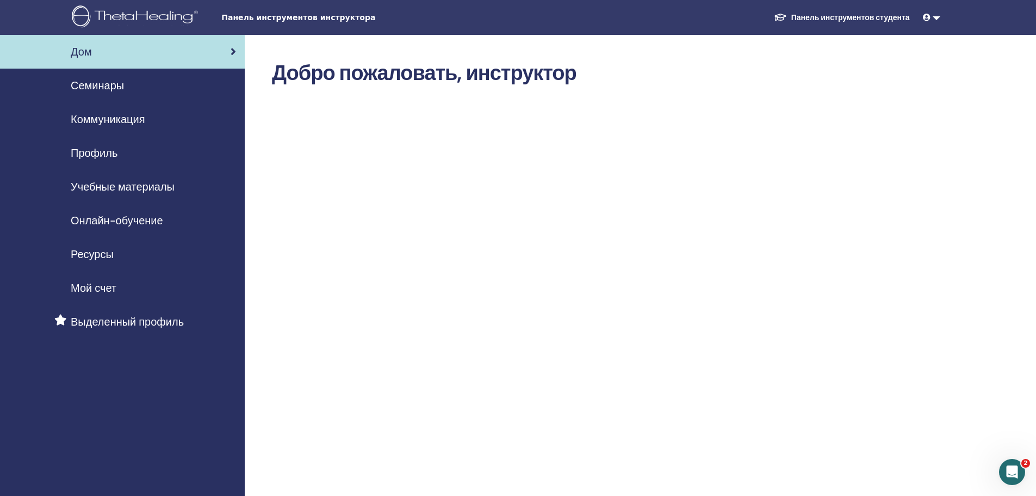
click at [115, 88] on font "Семинары" at bounding box center [97, 85] width 53 height 14
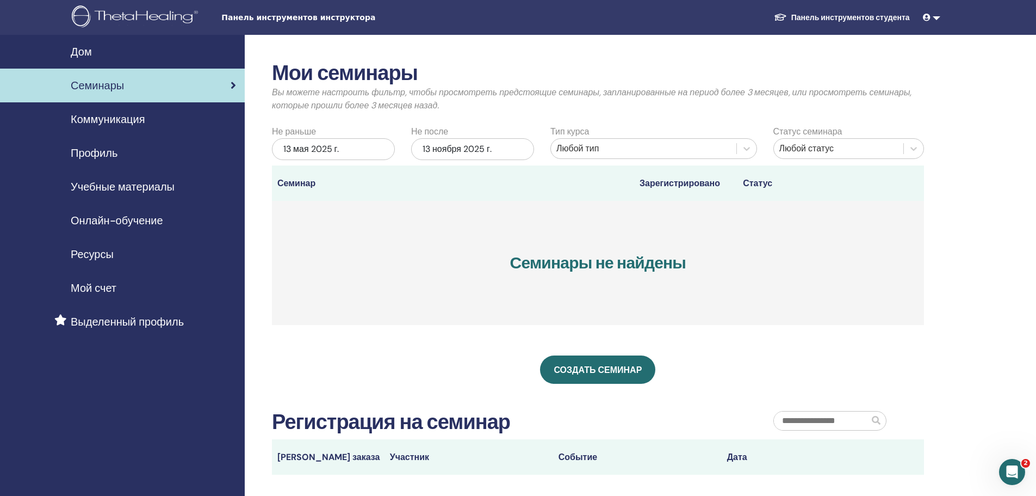
click at [376, 151] on div "13 мая 2025 г." at bounding box center [333, 149] width 123 height 22
click at [382, 177] on button "В следующем месяце" at bounding box center [388, 179] width 17 height 17
click at [335, 187] on font "2025" at bounding box center [333, 188] width 15 height 8
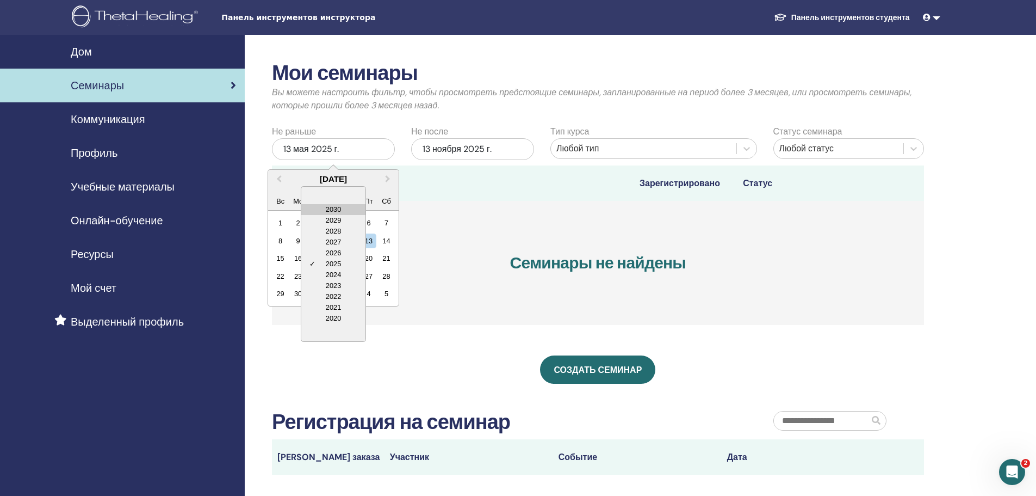
click at [335, 210] on div "2030" at bounding box center [333, 209] width 64 height 11
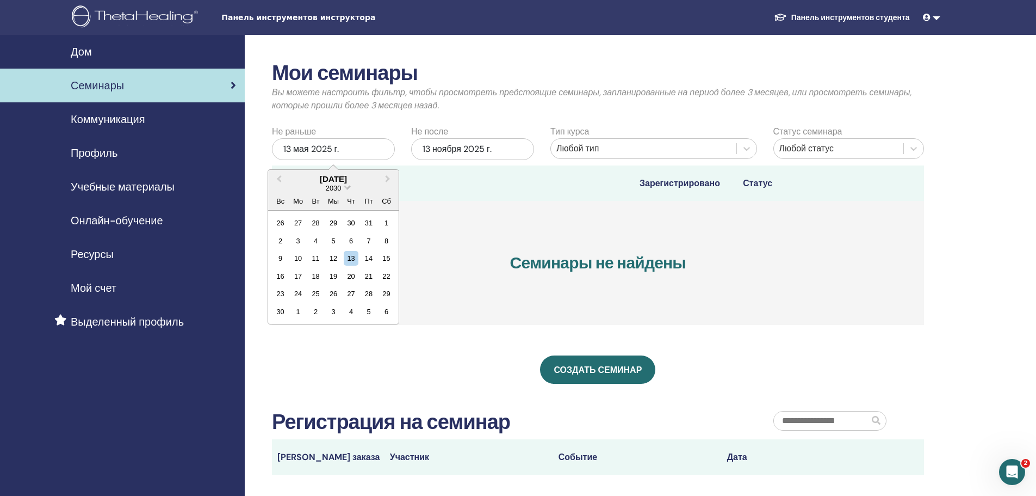
click at [347, 188] on span "Выберите дату" at bounding box center [347, 186] width 7 height 7
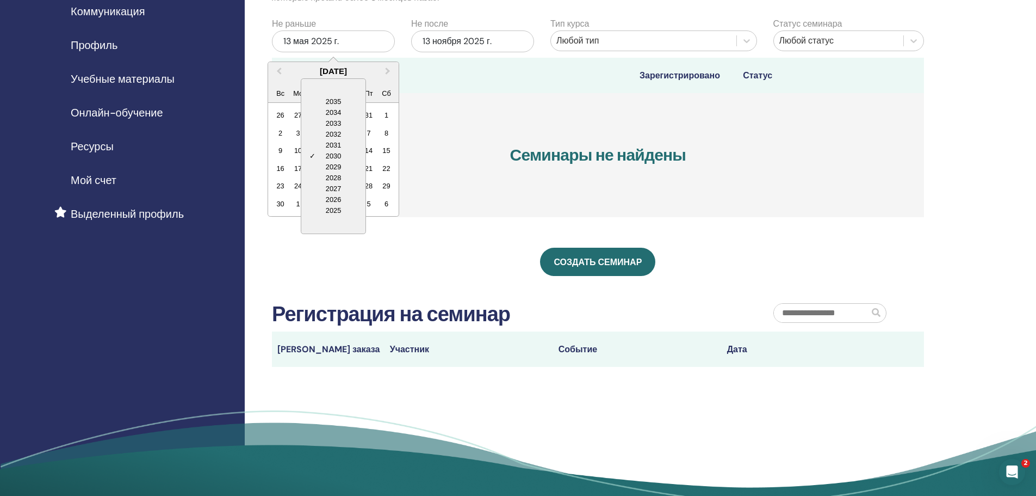
scroll to position [109, 0]
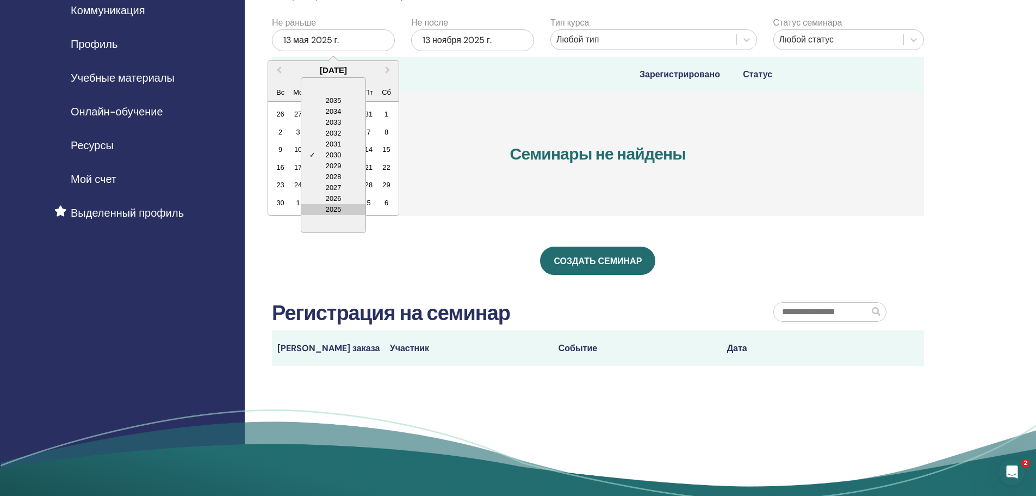
click at [339, 208] on div "2025" at bounding box center [333, 209] width 64 height 11
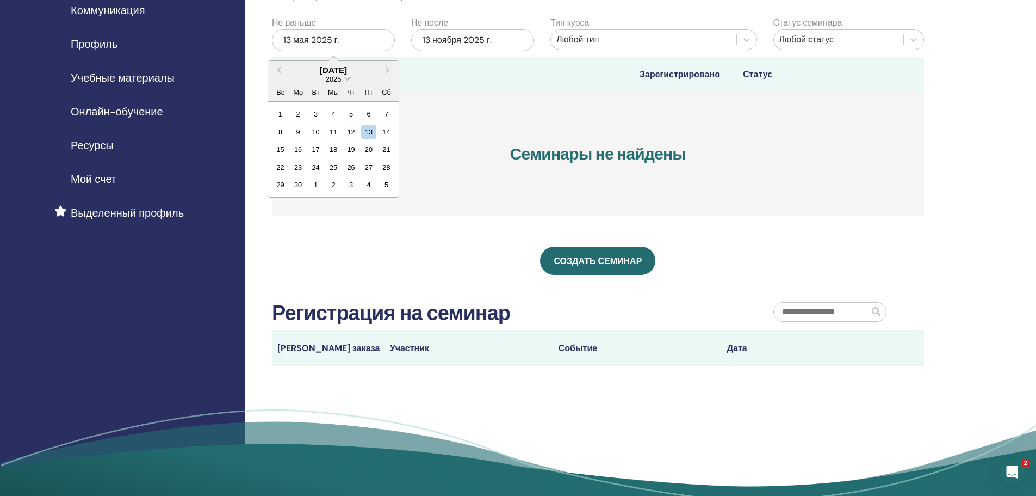
click at [344, 78] on span "Выберите дату" at bounding box center [347, 77] width 7 height 7
click at [333, 207] on div "2020" at bounding box center [333, 209] width 64 height 11
click at [388, 70] on span "В следующем месяце" at bounding box center [388, 69] width 0 height 11
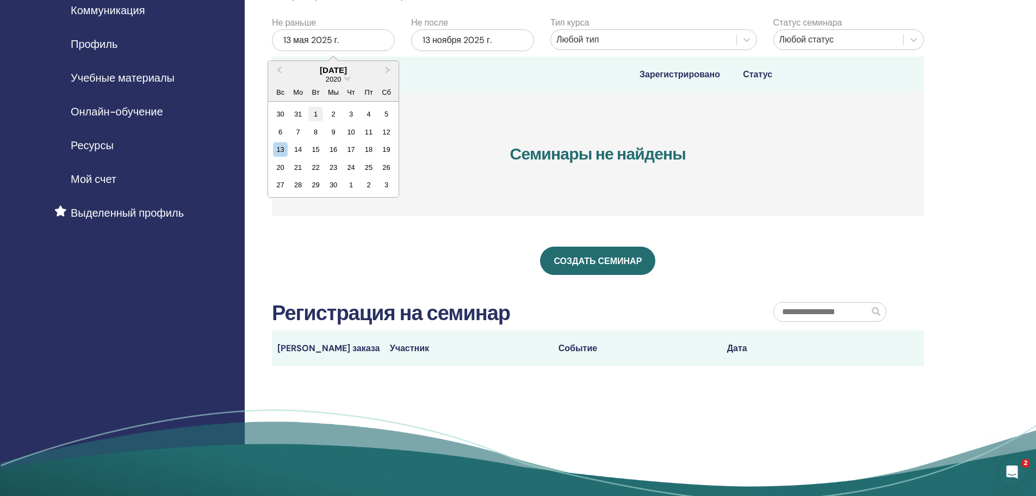
click at [312, 113] on div "1" at bounding box center [315, 114] width 15 height 15
click at [499, 41] on div "13 ноября 2025 г." at bounding box center [472, 40] width 123 height 22
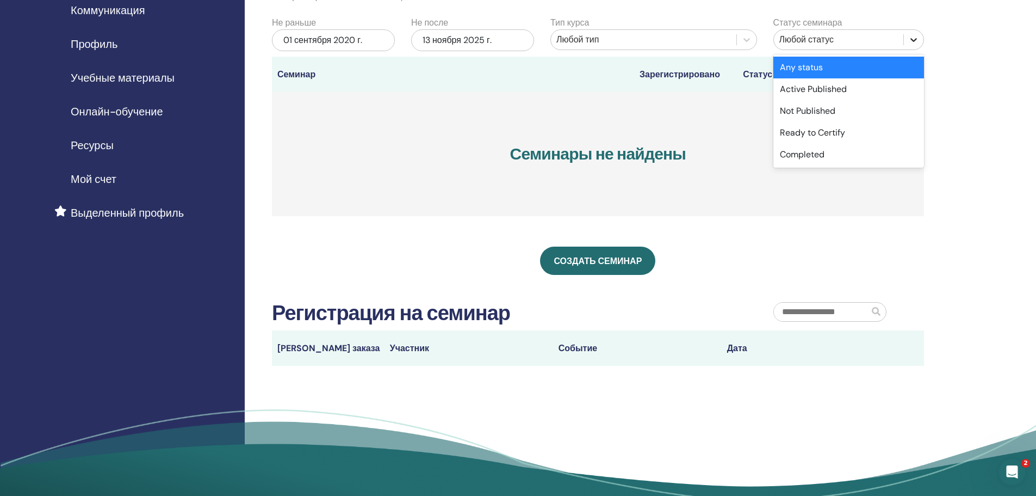
click at [917, 40] on icon at bounding box center [913, 39] width 11 height 11
click at [857, 154] on div "Завершенный" at bounding box center [849, 155] width 151 height 22
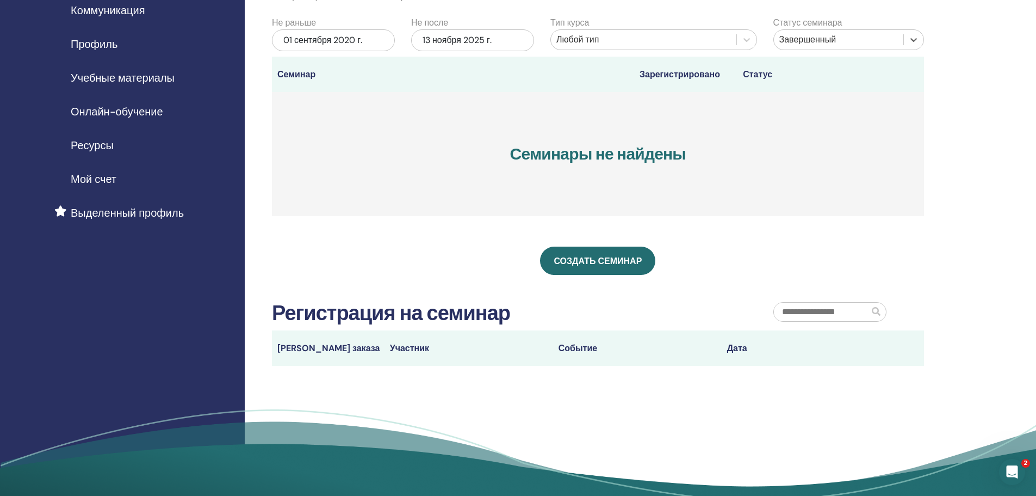
scroll to position [54, 0]
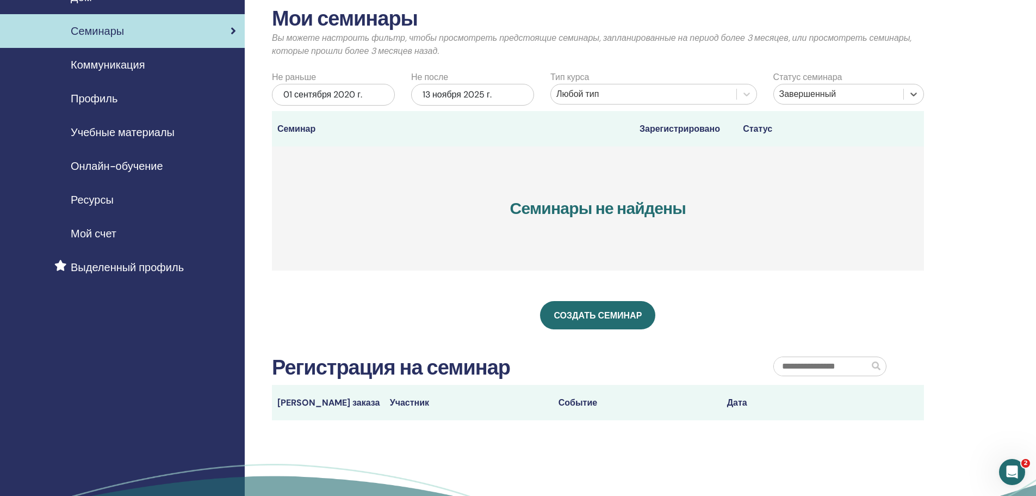
click at [502, 98] on div "13 ноября 2025 г." at bounding box center [472, 95] width 123 height 22
click at [483, 134] on div "2025" at bounding box center [472, 133] width 131 height 9
click at [485, 132] on span "Выберите дату" at bounding box center [486, 131] width 7 height 7
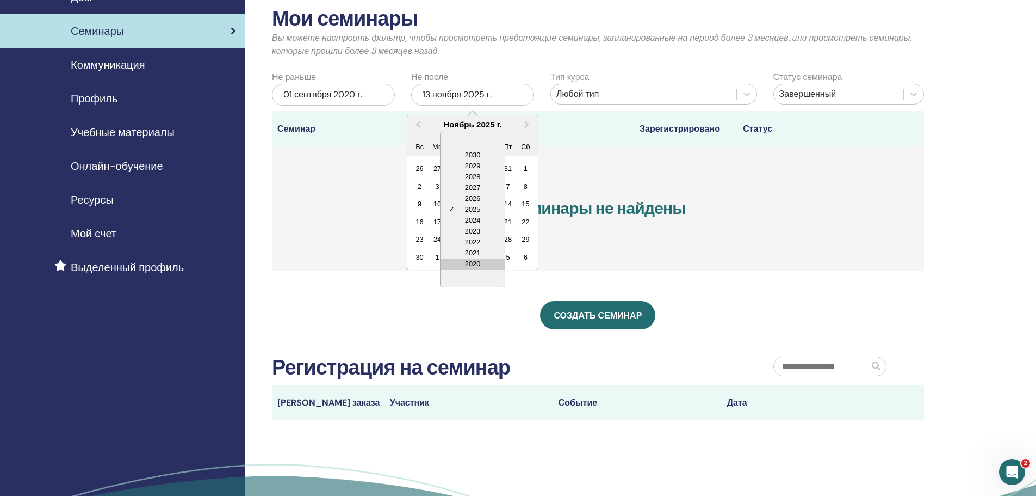
click at [484, 261] on div "2020" at bounding box center [473, 263] width 64 height 11
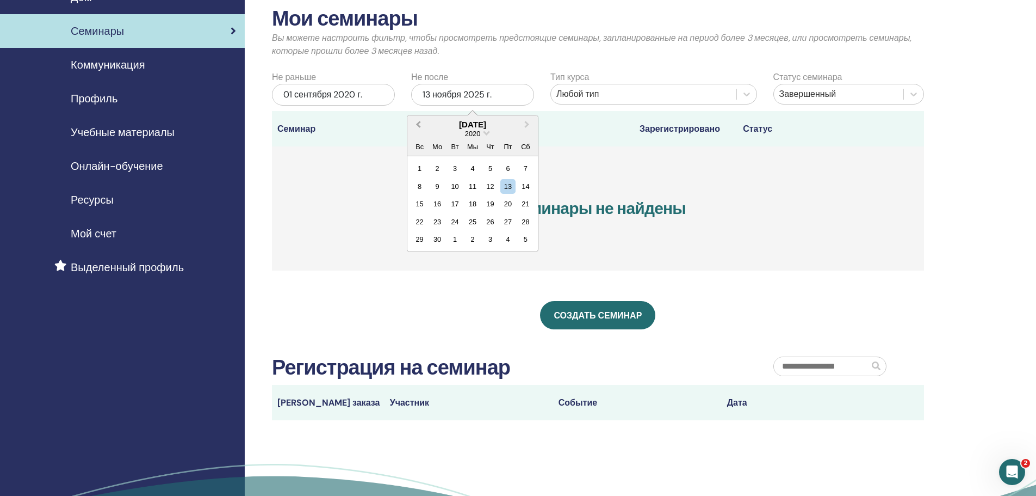
click at [417, 122] on button "Предыдущий месяц" at bounding box center [417, 124] width 17 height 17
click at [457, 166] on div "1" at bounding box center [455, 168] width 15 height 15
click at [504, 100] on div "01 сентября 2020 г." at bounding box center [472, 95] width 123 height 22
click at [471, 235] on font "30" at bounding box center [473, 239] width 8 height 8
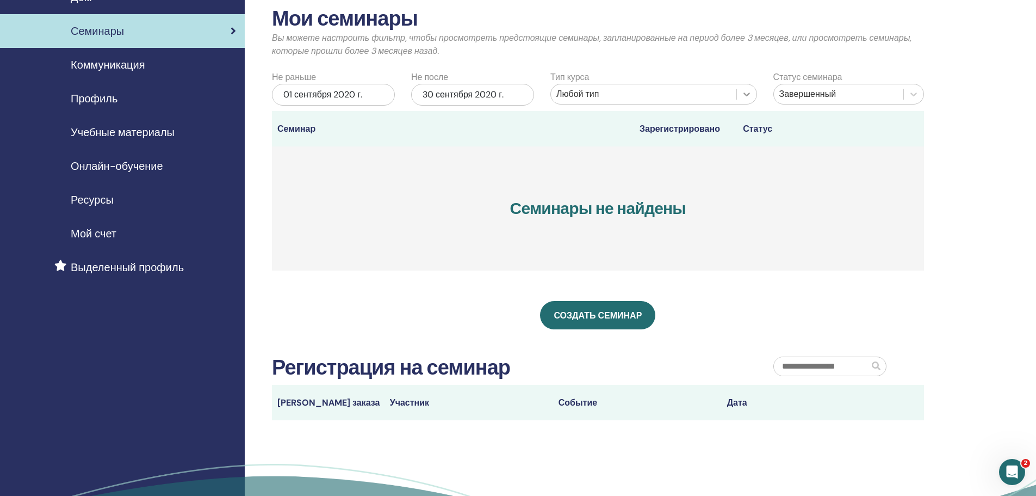
click at [746, 93] on icon at bounding box center [746, 94] width 11 height 11
click at [912, 95] on icon at bounding box center [913, 94] width 11 height 11
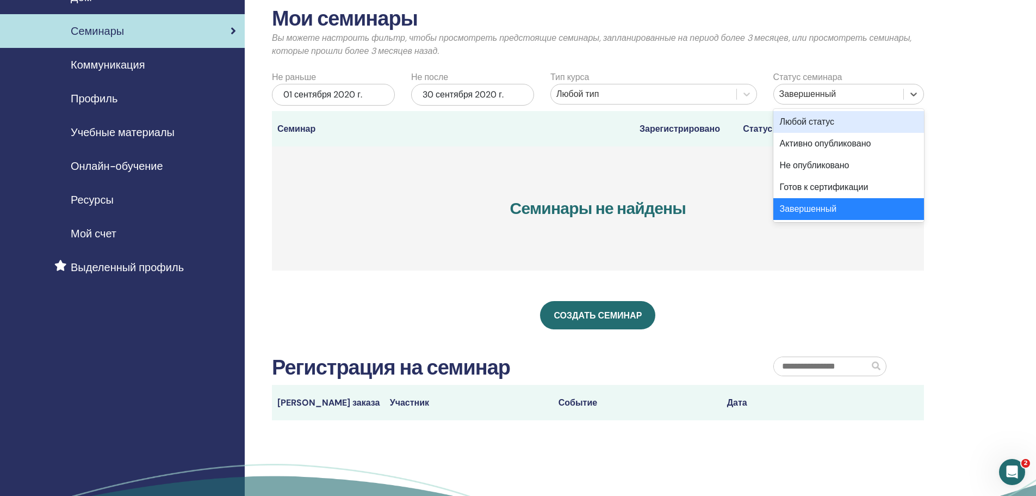
click at [862, 121] on div "Любой статус" at bounding box center [849, 122] width 151 height 22
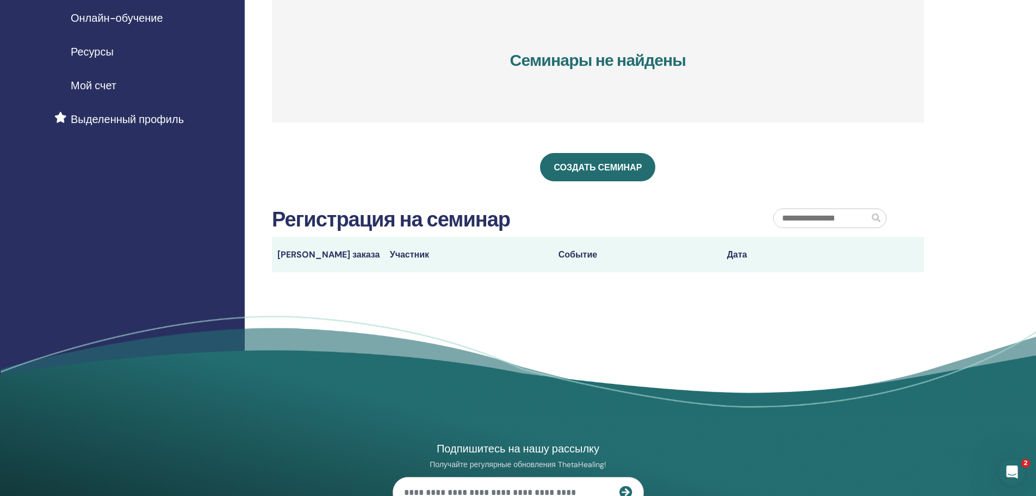
scroll to position [0, 0]
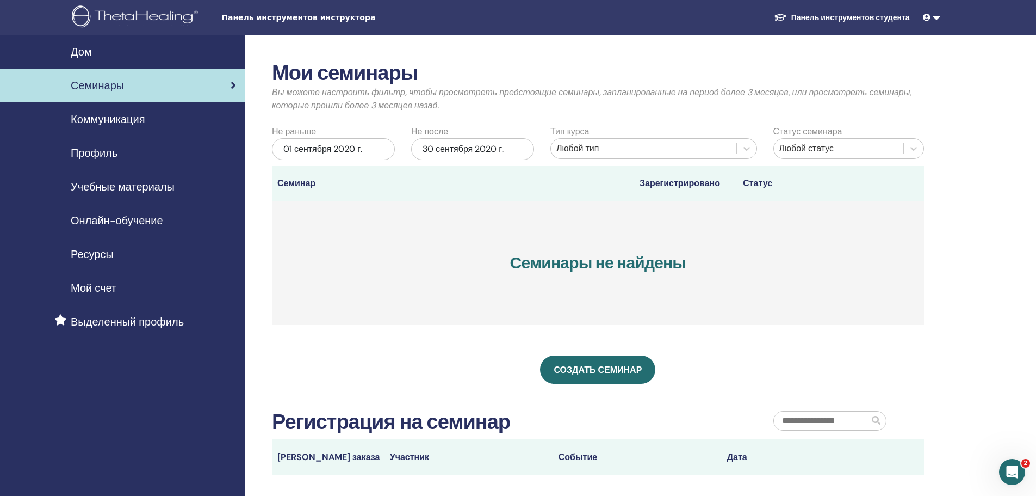
click at [1019, 479] on div "Открытый Интерком Мессенджер" at bounding box center [1012, 472] width 36 height 36
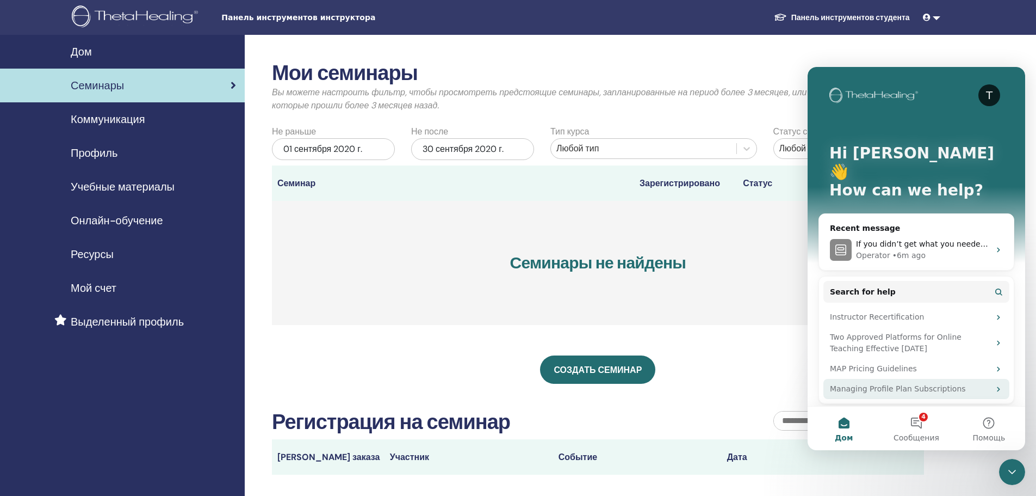
scroll to position [32, 0]
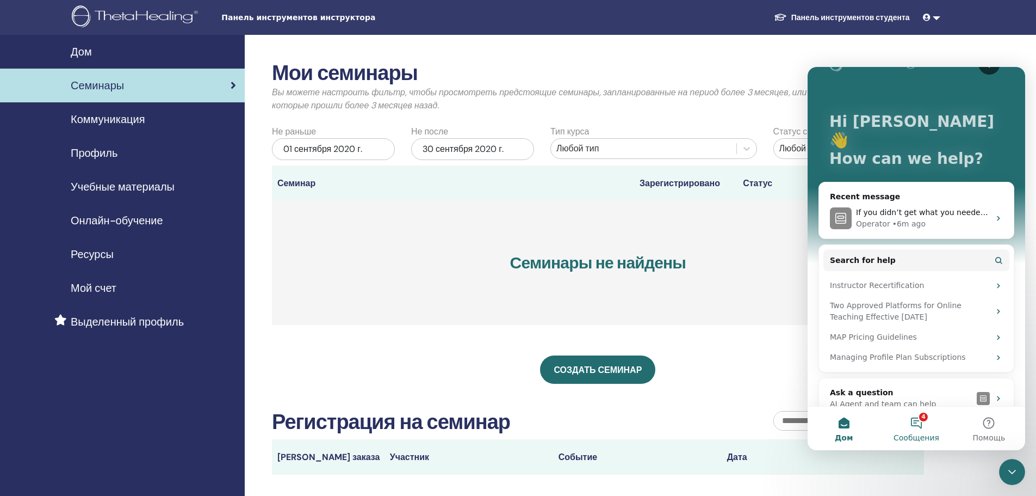
click at [914, 422] on button "4 Сообщения" at bounding box center [916, 428] width 72 height 44
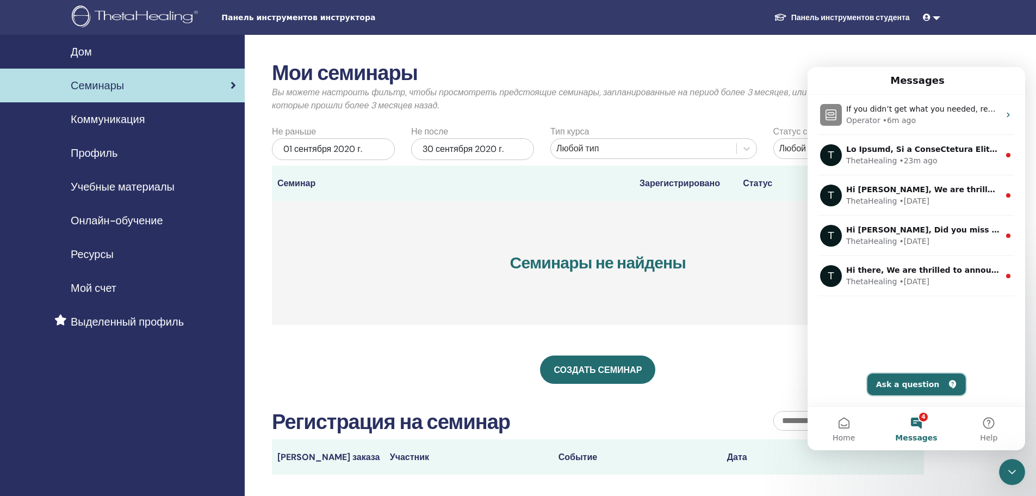
click at [906, 377] on button "Ask a question" at bounding box center [917, 384] width 98 height 22
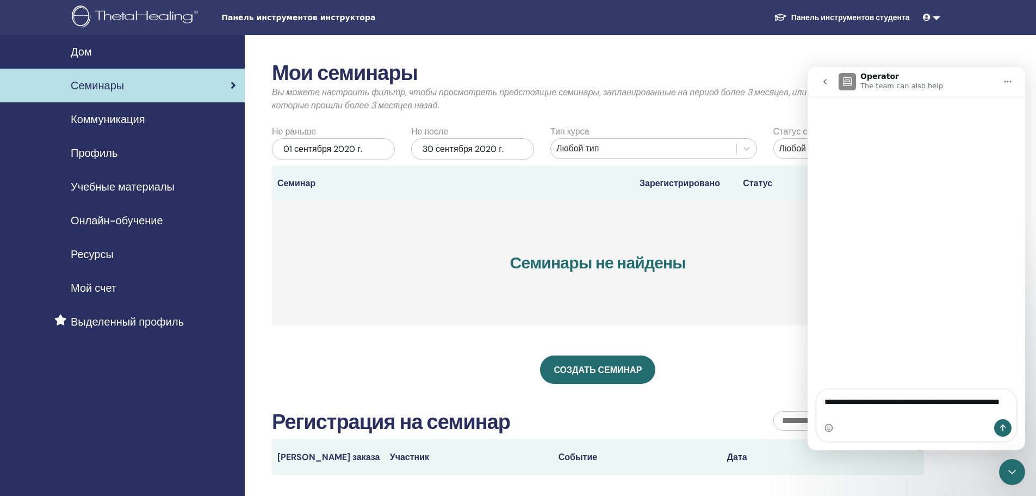
click at [950, 404] on textarea "**********" at bounding box center [916, 404] width 199 height 29
click at [927, 413] on textarea "**********" at bounding box center [916, 404] width 199 height 29
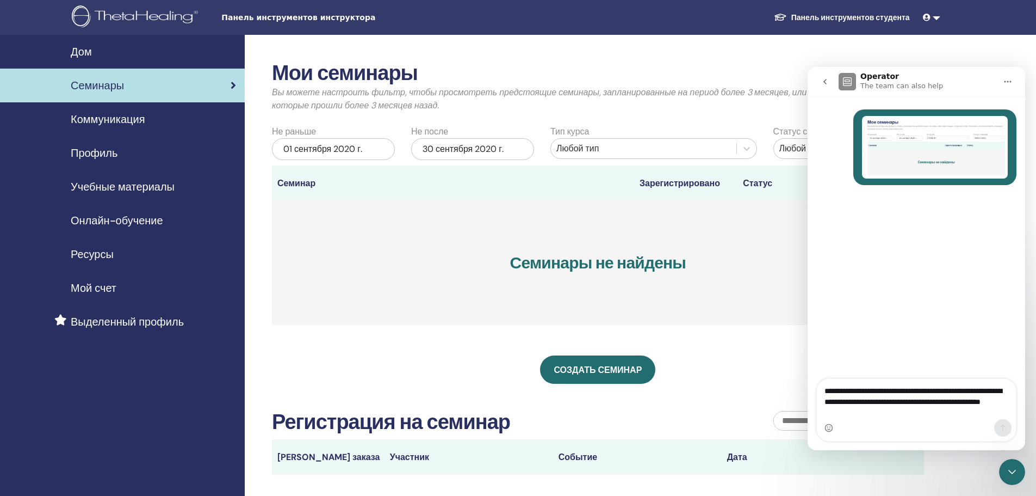
type textarea "**********"
click at [1018, 473] on icon "Close Intercom Messenger" at bounding box center [1012, 471] width 13 height 13
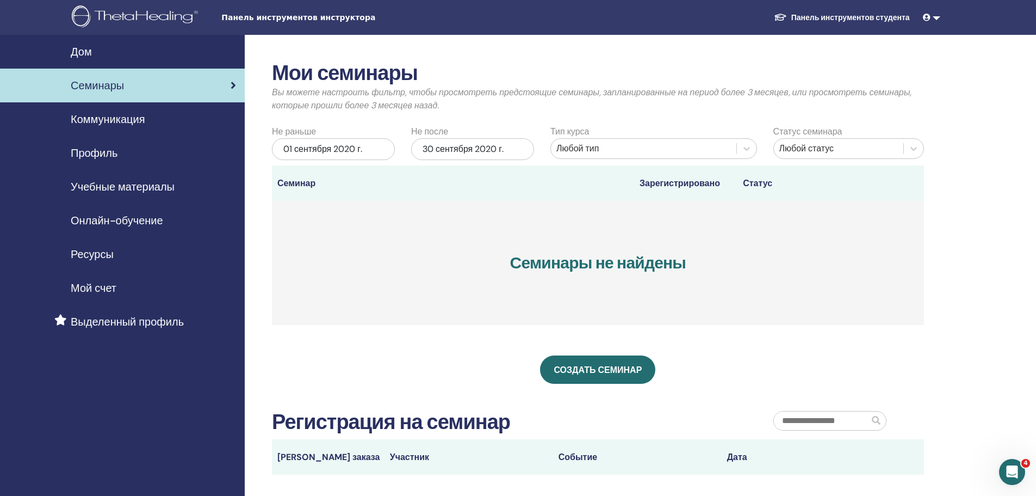
scroll to position [18, 0]
click at [1018, 473] on icon "Open Intercom Messenger" at bounding box center [1013, 472] width 18 height 18
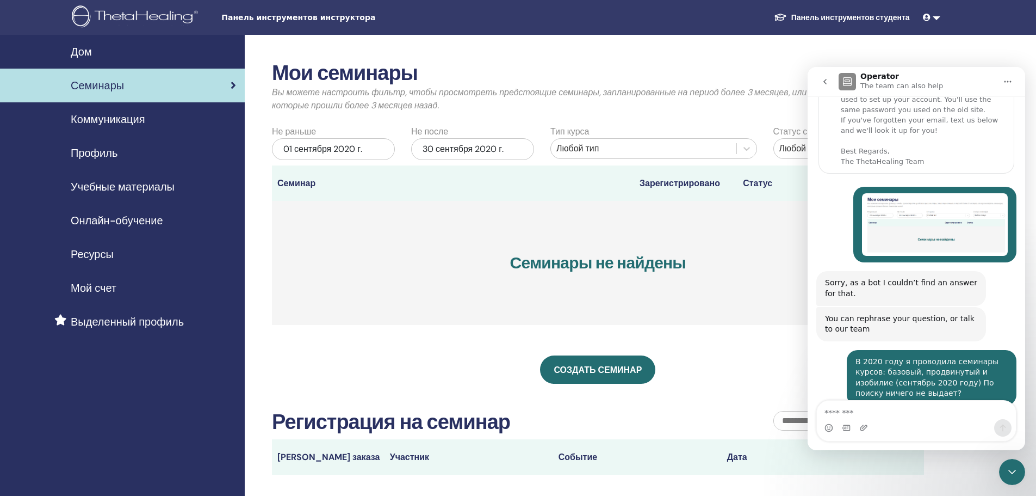
scroll to position [144, 0]
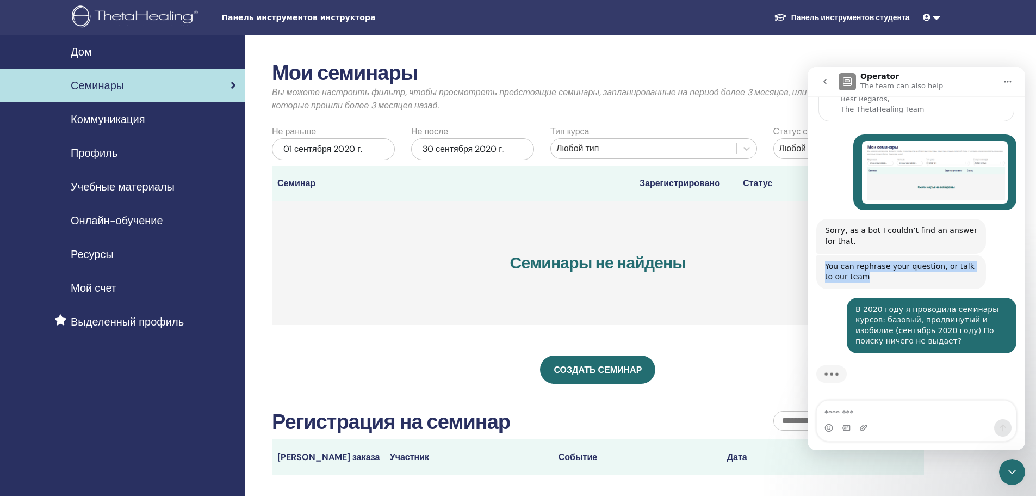
drag, startPoint x: 861, startPoint y: 277, endPoint x: 824, endPoint y: 264, distance: 39.2
click at [824, 264] on div "You can rephrase your question, or talk to our team Operator • Just now" at bounding box center [902, 272] width 170 height 34
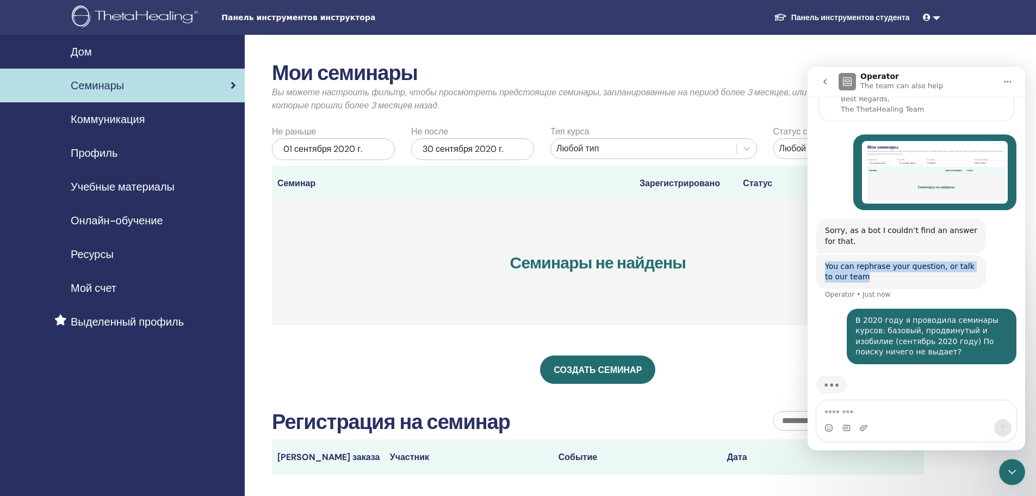
scroll to position [155, 0]
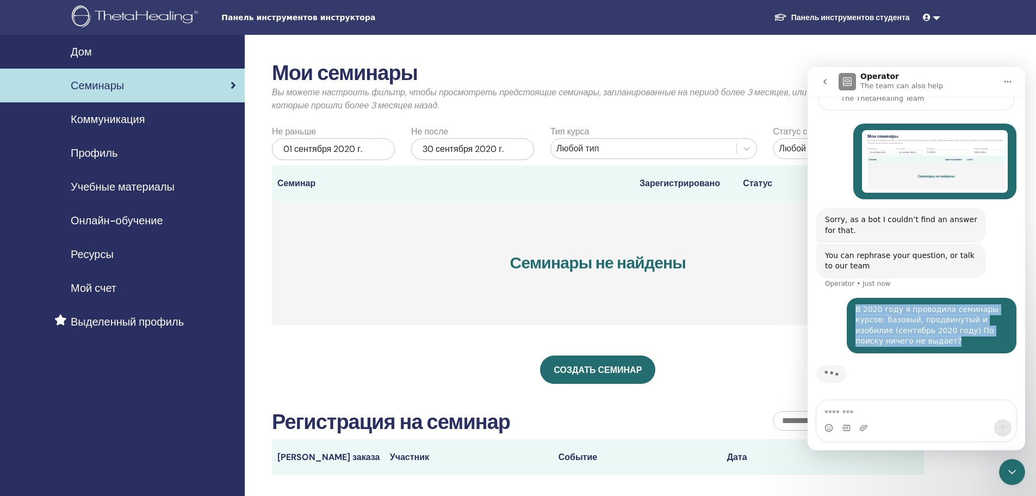
drag, startPoint x: 881, startPoint y: 341, endPoint x: 857, endPoint y: 320, distance: 32.0
click at [848, 307] on div "В 2020 году я проводила семинары курсов: базовый, продвинутый и изобилие (сентя…" at bounding box center [932, 325] width 170 height 55
copy div "В 2020 году я проводила семинары курсов: базовый, продвинутый и изобилие (сентя…"
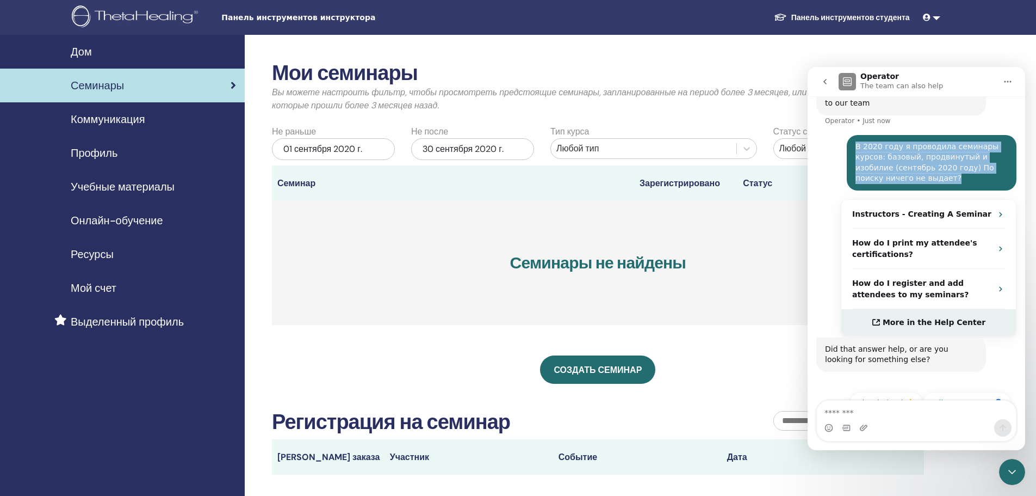
scroll to position [339, 0]
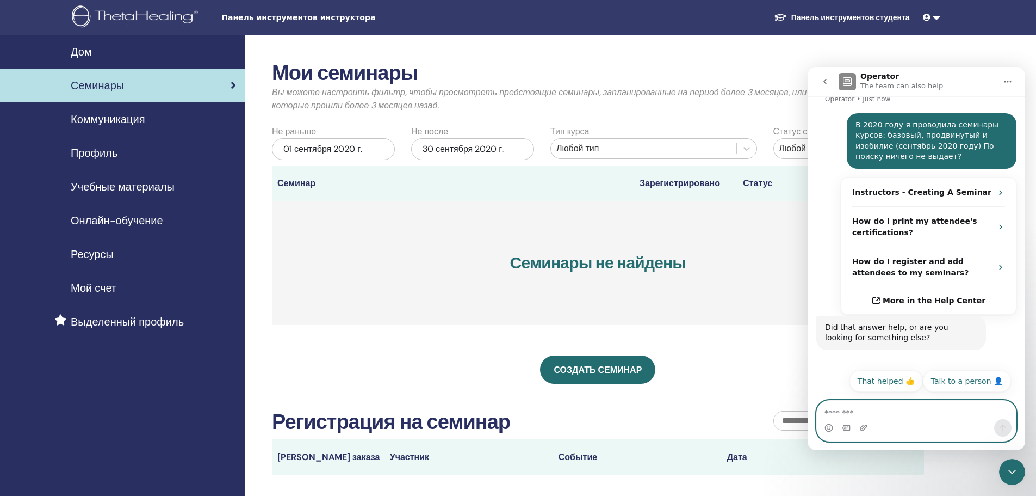
paste textarea "**********"
type textarea "**********"
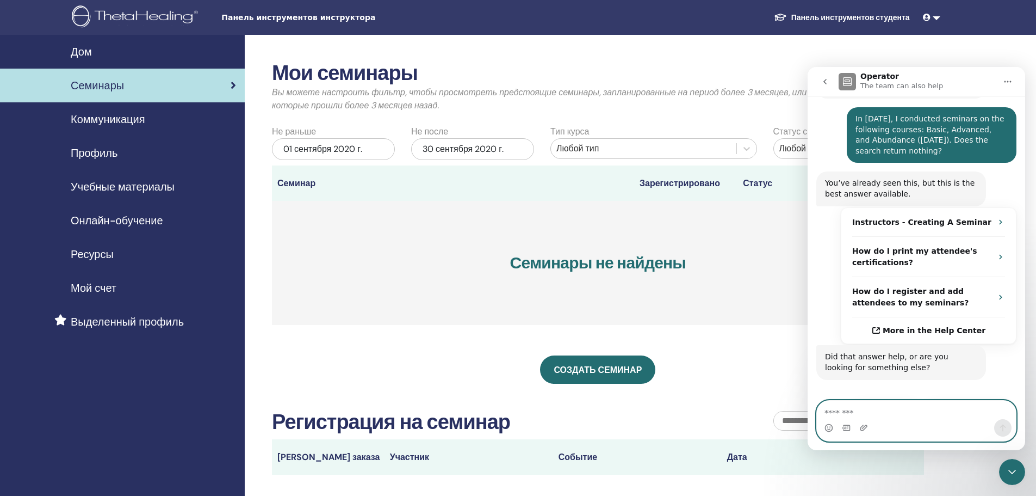
scroll to position [621, 0]
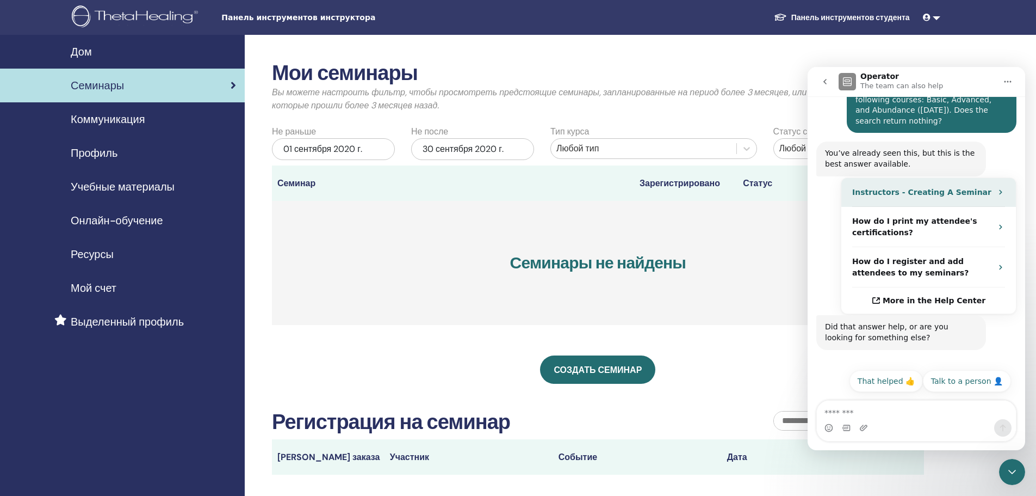
click at [997, 191] on icon "Operator says…" at bounding box center [1001, 192] width 9 height 9
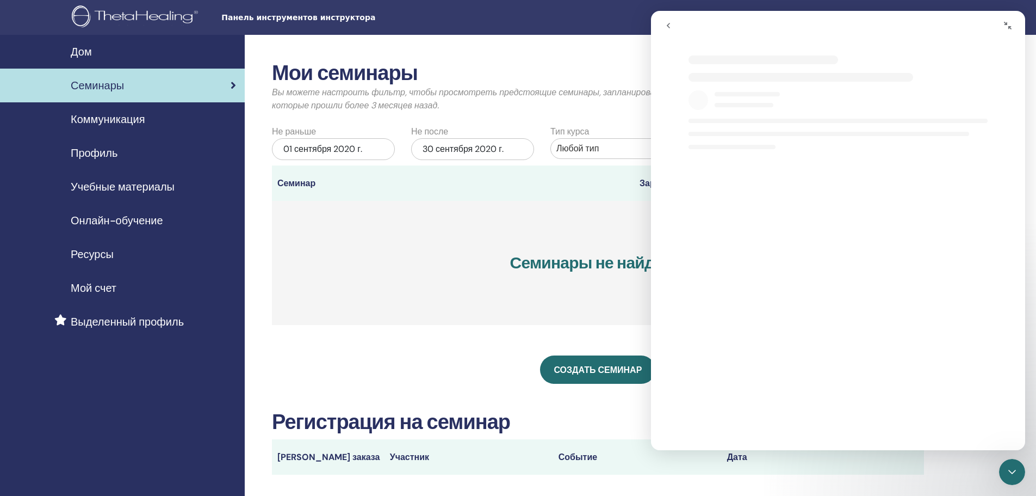
select select "**"
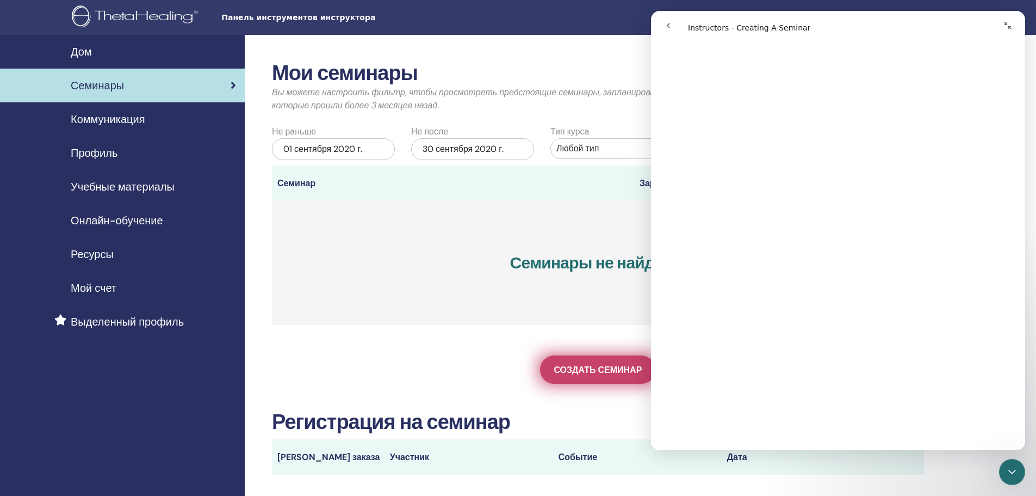
click at [626, 376] on link "Создать семинар" at bounding box center [597, 369] width 115 height 28
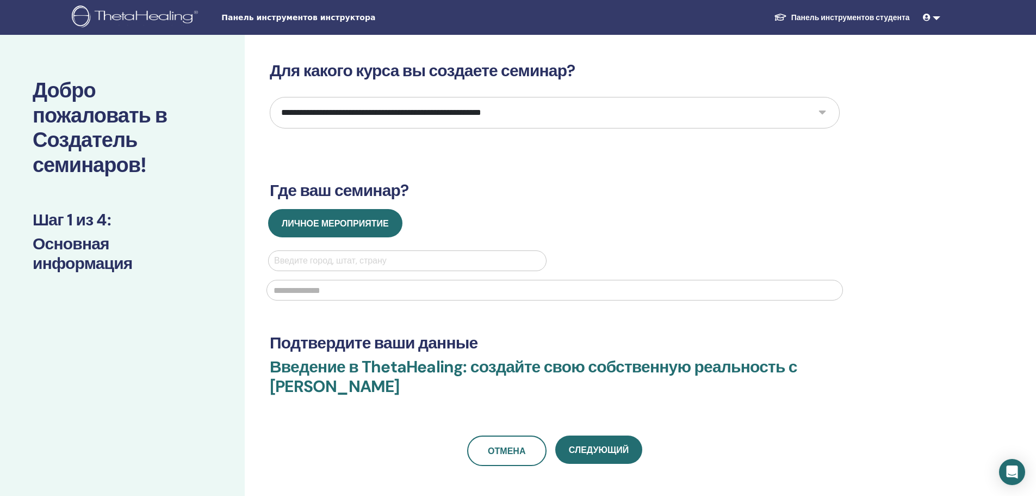
click at [679, 112] on select "**********" at bounding box center [555, 113] width 570 height 32
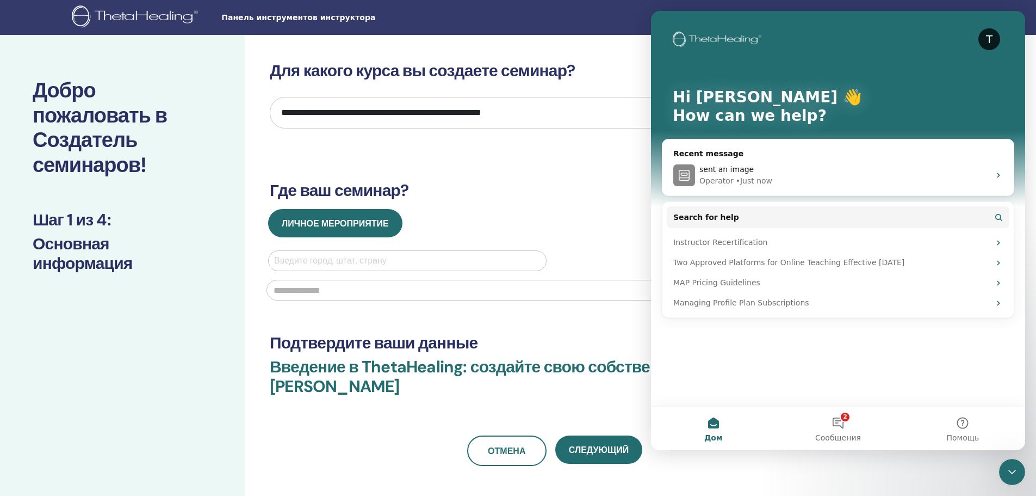
select select "*"
click at [270, 97] on select "**********" at bounding box center [555, 113] width 570 height 32
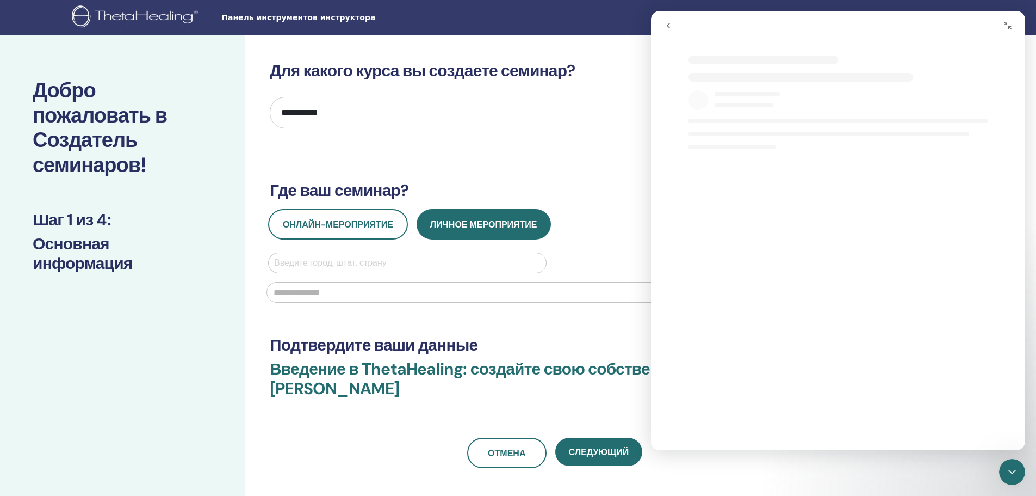
select select "**"
click at [667, 26] on icon "go back" at bounding box center [668, 25] width 9 height 9
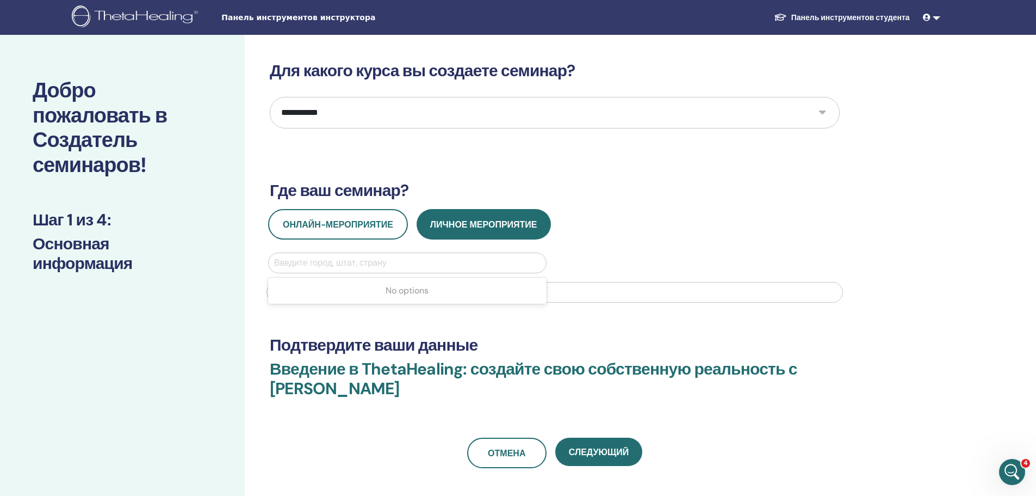
click at [463, 264] on div at bounding box center [407, 262] width 267 height 15
type input "******"
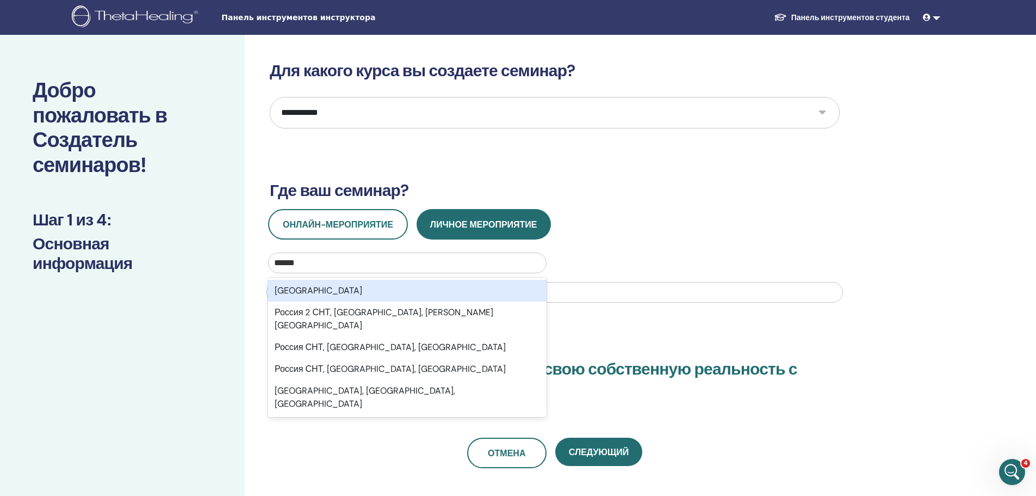
click at [284, 285] on font "[GEOGRAPHIC_DATA]" at bounding box center [319, 290] width 88 height 11
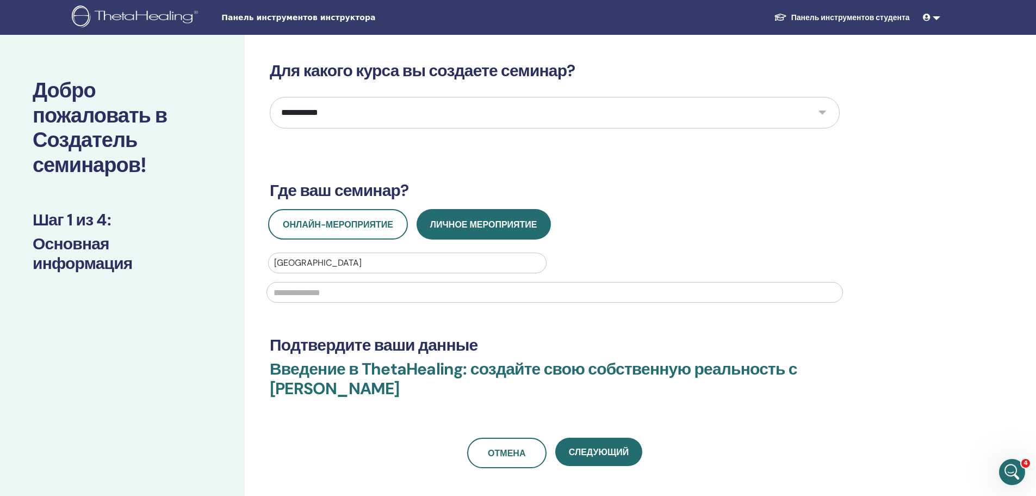
click at [323, 292] on input "text" at bounding box center [555, 292] width 577 height 21
paste input "**********"
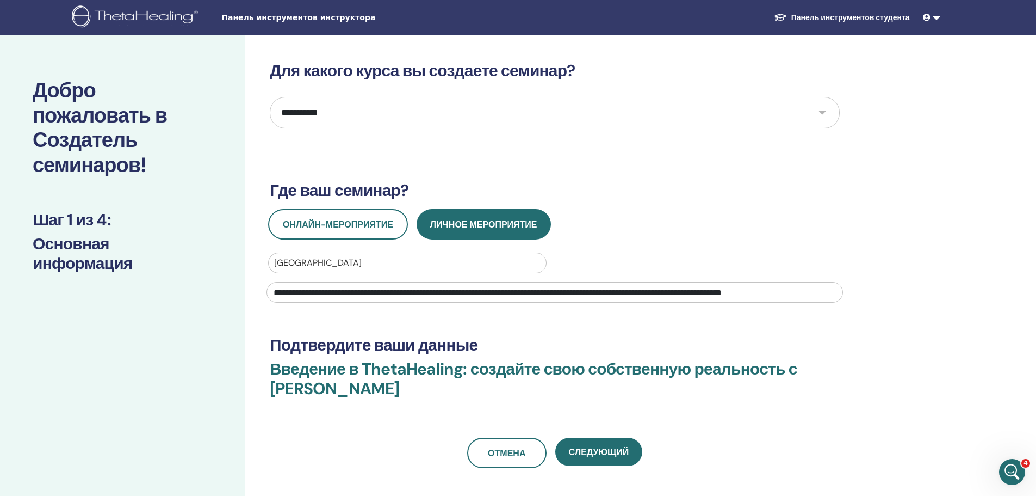
scroll to position [0, 16]
drag, startPoint x: 543, startPoint y: 293, endPoint x: 957, endPoint y: 316, distance: 415.2
click at [957, 316] on div "**********" at bounding box center [518, 327] width 1036 height 585
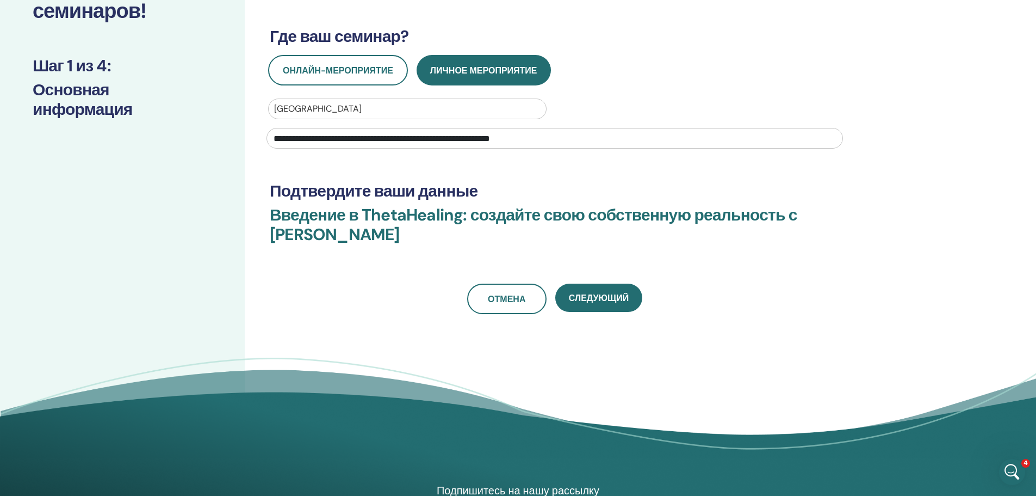
scroll to position [163, 0]
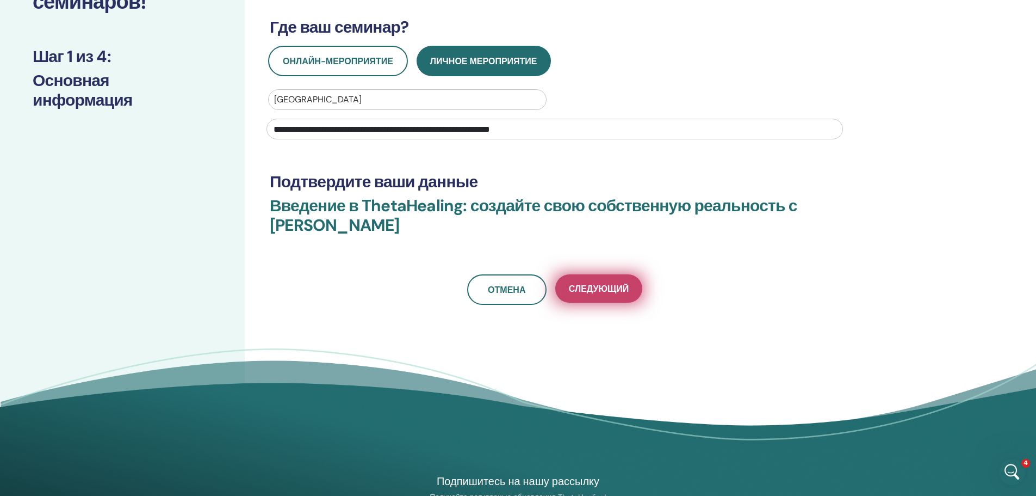
type input "**********"
click at [590, 293] on font "Следующий" at bounding box center [599, 288] width 60 height 11
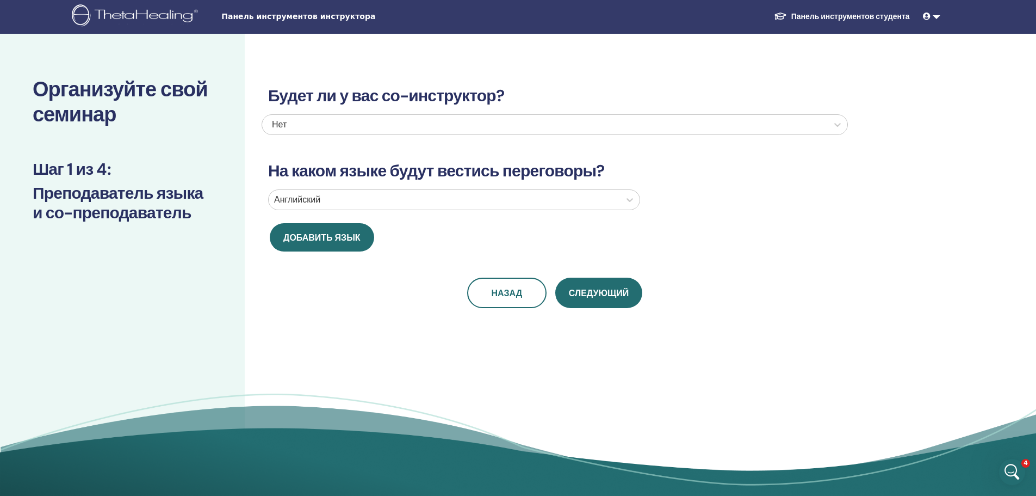
scroll to position [0, 0]
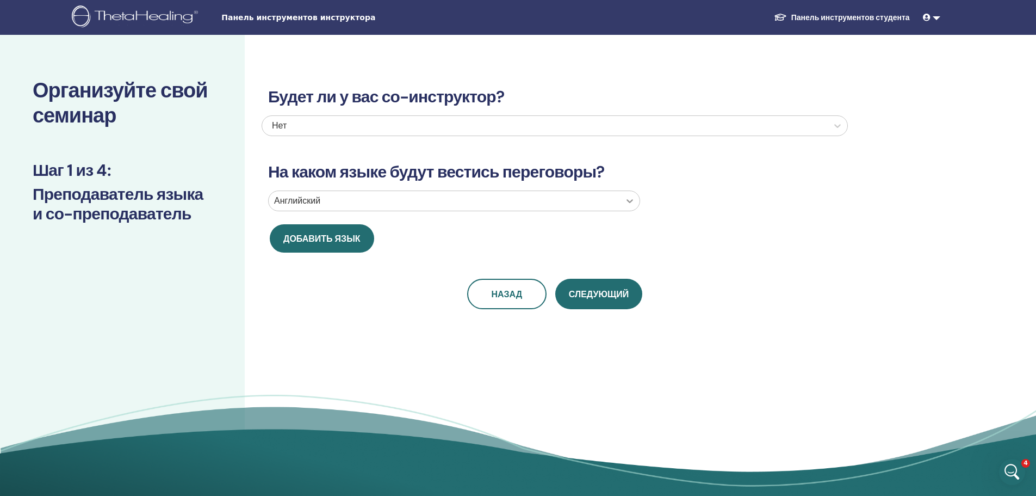
click at [625, 202] on icon at bounding box center [630, 200] width 11 height 11
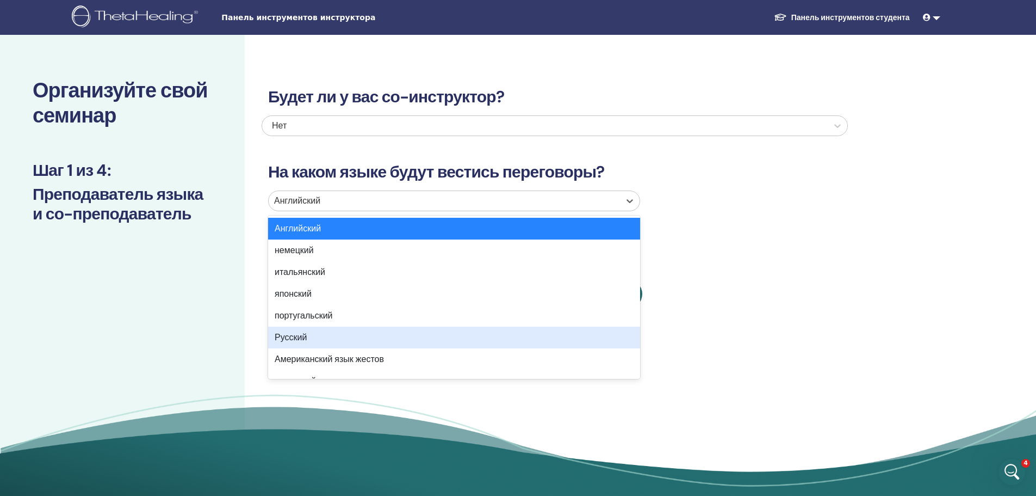
click at [339, 337] on div "Русский" at bounding box center [454, 337] width 372 height 22
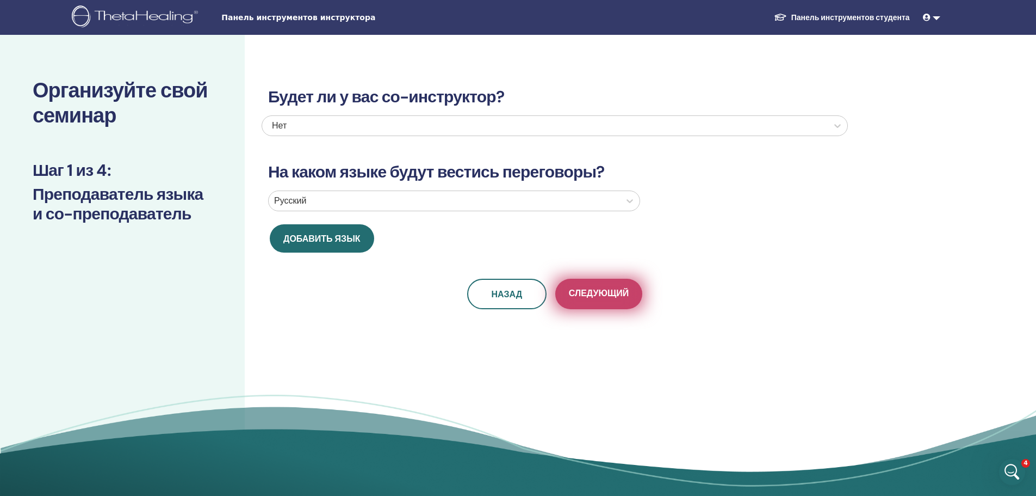
click at [592, 298] on font "Следующий" at bounding box center [599, 292] width 60 height 11
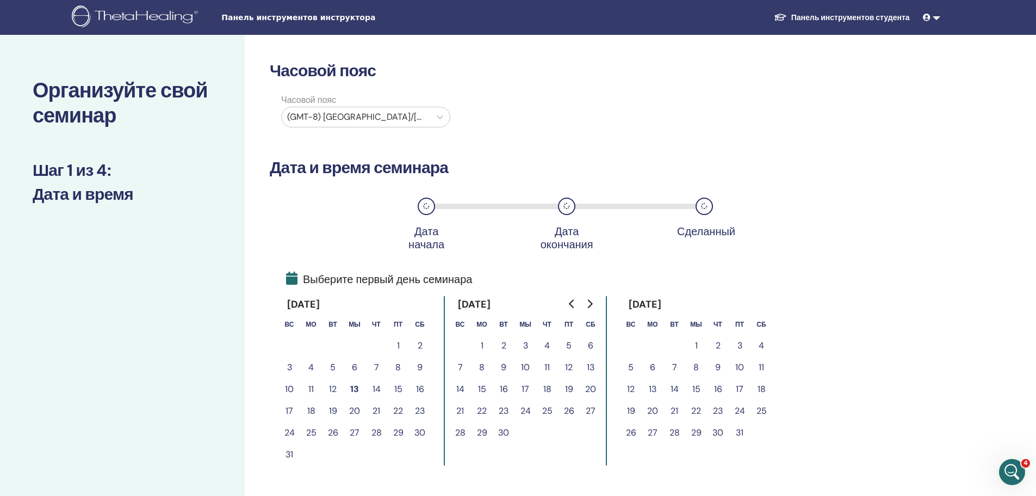
click at [292, 280] on icon at bounding box center [291, 277] width 11 height 13
click at [126, 16] on img at bounding box center [137, 17] width 130 height 24
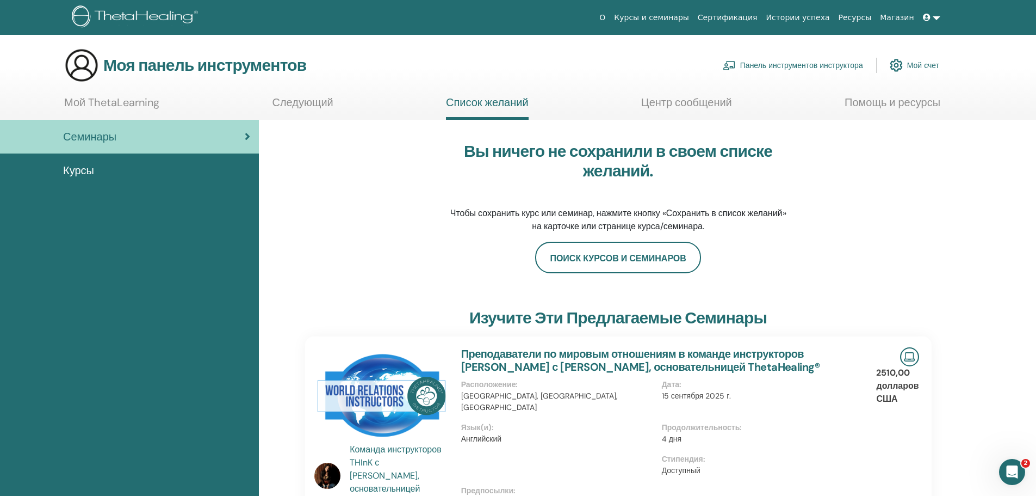
click at [1004, 474] on icon "Открытый Интерком Мессенджер" at bounding box center [1013, 472] width 18 height 18
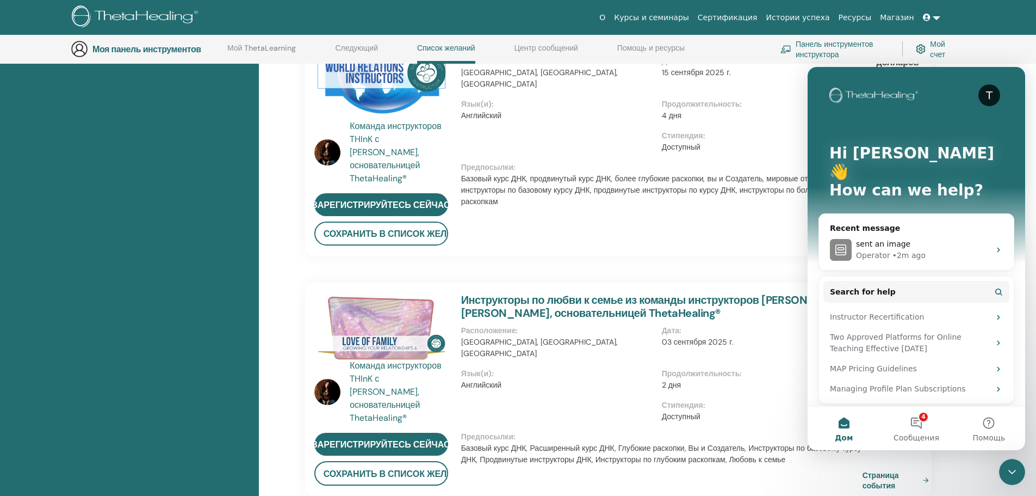
scroll to position [355, 0]
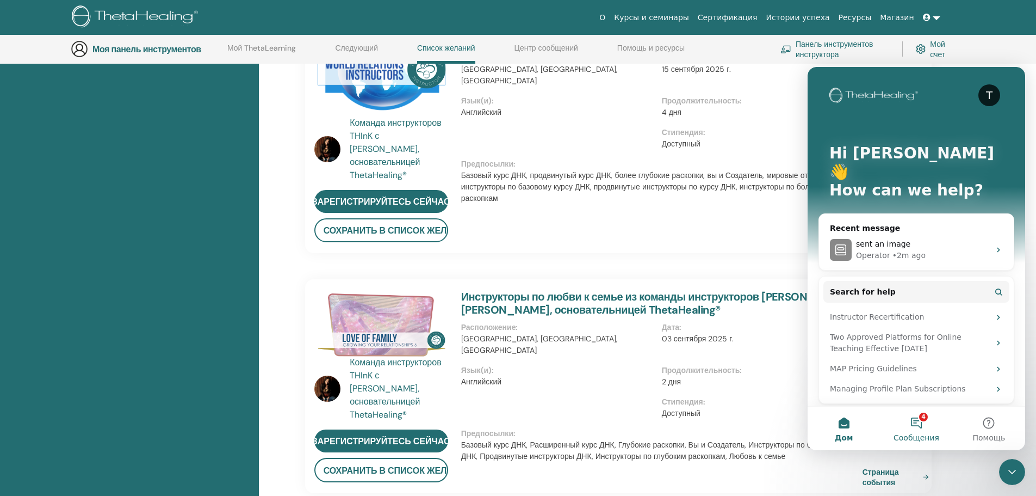
click at [922, 425] on button "4 Сообщения" at bounding box center [916, 428] width 72 height 44
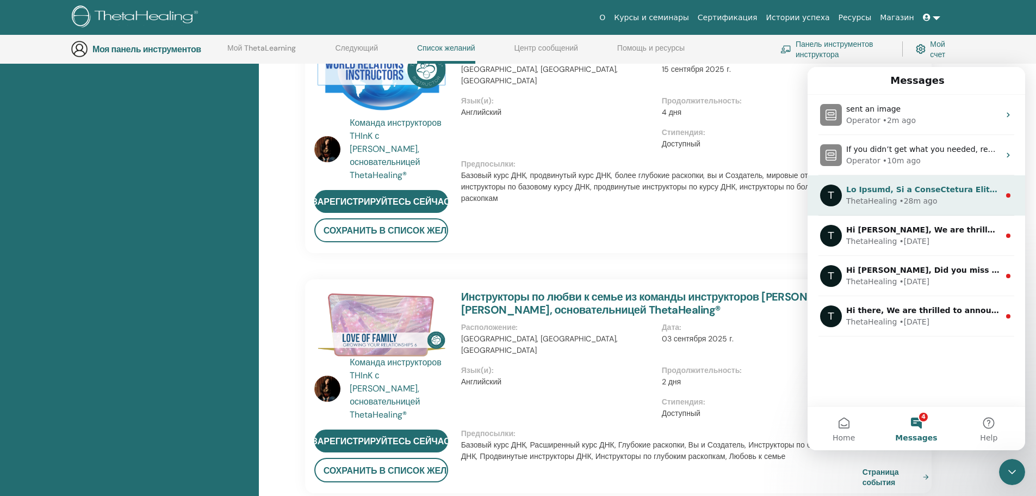
click at [948, 197] on div "ThetaHealing • 28m ago" at bounding box center [922, 200] width 153 height 11
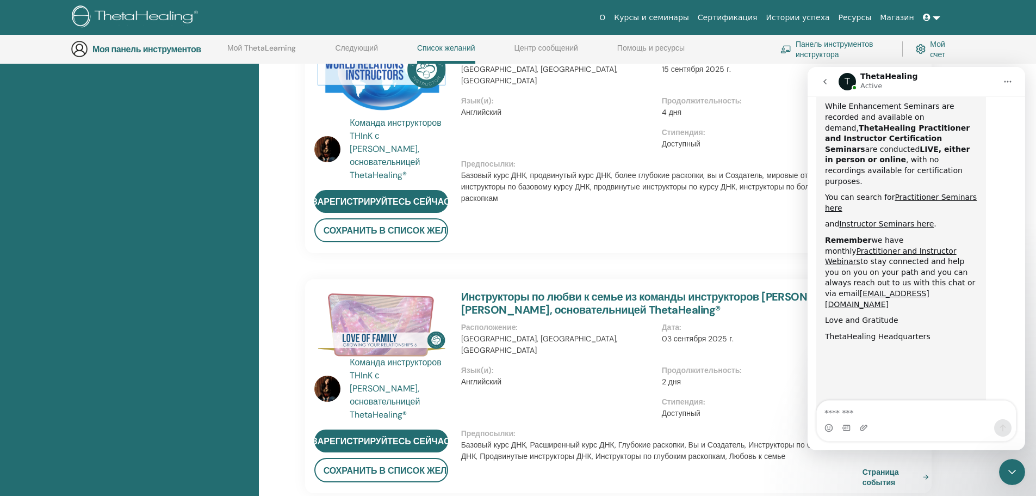
scroll to position [552, 0]
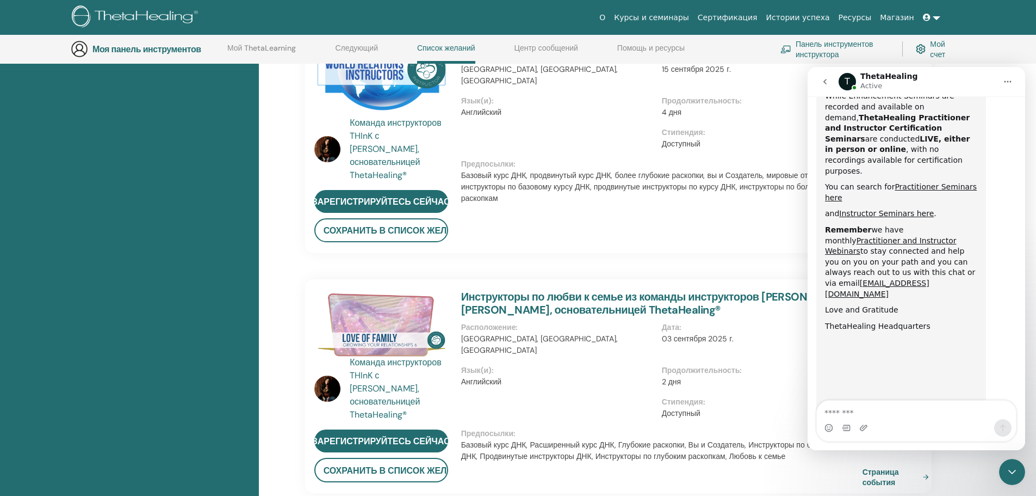
click at [829, 84] on icon "go back" at bounding box center [825, 81] width 9 height 9
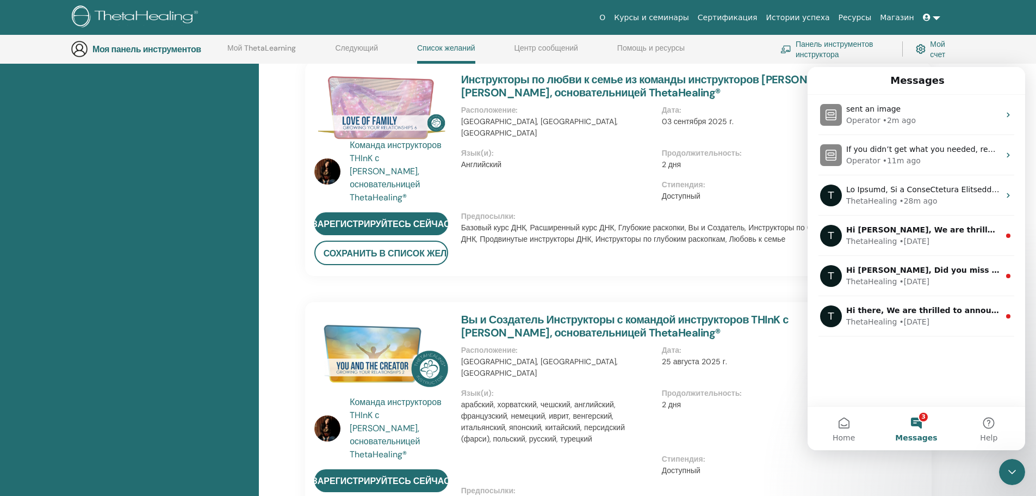
scroll to position [573, 0]
click at [918, 435] on span "Messages" at bounding box center [916, 438] width 42 height 8
click at [920, 423] on button "3 Messages" at bounding box center [916, 428] width 72 height 44
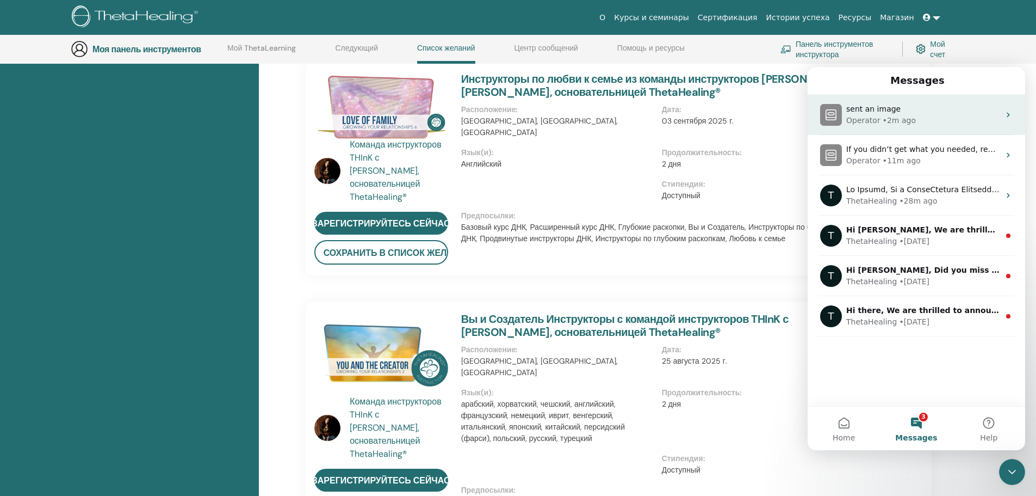
click at [922, 107] on div "sent an image" at bounding box center [922, 108] width 153 height 11
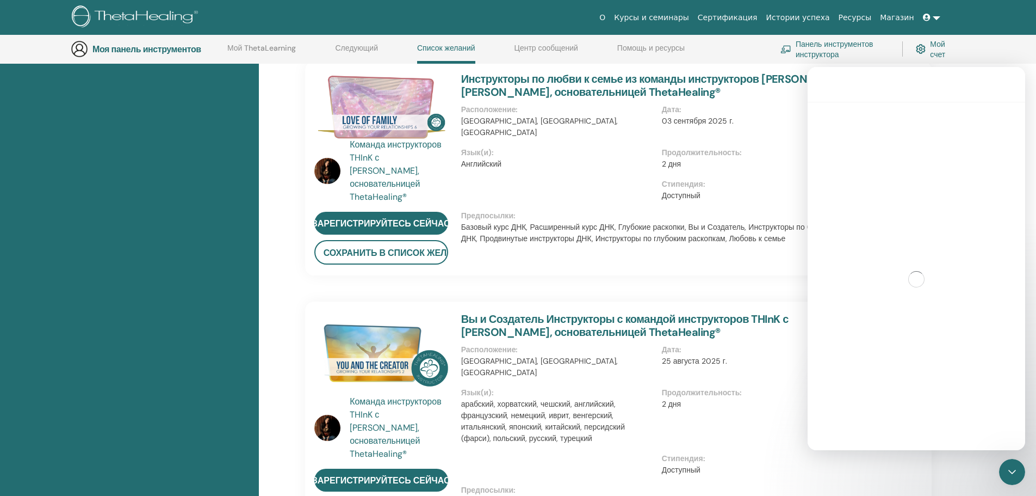
scroll to position [610, 0]
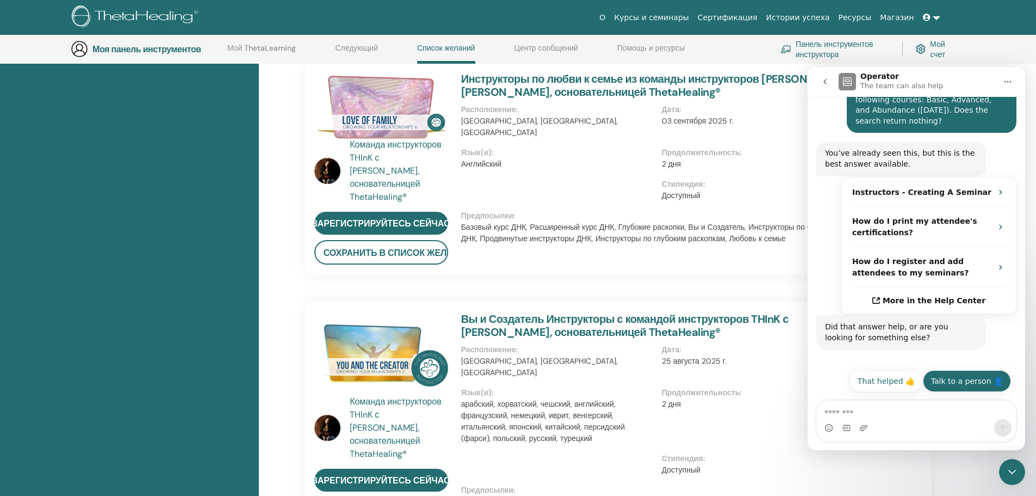
click at [965, 382] on button "Talk to a person 👤" at bounding box center [967, 381] width 88 height 22
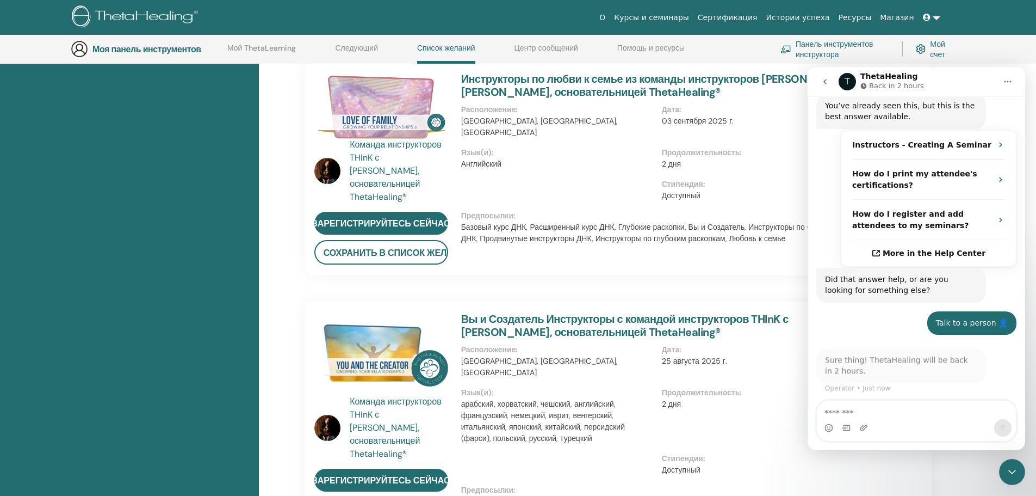
scroll to position [688, 0]
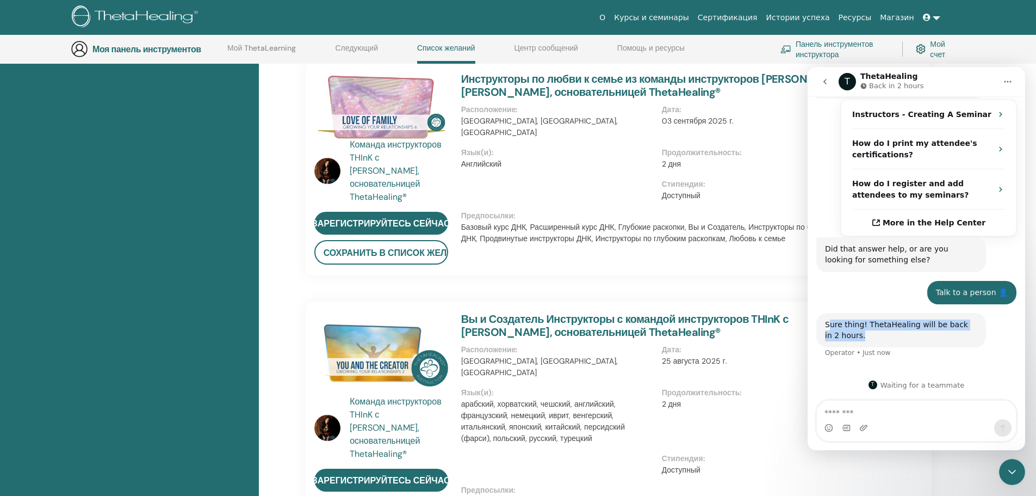
drag, startPoint x: 851, startPoint y: 340, endPoint x: 827, endPoint y: 327, distance: 27.3
click at [827, 327] on div "Sure thing! ThetaHealing will be back in 2 hours." at bounding box center [901, 329] width 152 height 21
click at [856, 336] on div "Sure thing! ThetaHealing will be back in 2 hours." at bounding box center [901, 329] width 152 height 21
drag, startPoint x: 854, startPoint y: 336, endPoint x: 825, endPoint y: 330, distance: 29.3
click at [818, 327] on div "Sure thing! ThetaHealing will be back in 2 hours. Operator • Just now" at bounding box center [902, 330] width 170 height 34
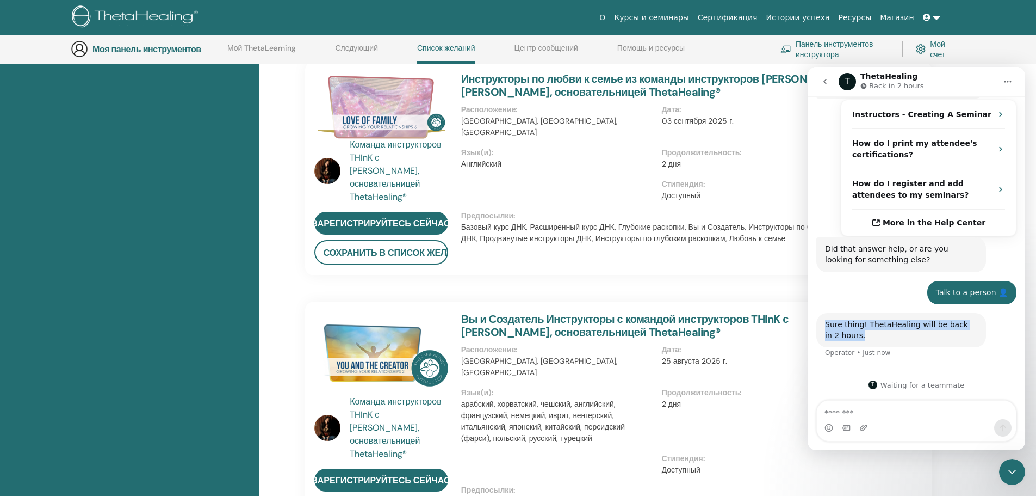
copy div "Sure thing! ThetaHealing will be back in 2 hours."
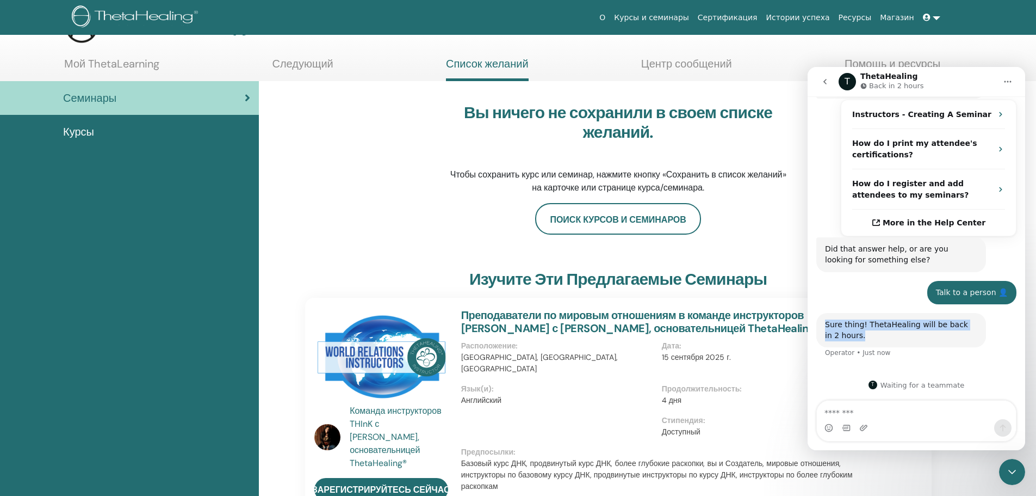
scroll to position [0, 0]
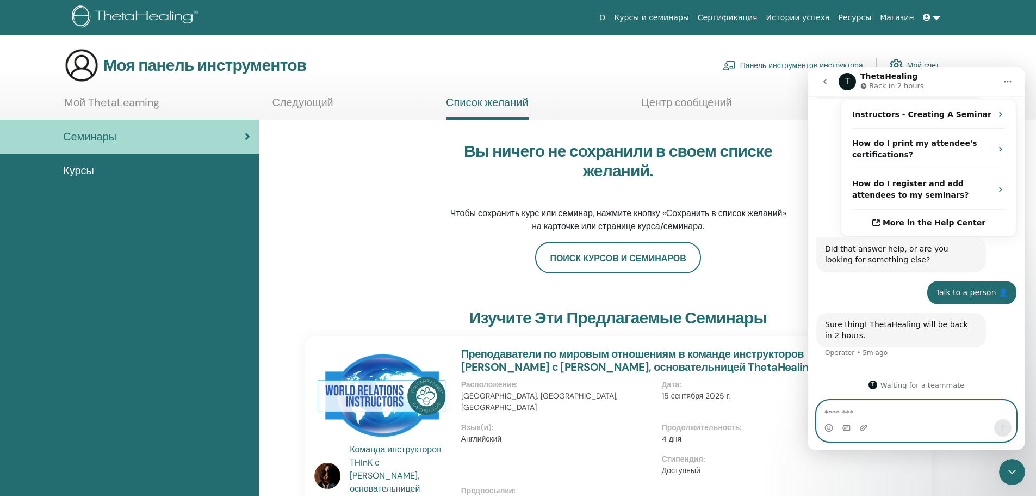
paste textarea "**********"
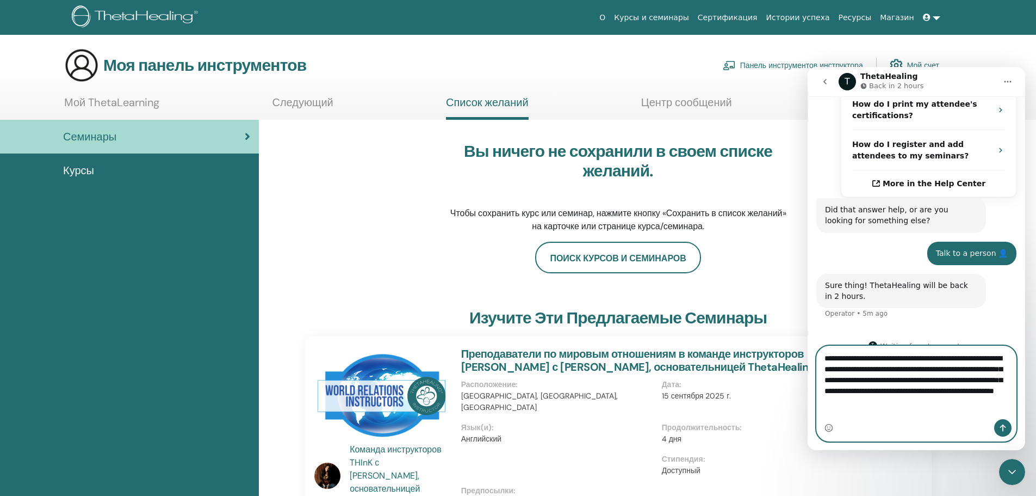
scroll to position [731, 0]
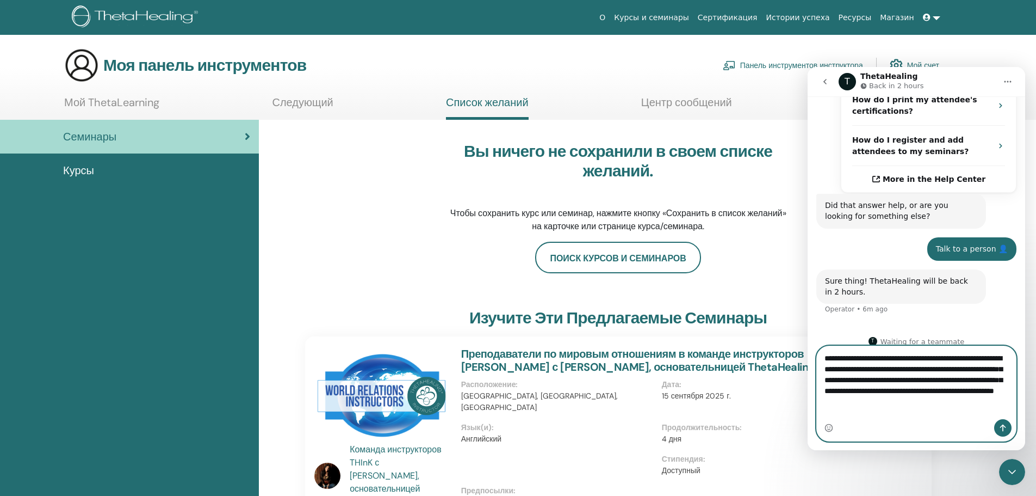
type textarea "**********"
